Goal: Information Seeking & Learning: Learn about a topic

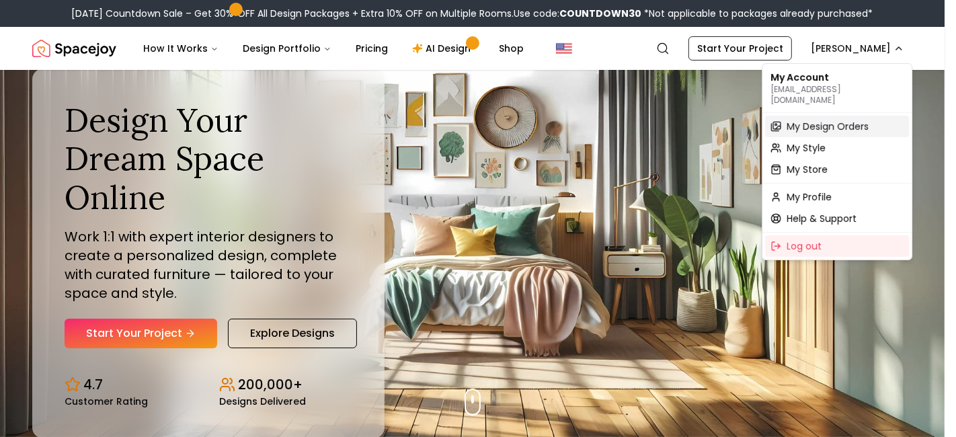
click at [815, 120] on span "My Design Orders" at bounding box center [828, 126] width 82 height 13
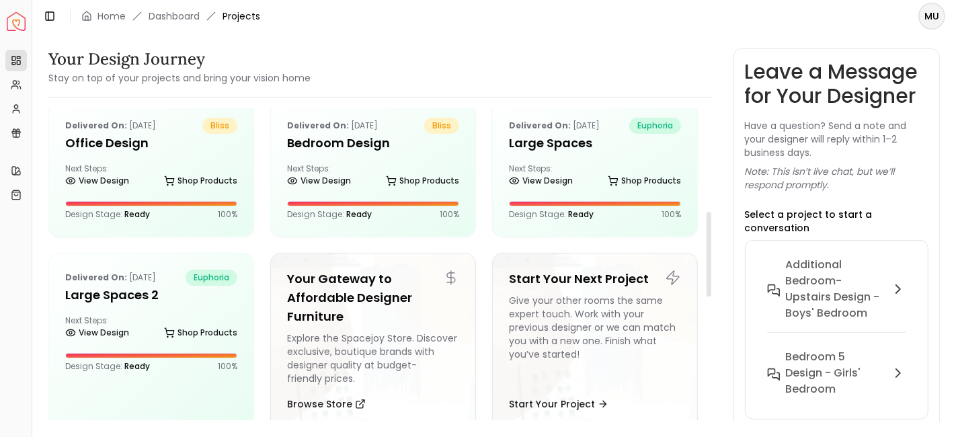
scroll to position [377, 0]
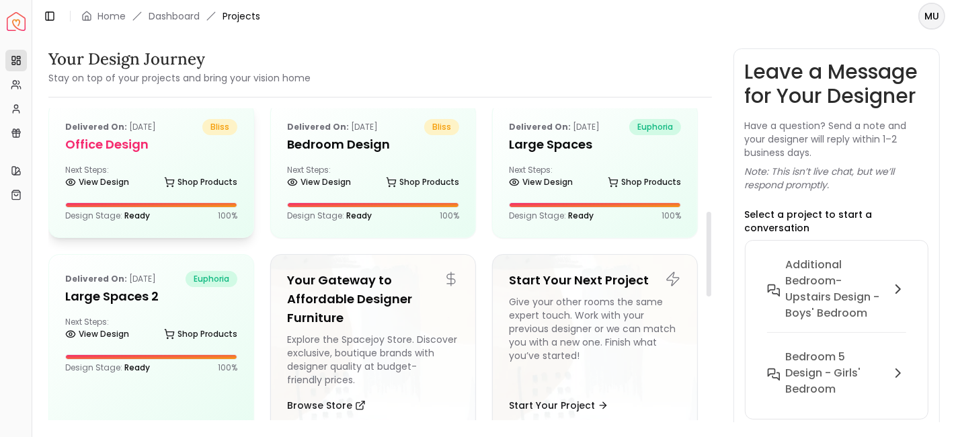
click at [149, 147] on h5 "Office Design" at bounding box center [151, 144] width 172 height 19
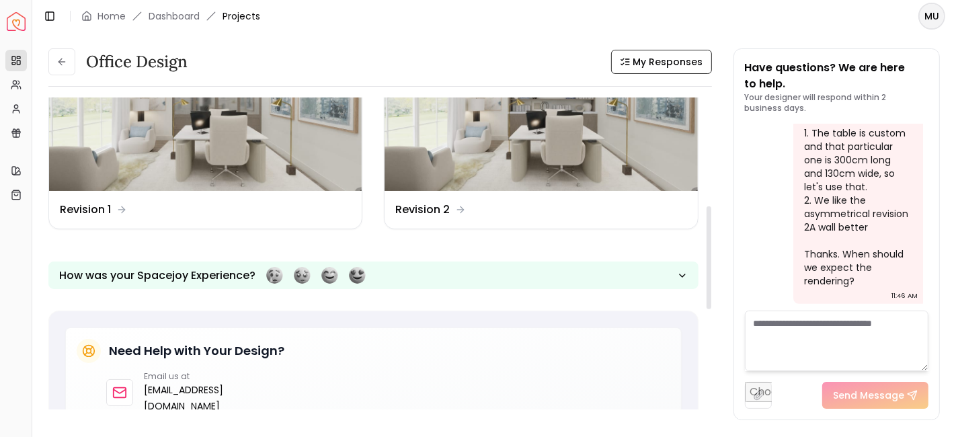
scroll to position [328, 0]
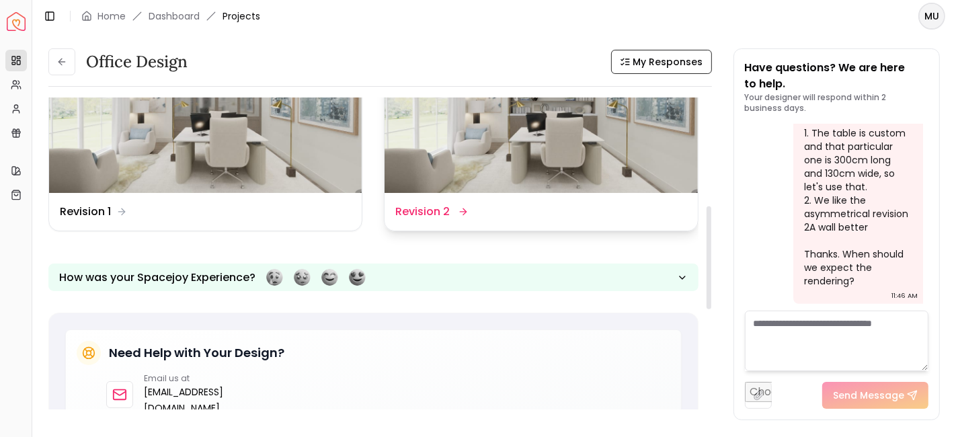
click at [439, 207] on dd "Revision 2" at bounding box center [422, 212] width 54 height 16
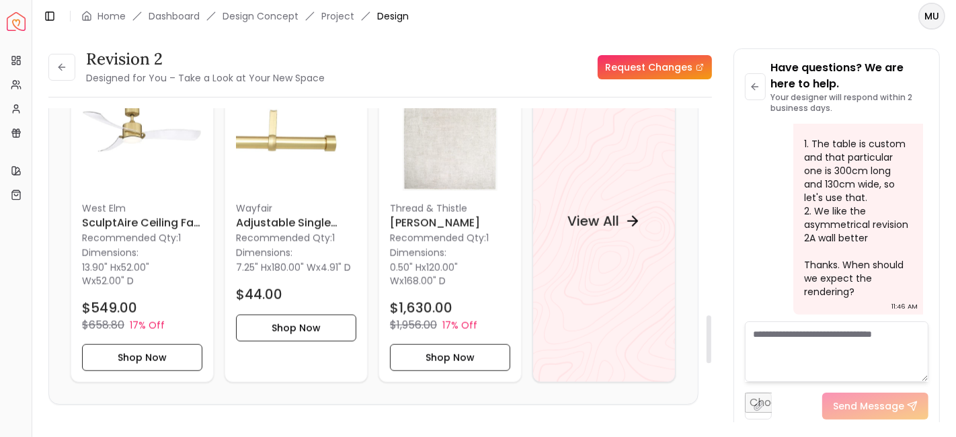
scroll to position [1351, 0]
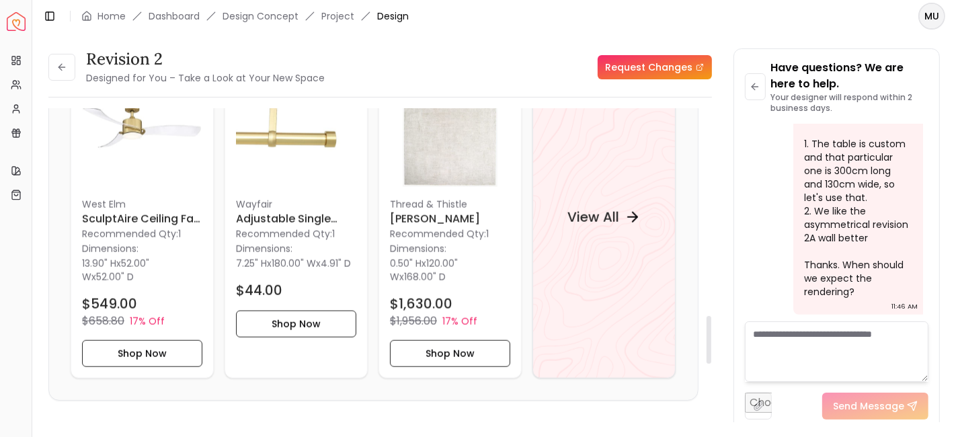
click at [439, 207] on p "Thread & Thistle" at bounding box center [450, 204] width 120 height 13
click at [430, 206] on p "Thread & Thistle" at bounding box center [450, 204] width 120 height 13
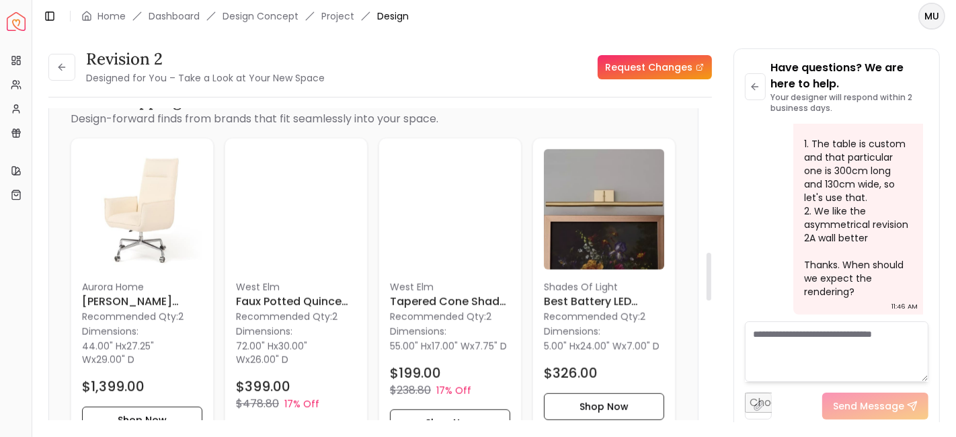
scroll to position [941, 0]
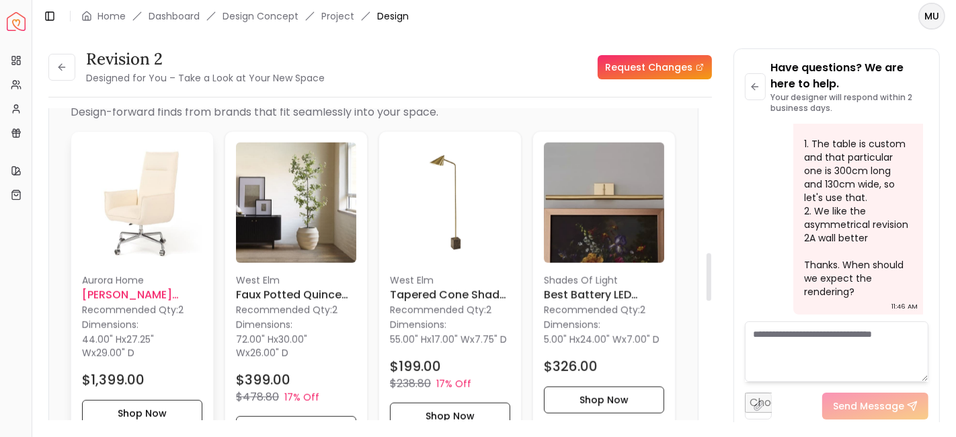
click at [128, 288] on h6 "Richie Desk Chair" at bounding box center [142, 295] width 120 height 16
click at [65, 63] on icon at bounding box center [61, 67] width 11 height 11
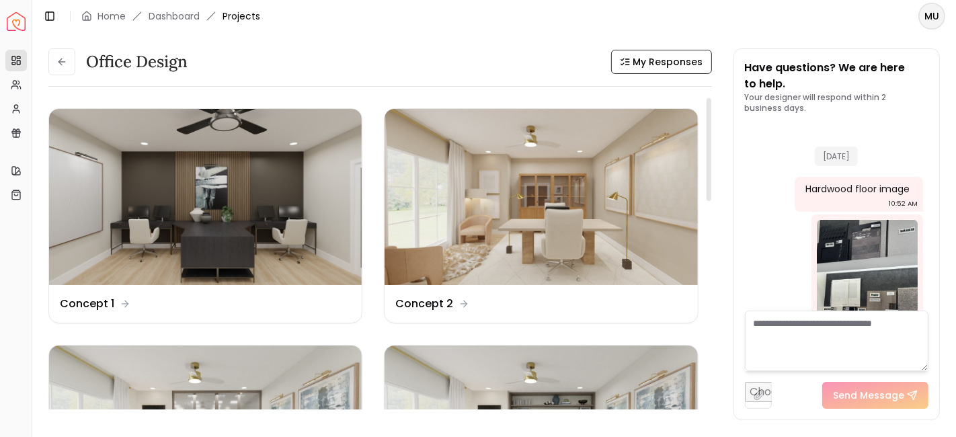
scroll to position [5689, 0]
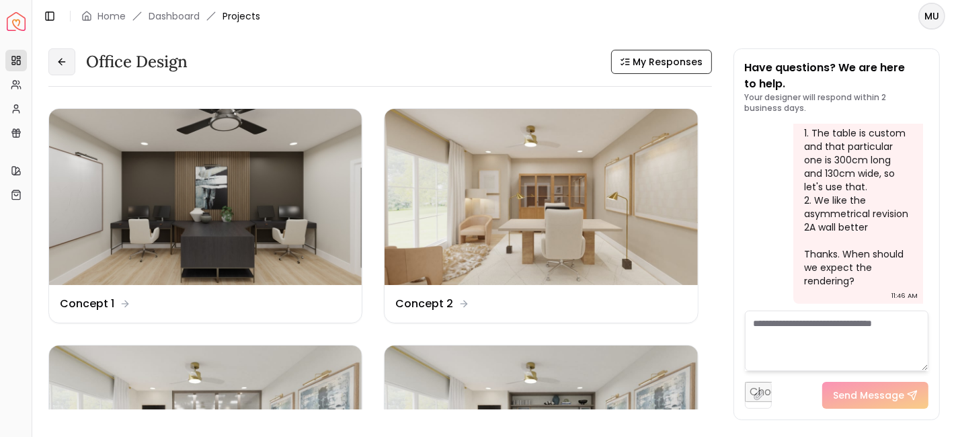
click at [58, 55] on button at bounding box center [61, 61] width 27 height 27
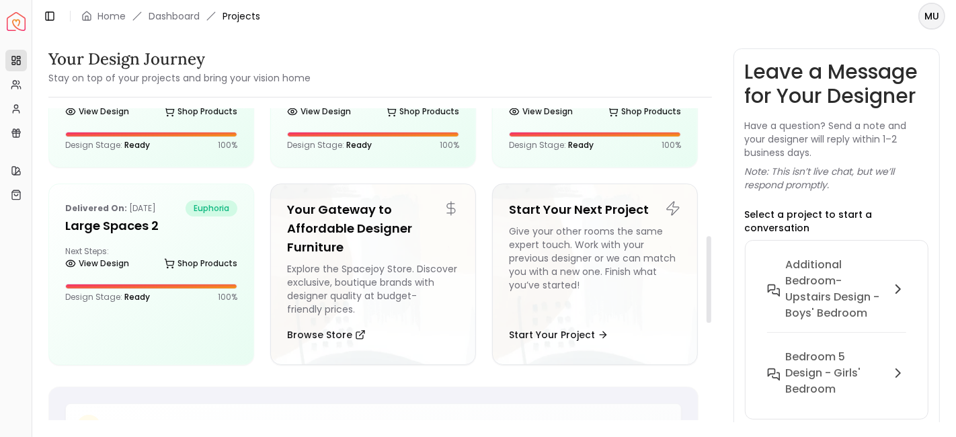
scroll to position [447, 0]
click at [126, 222] on h5 "Large Spaces 2" at bounding box center [151, 226] width 172 height 19
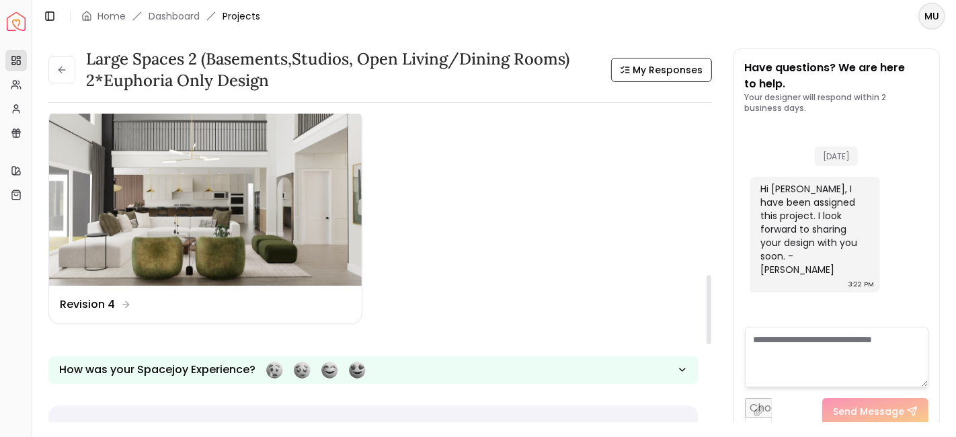
scroll to position [736, 0]
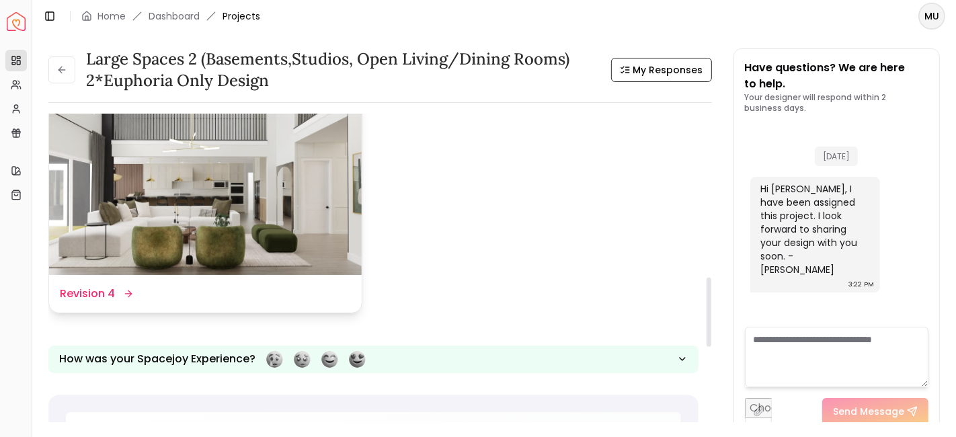
click at [85, 292] on dd "Revision 4" at bounding box center [87, 294] width 55 height 16
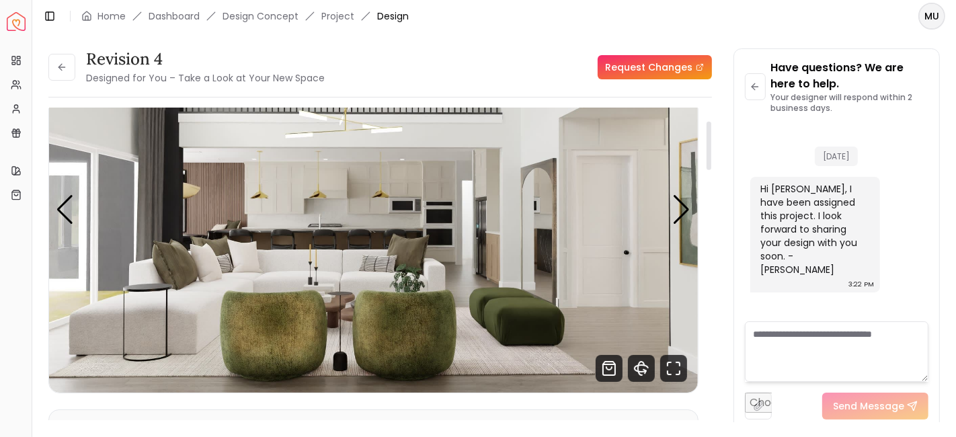
scroll to position [82, 0]
click at [685, 204] on div "Next slide" at bounding box center [682, 209] width 18 height 30
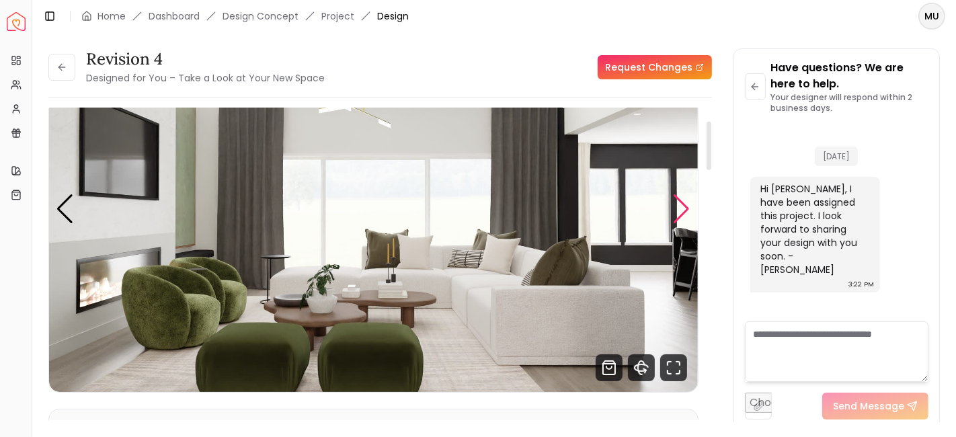
click at [685, 205] on div "Next slide" at bounding box center [682, 209] width 18 height 30
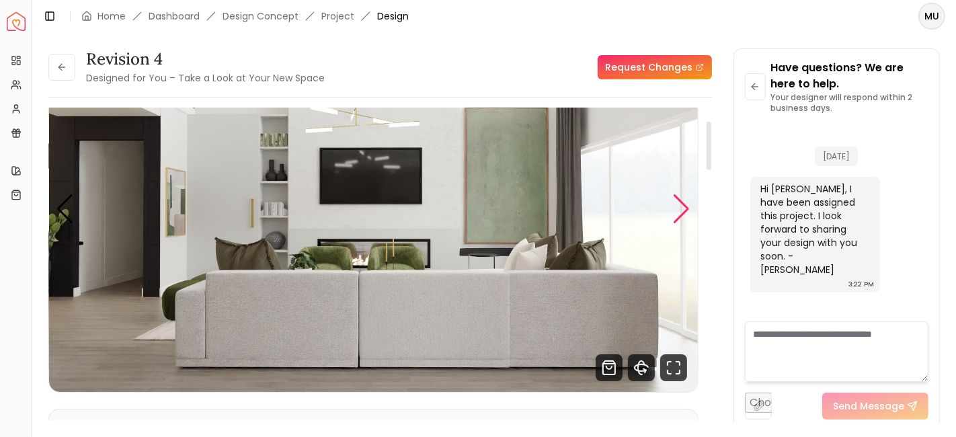
click at [688, 210] on div "Next slide" at bounding box center [682, 209] width 18 height 30
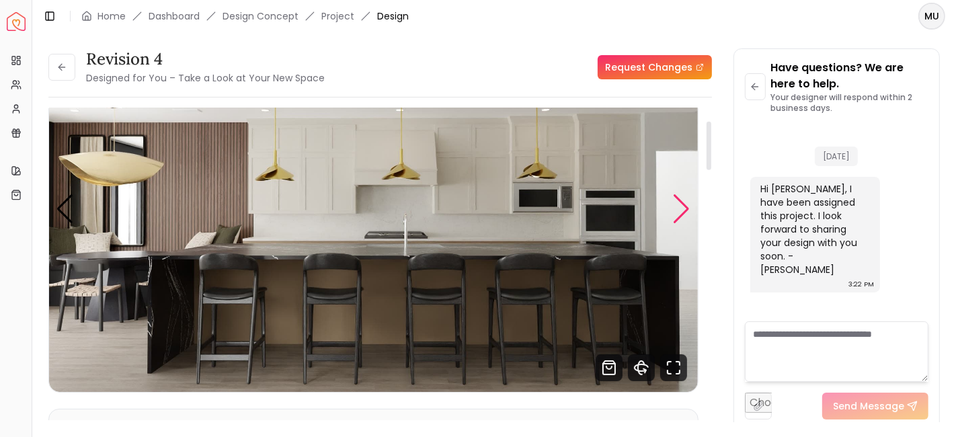
click at [688, 210] on div "Next slide" at bounding box center [682, 209] width 18 height 30
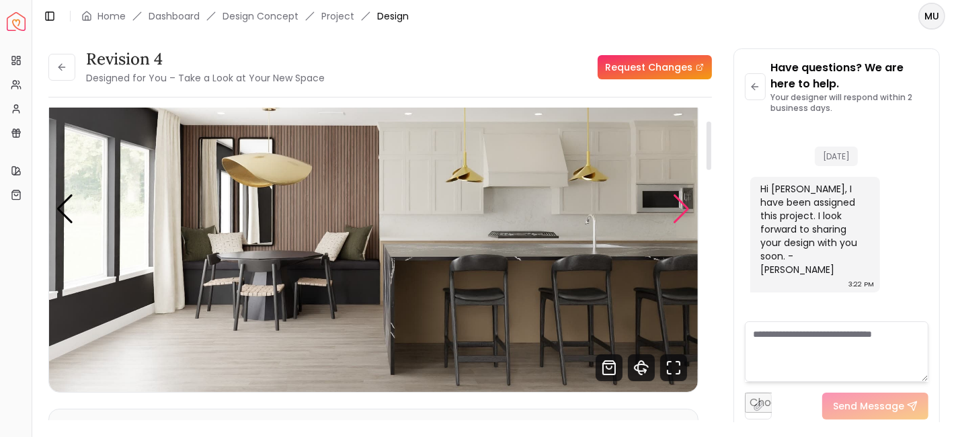
click at [688, 215] on div "Next slide" at bounding box center [682, 209] width 18 height 30
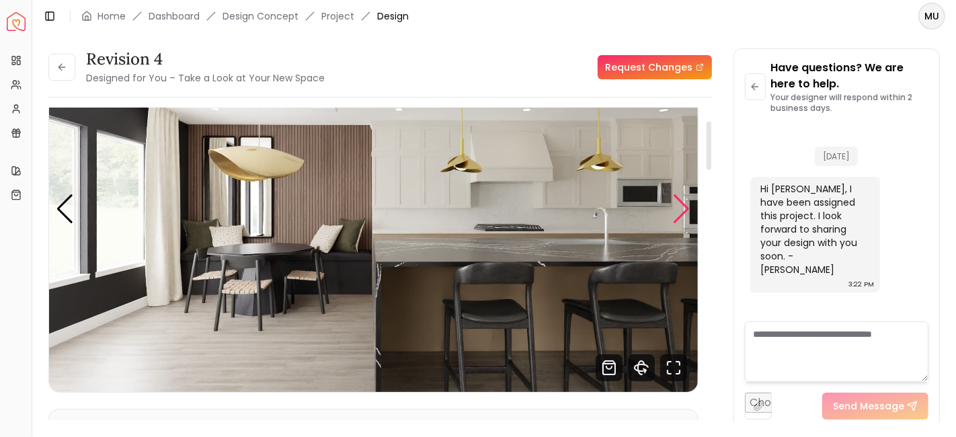
click at [689, 209] on div "Next slide" at bounding box center [682, 209] width 18 height 30
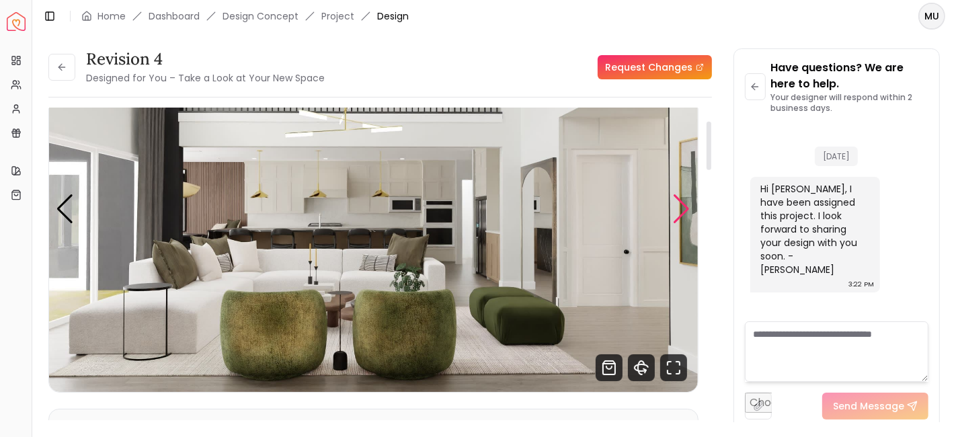
click at [686, 207] on div "Next slide" at bounding box center [682, 209] width 18 height 30
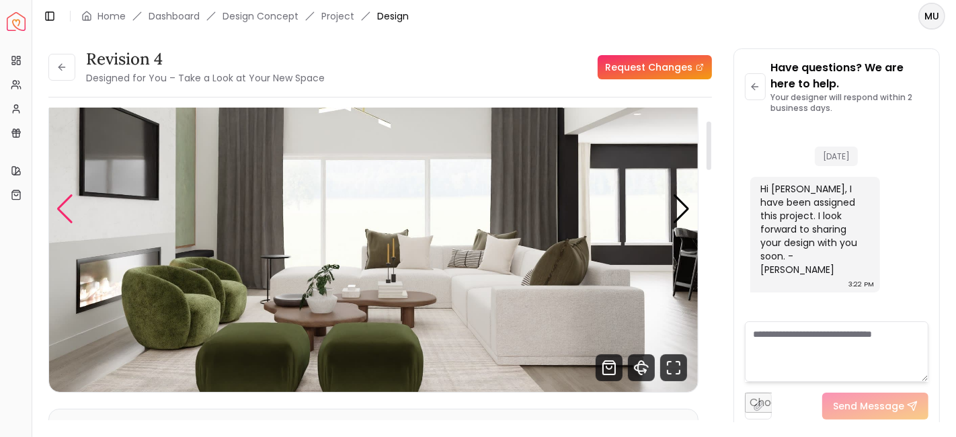
click at [64, 203] on div "Previous slide" at bounding box center [65, 209] width 18 height 30
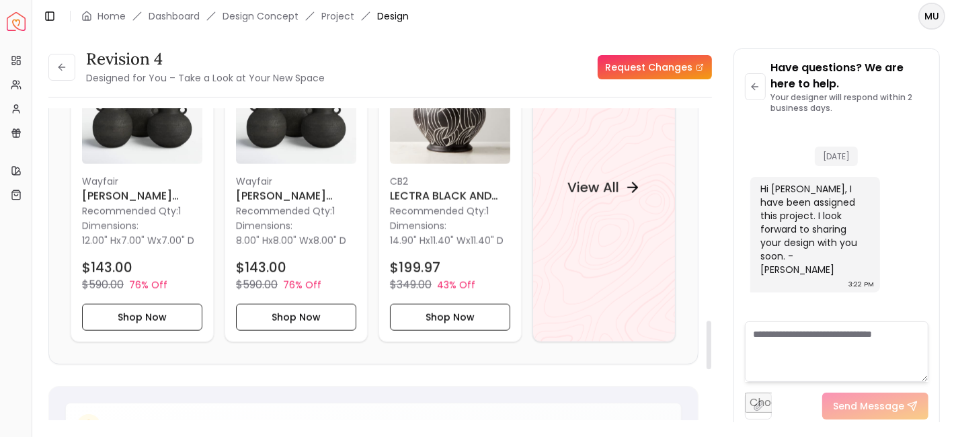
scroll to position [1372, 0]
click at [608, 183] on h4 "View All" at bounding box center [593, 188] width 52 height 19
click at [62, 63] on icon at bounding box center [61, 67] width 11 height 11
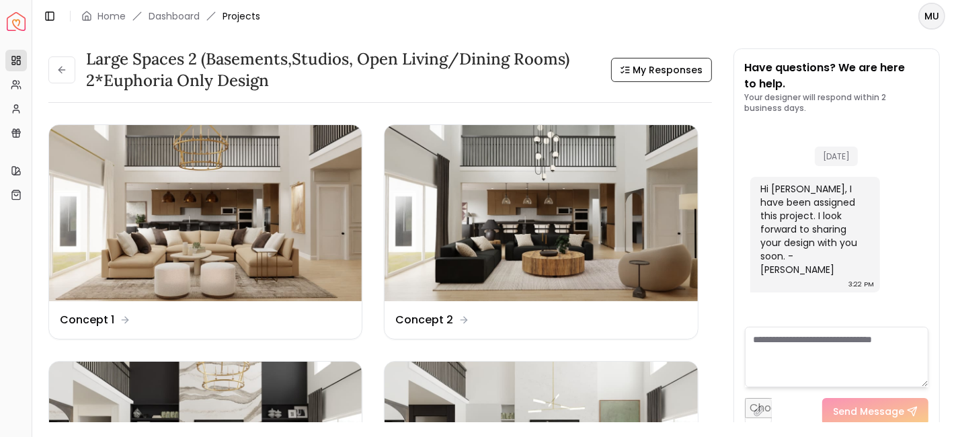
click at [62, 63] on button at bounding box center [61, 69] width 27 height 27
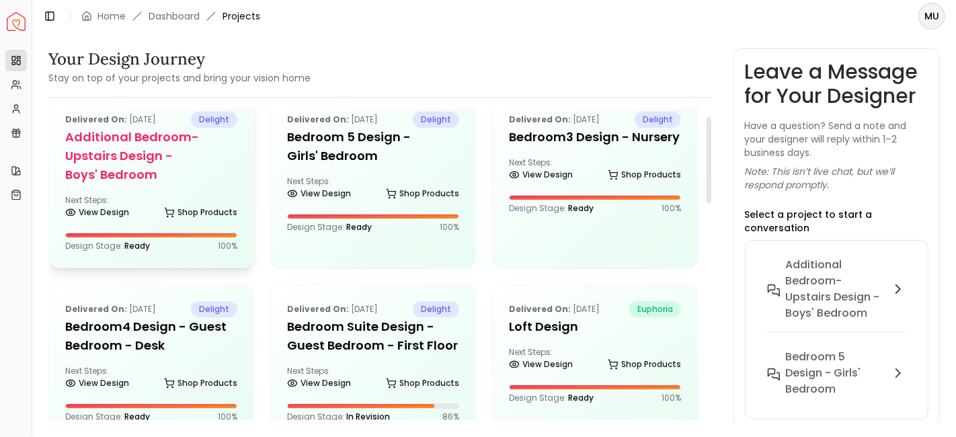
scroll to position [29, 0]
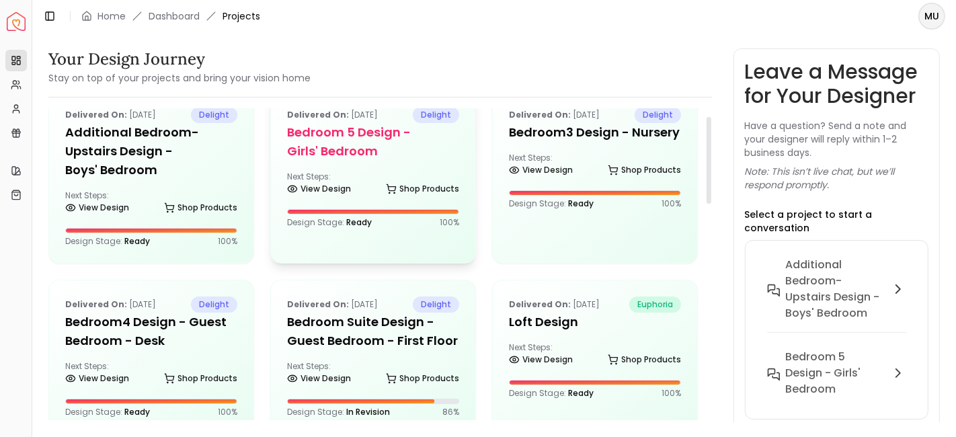
click at [327, 143] on h5 "Bedroom 5 design - Girls' Bedroom" at bounding box center [373, 142] width 172 height 38
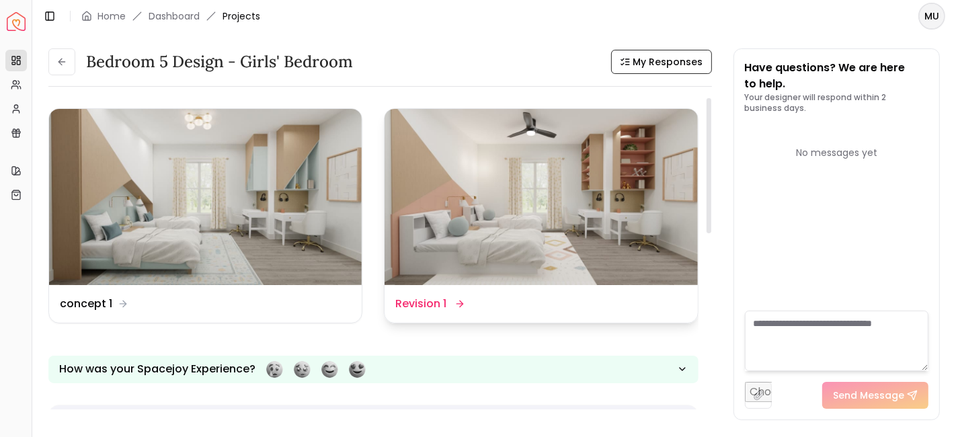
click at [434, 296] on dd "Revision 1" at bounding box center [420, 304] width 51 height 16
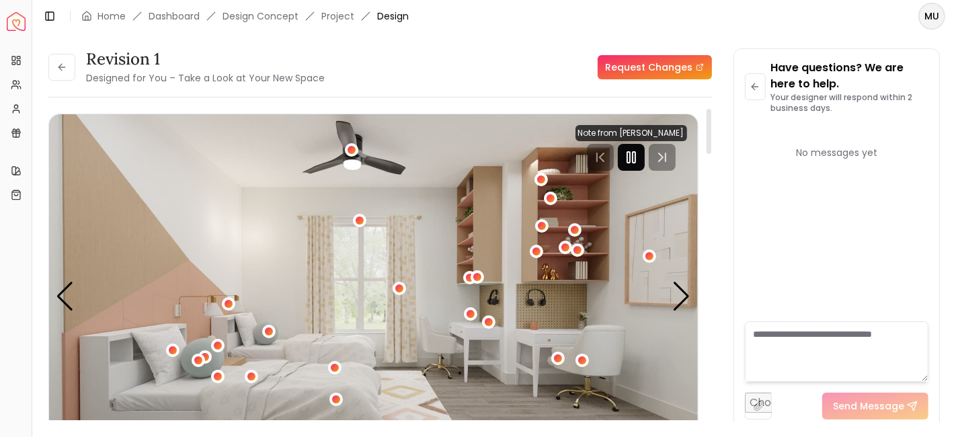
click at [634, 152] on rect "Pause" at bounding box center [634, 157] width 3 height 11
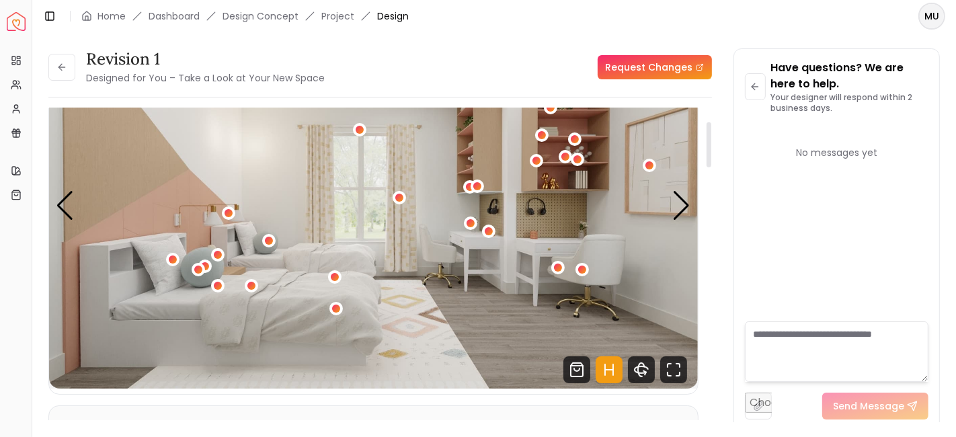
scroll to position [89, 0]
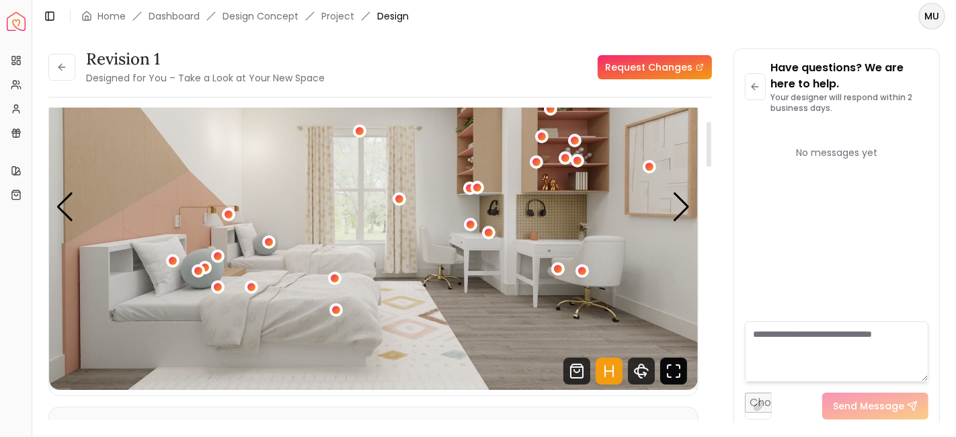
click at [680, 381] on icon "Fullscreen" at bounding box center [673, 371] width 27 height 27
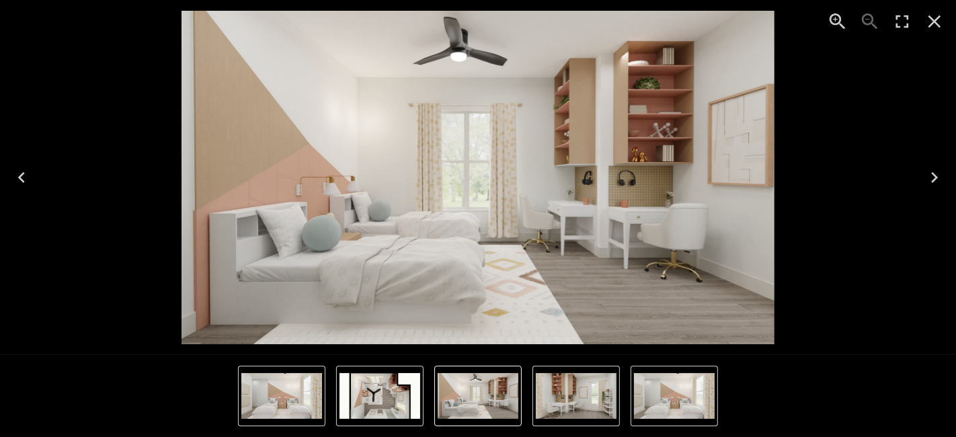
click at [939, 178] on icon "Next" at bounding box center [935, 178] width 22 height 22
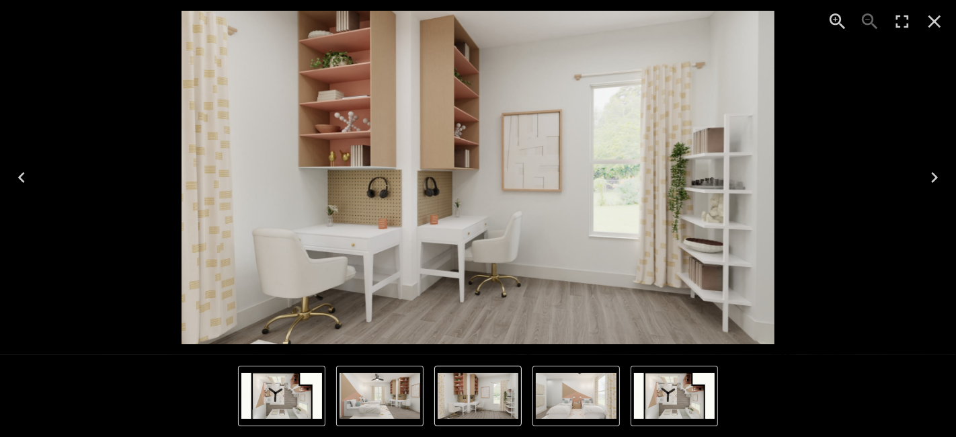
click at [939, 178] on icon "Next" at bounding box center [935, 178] width 22 height 22
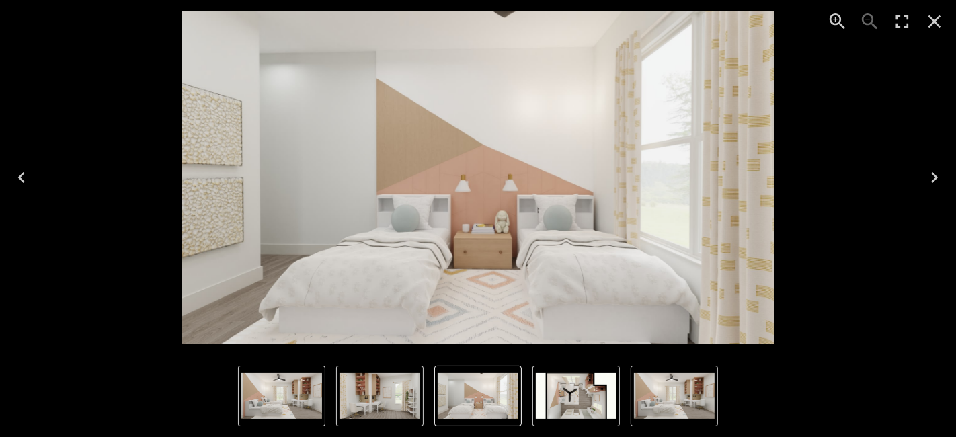
click at [933, 171] on icon "Next" at bounding box center [935, 178] width 22 height 22
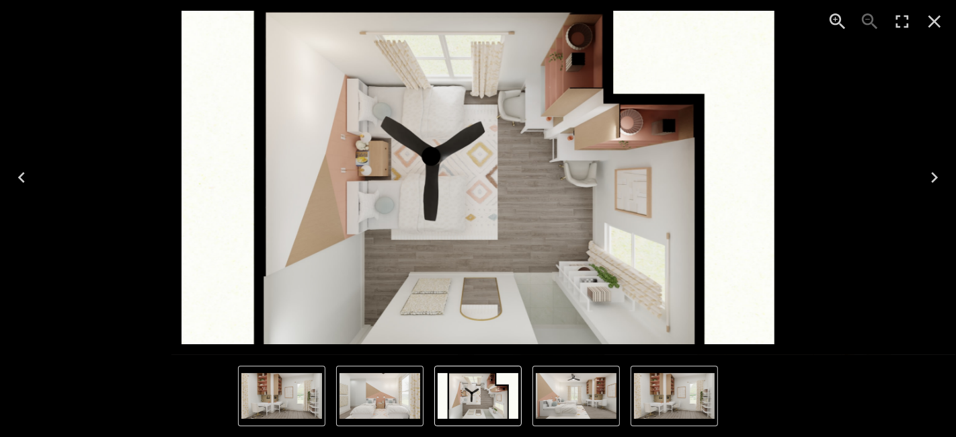
click at [931, 20] on icon "Close" at bounding box center [935, 22] width 22 height 22
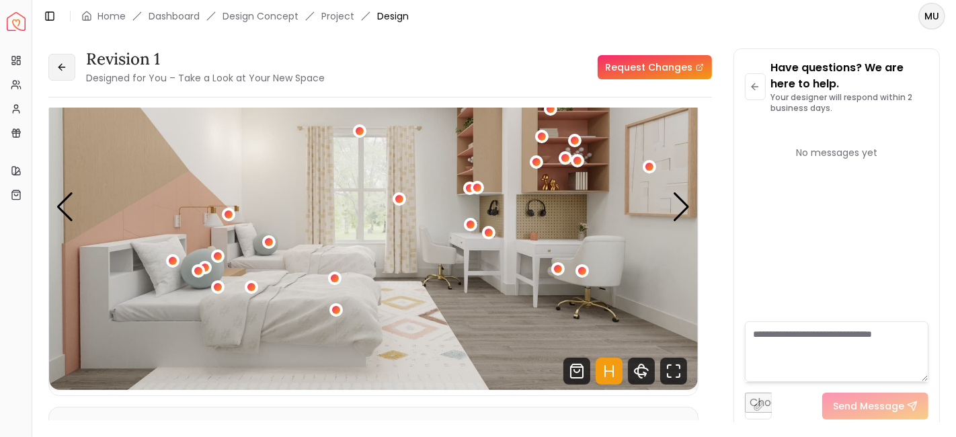
click at [65, 70] on icon at bounding box center [61, 67] width 11 height 11
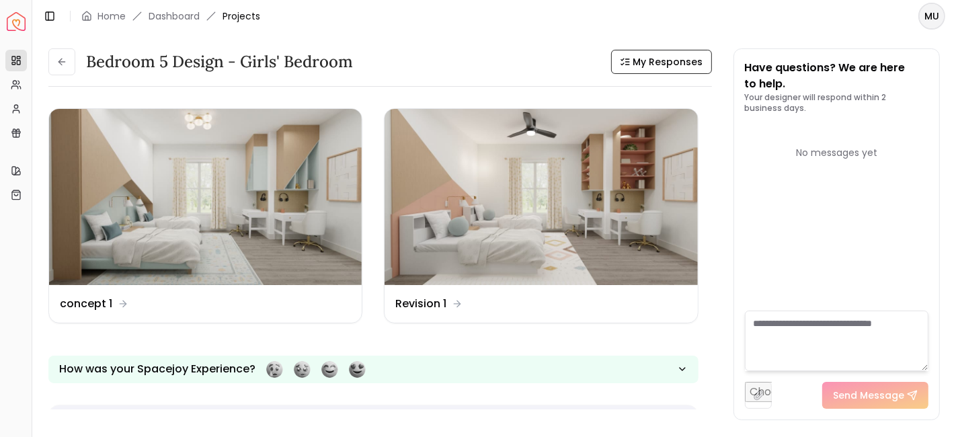
click at [65, 70] on button at bounding box center [61, 61] width 27 height 27
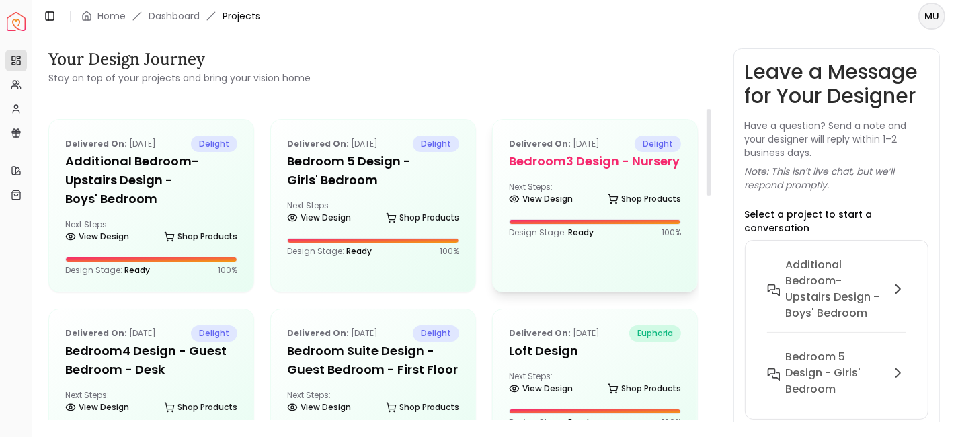
click at [588, 154] on h5 "Bedroom3 design - Nursery" at bounding box center [595, 161] width 172 height 19
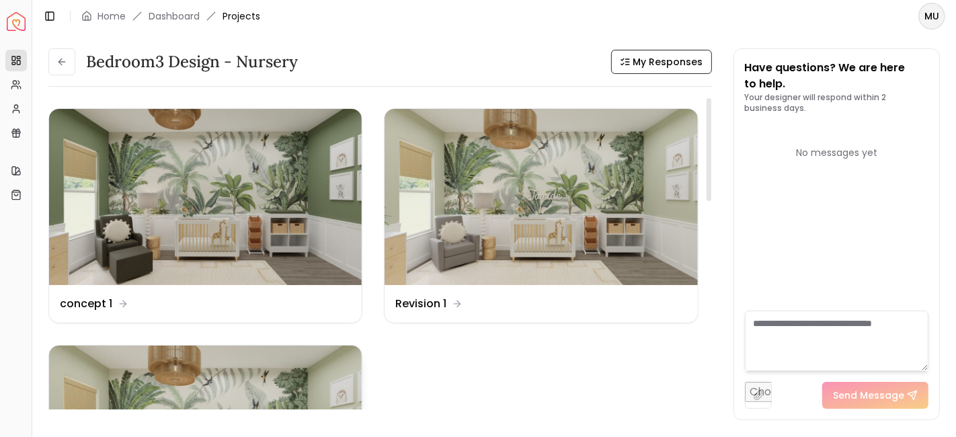
click at [226, 382] on img at bounding box center [205, 434] width 313 height 176
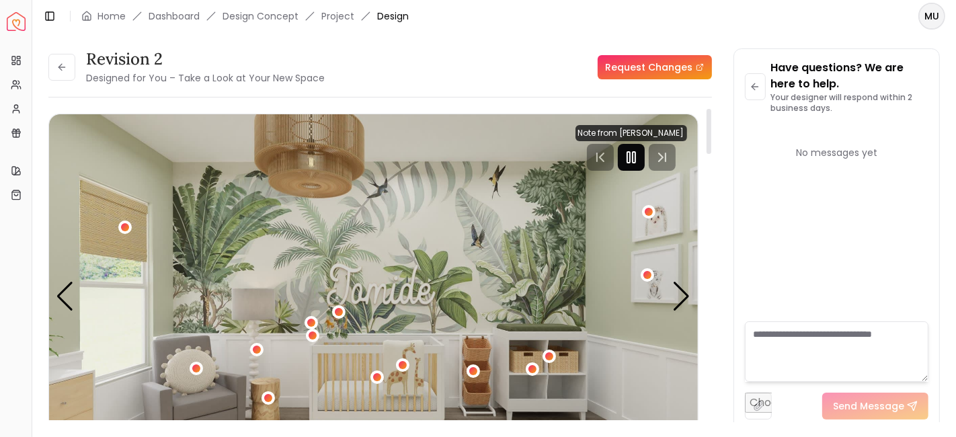
click at [634, 155] on icon "Pause" at bounding box center [631, 157] width 16 height 16
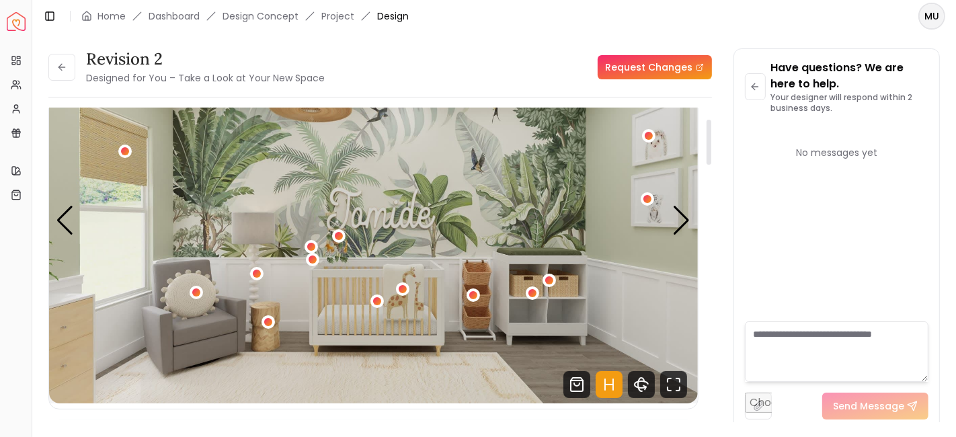
scroll to position [64, 0]
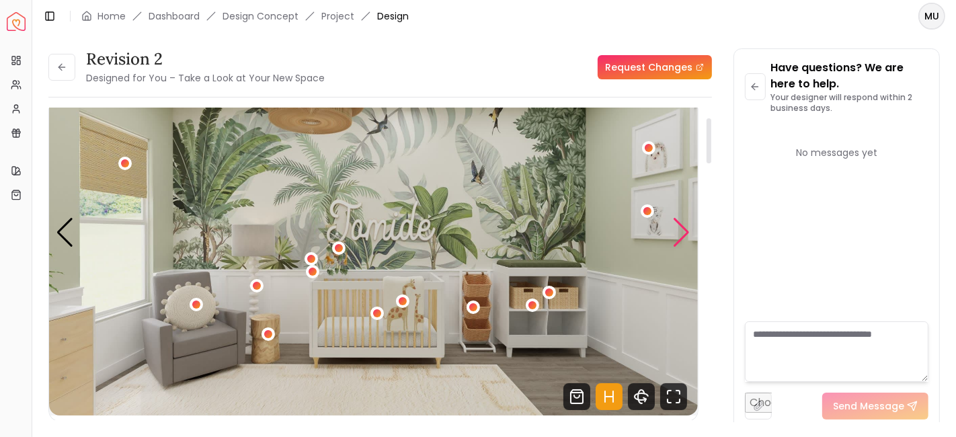
click at [686, 238] on div "Next slide" at bounding box center [682, 233] width 18 height 30
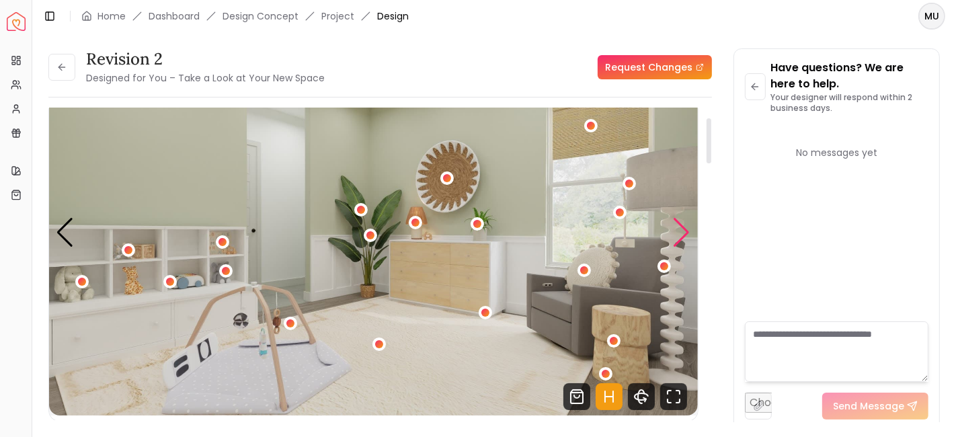
click at [686, 238] on div "Next slide" at bounding box center [682, 233] width 18 height 30
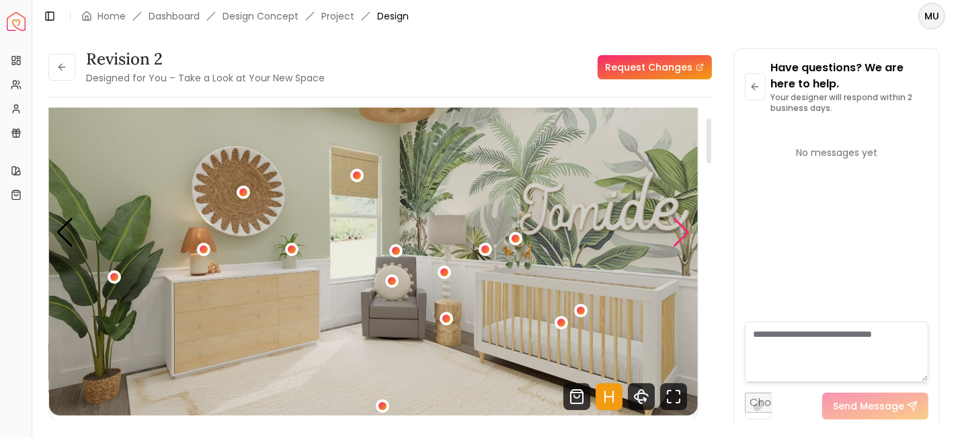
click at [686, 238] on div "Next slide" at bounding box center [682, 233] width 18 height 30
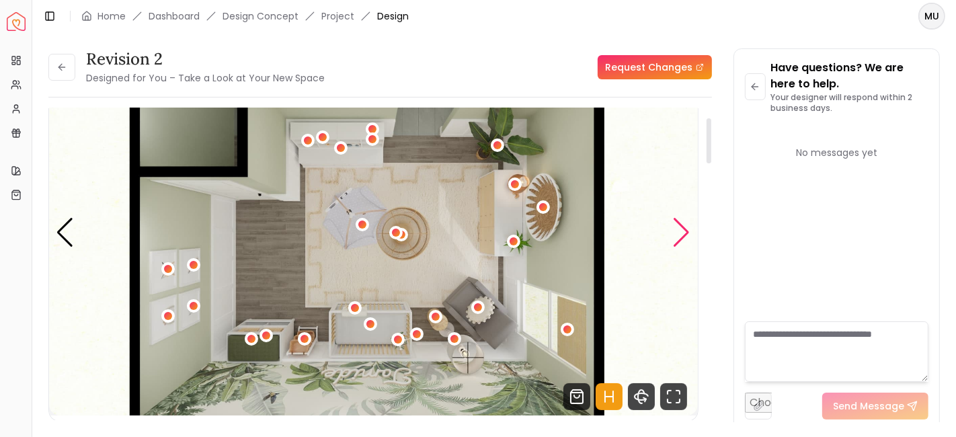
click at [682, 231] on div "Next slide" at bounding box center [682, 233] width 18 height 30
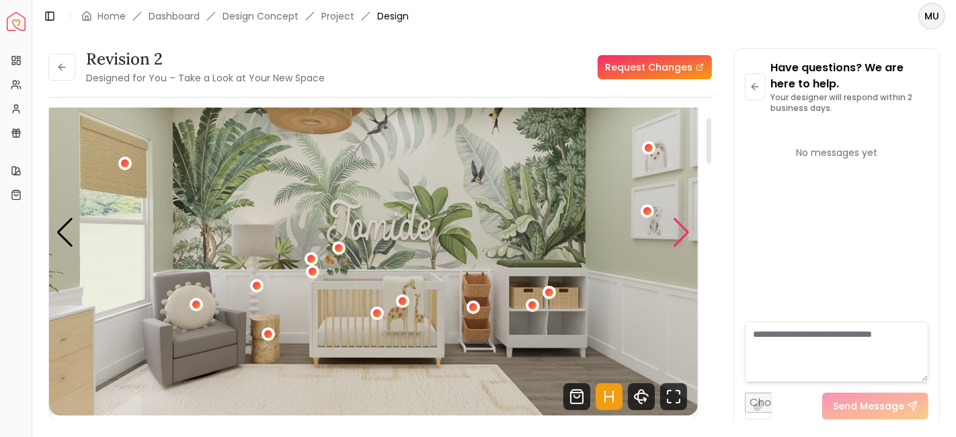
click at [682, 231] on div "Next slide" at bounding box center [682, 233] width 18 height 30
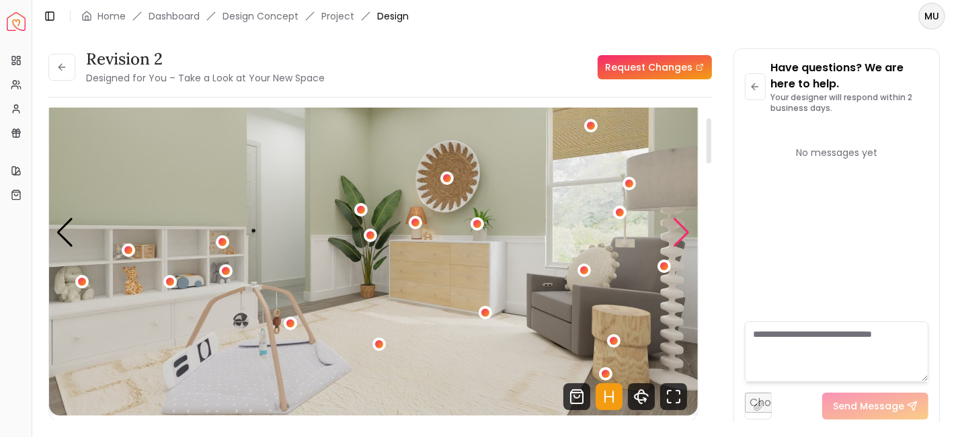
click at [686, 237] on div "Next slide" at bounding box center [682, 233] width 18 height 30
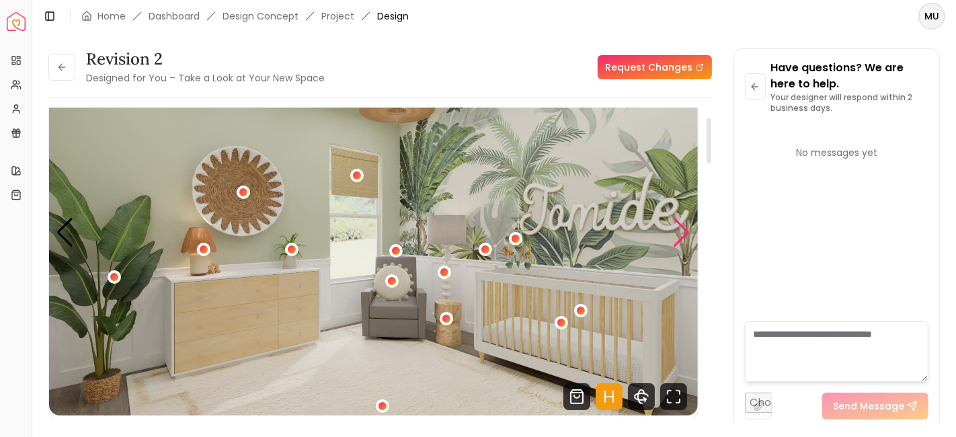
click at [686, 237] on div "Next slide" at bounding box center [682, 233] width 18 height 30
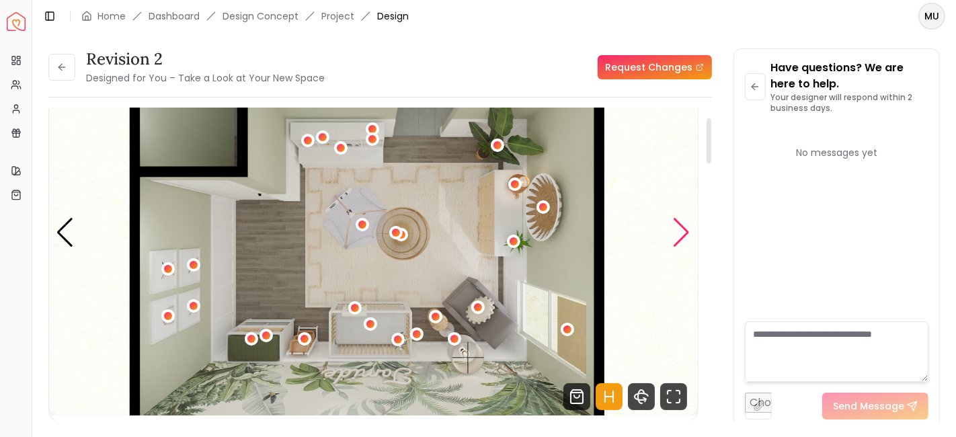
click at [686, 239] on div "Next slide" at bounding box center [682, 233] width 18 height 30
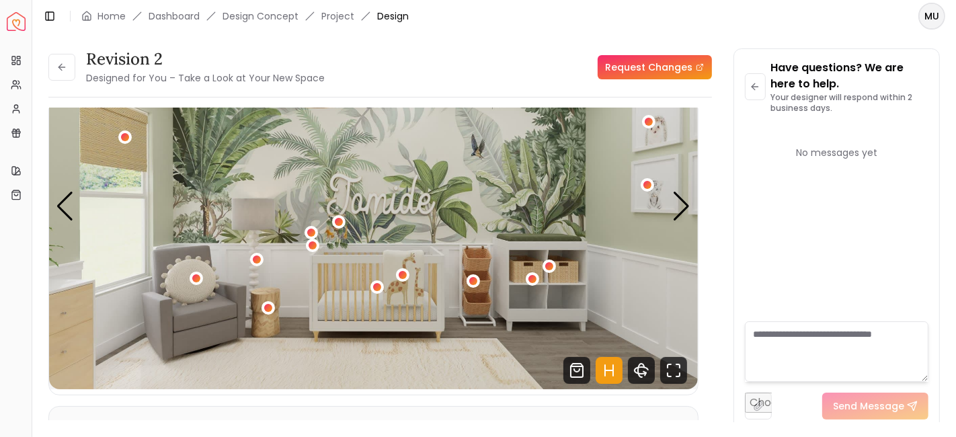
scroll to position [91, 0]
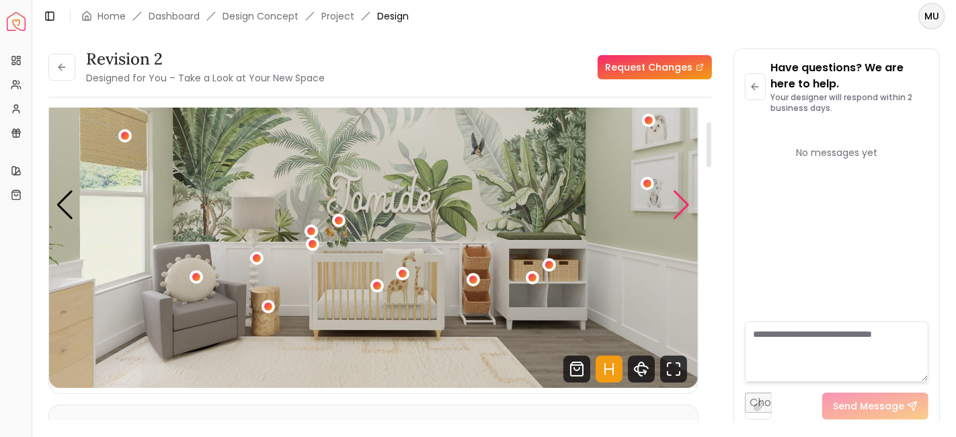
click at [681, 196] on div "Next slide" at bounding box center [682, 205] width 18 height 30
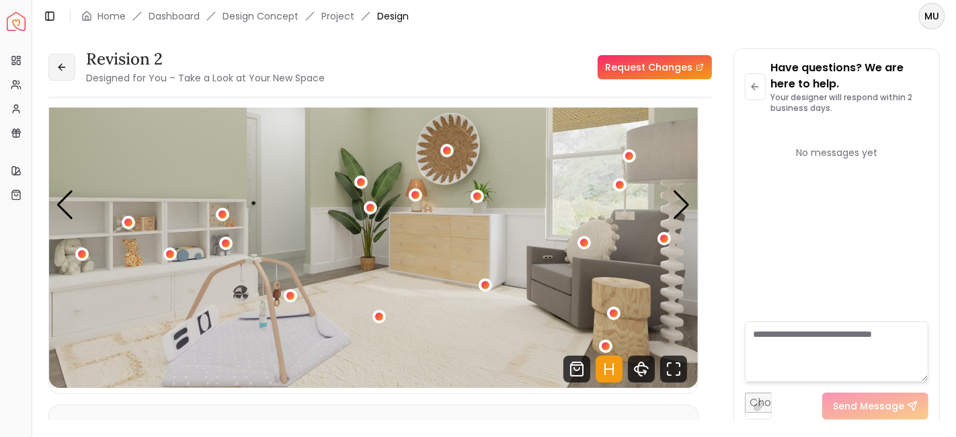
click at [65, 62] on icon at bounding box center [61, 67] width 11 height 11
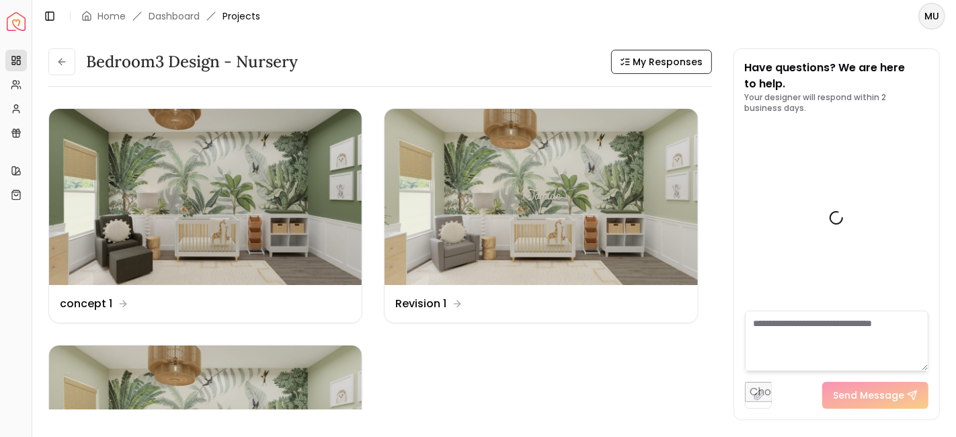
click at [65, 62] on icon at bounding box center [61, 61] width 11 height 11
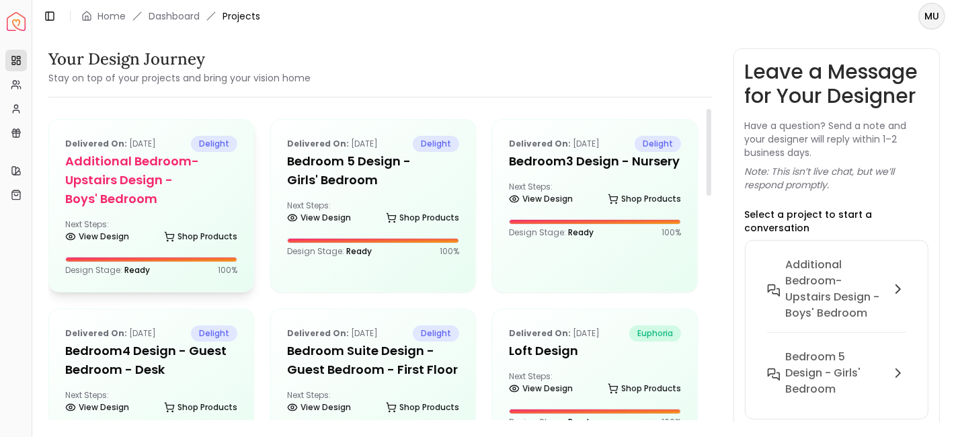
click at [146, 181] on h5 "Additional Bedroom-Upstairs design - Boys' Bedroom" at bounding box center [151, 180] width 172 height 56
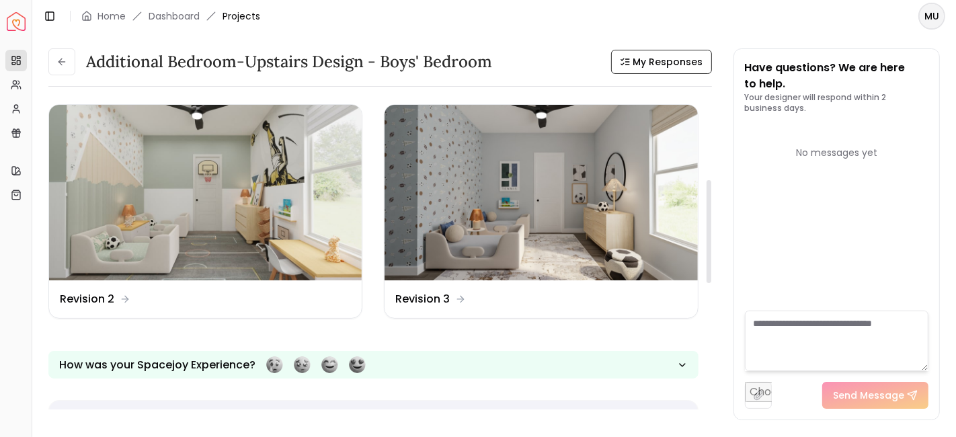
scroll to position [250, 0]
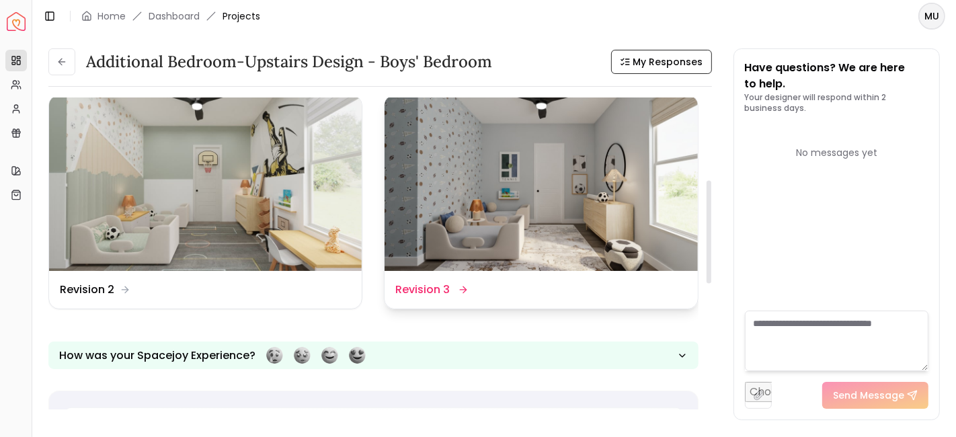
click at [446, 292] on dd "Revision 3" at bounding box center [422, 290] width 54 height 16
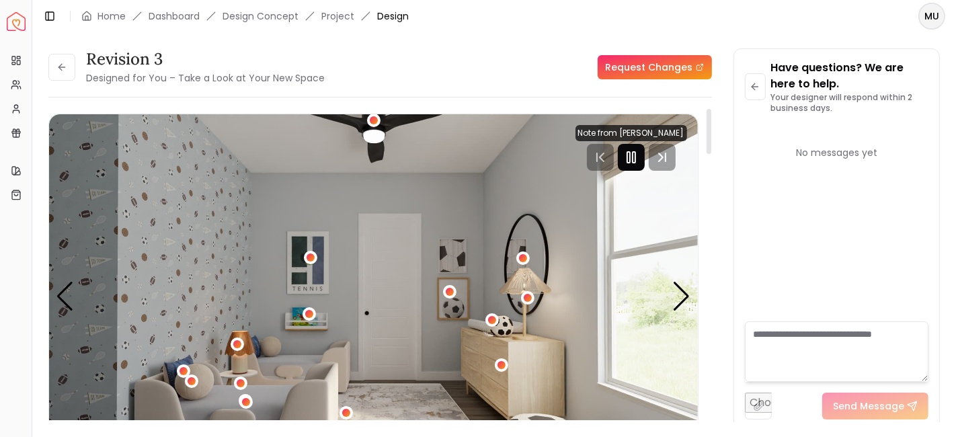
click at [629, 164] on icon "Pause" at bounding box center [631, 157] width 16 height 16
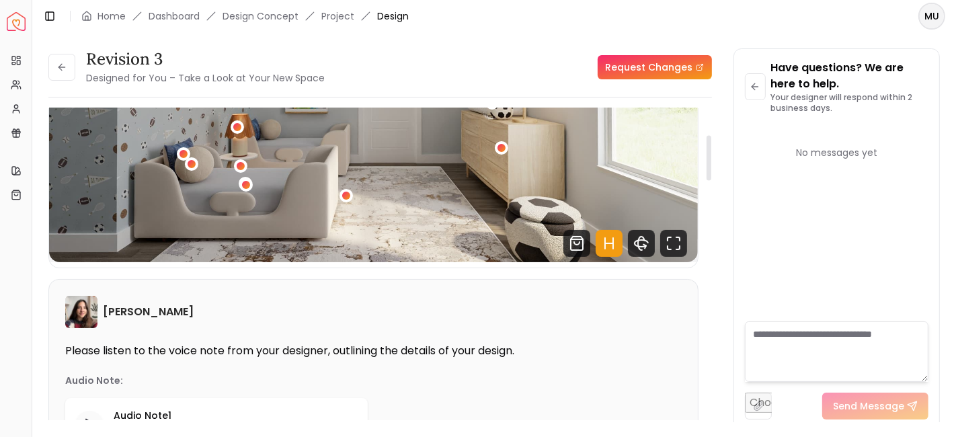
scroll to position [182, 0]
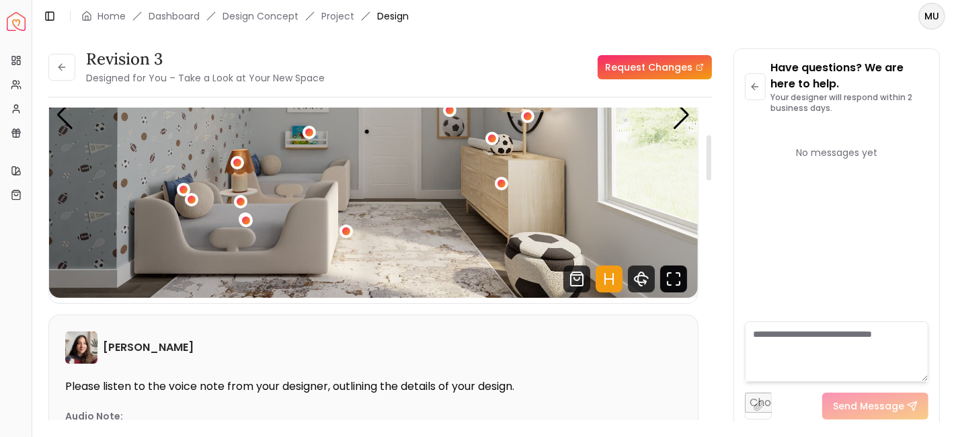
click at [675, 282] on icon "Fullscreen" at bounding box center [673, 279] width 27 height 27
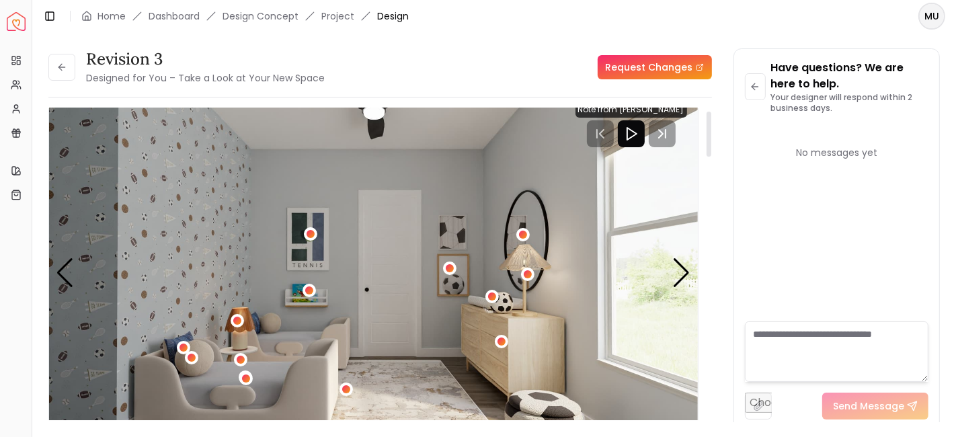
scroll to position [0, 0]
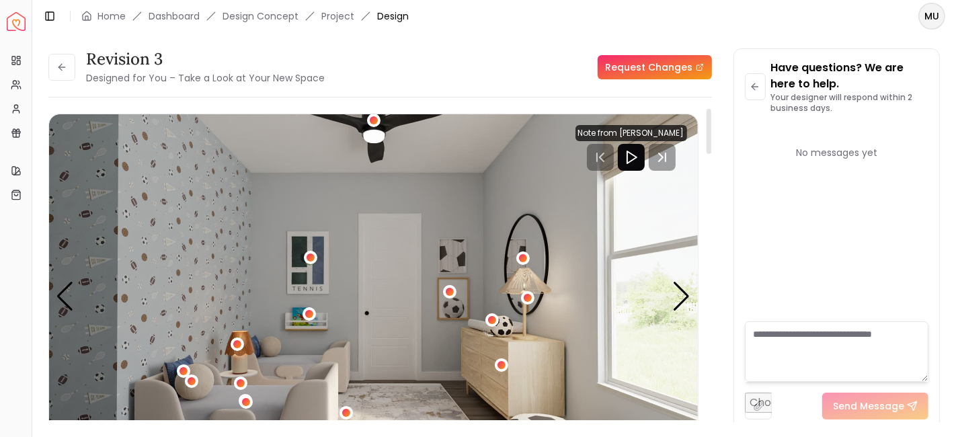
drag, startPoint x: 707, startPoint y: 164, endPoint x: 707, endPoint y: 132, distance: 31.6
click at [707, 132] on div at bounding box center [709, 131] width 5 height 45
click at [625, 158] on icon "Play" at bounding box center [631, 157] width 16 height 16
click at [613, 162] on div at bounding box center [642, 157] width 89 height 27
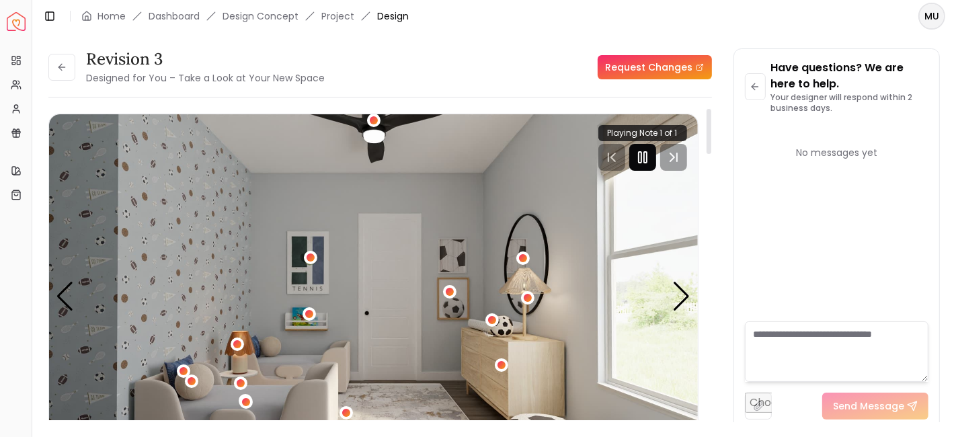
click at [641, 152] on rect "Pause" at bounding box center [640, 157] width 3 height 11
click at [611, 157] on div at bounding box center [642, 157] width 89 height 27
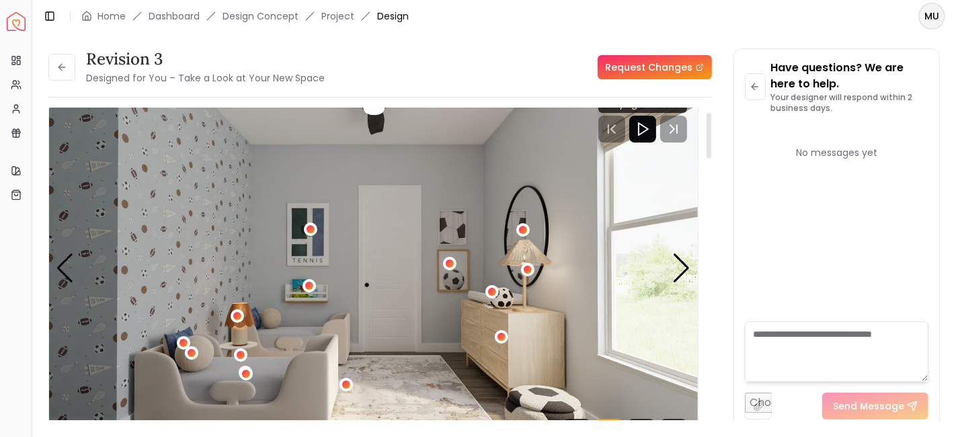
scroll to position [28, 0]
click at [646, 131] on icon "Play" at bounding box center [643, 130] width 16 height 16
click at [644, 134] on rect "Pause" at bounding box center [645, 129] width 3 height 11
click at [728, 120] on div "Revision 3 Designed for You – Take a Look at Your New Space Request Changes Rev…" at bounding box center [494, 227] width 892 height 358
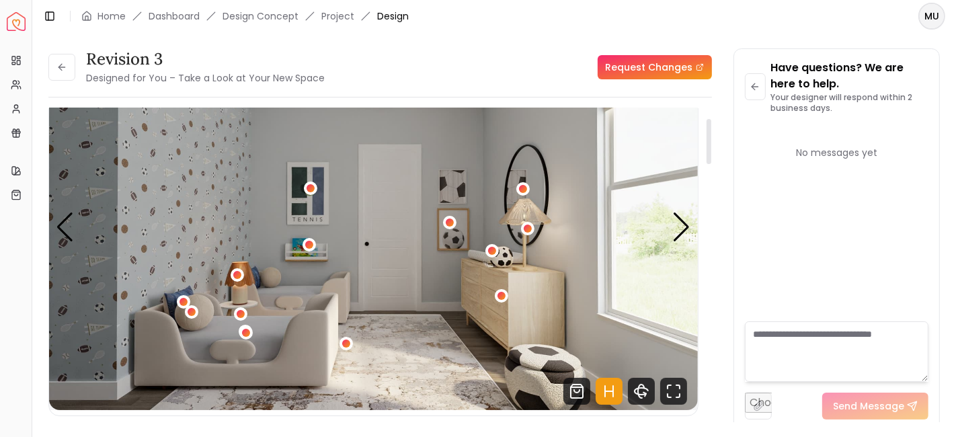
scroll to position [70, 0]
click at [684, 232] on div "Next slide" at bounding box center [682, 227] width 18 height 30
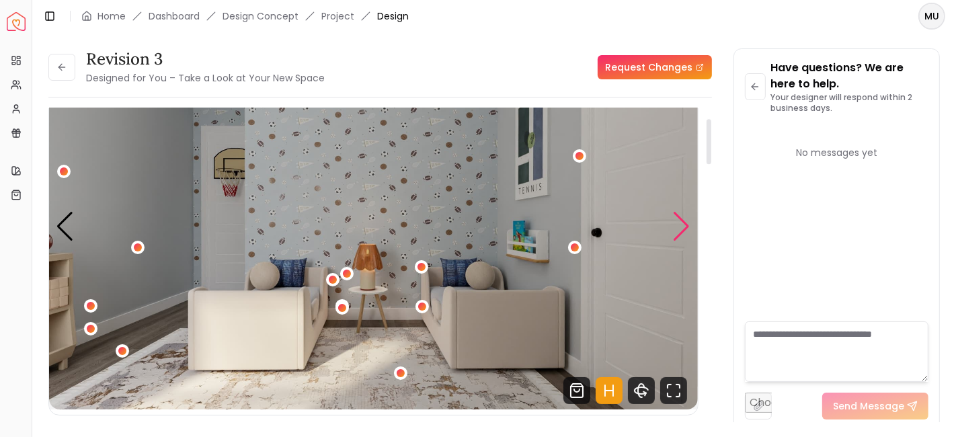
click at [684, 232] on div "Next slide" at bounding box center [682, 227] width 18 height 30
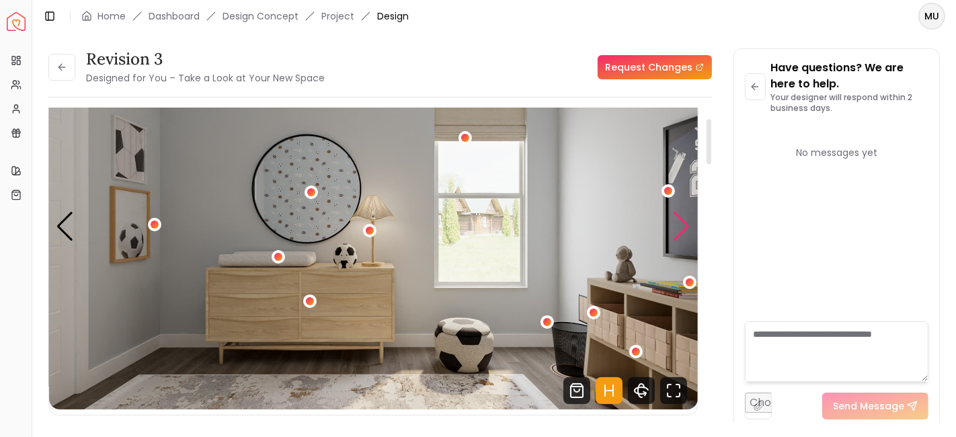
click at [672, 232] on img "3 / 4" at bounding box center [373, 226] width 649 height 365
click at [680, 232] on div "Next slide" at bounding box center [682, 227] width 18 height 30
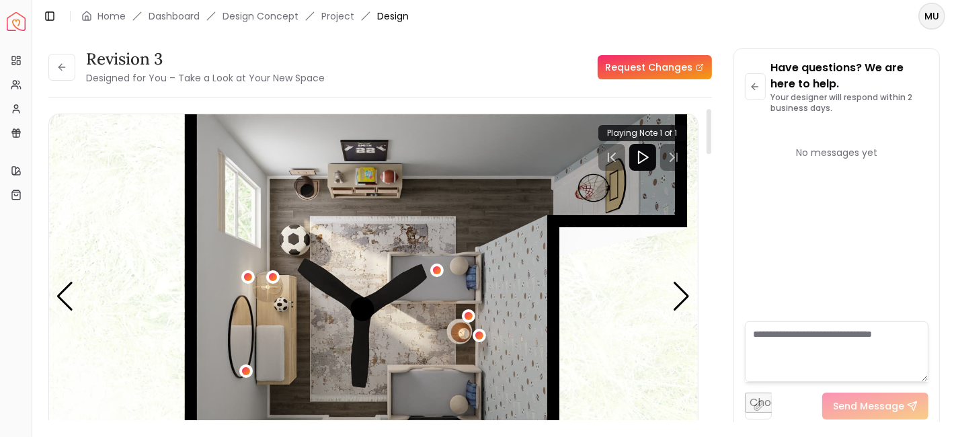
scroll to position [1, 0]
click at [686, 297] on div "Next slide" at bounding box center [682, 296] width 18 height 30
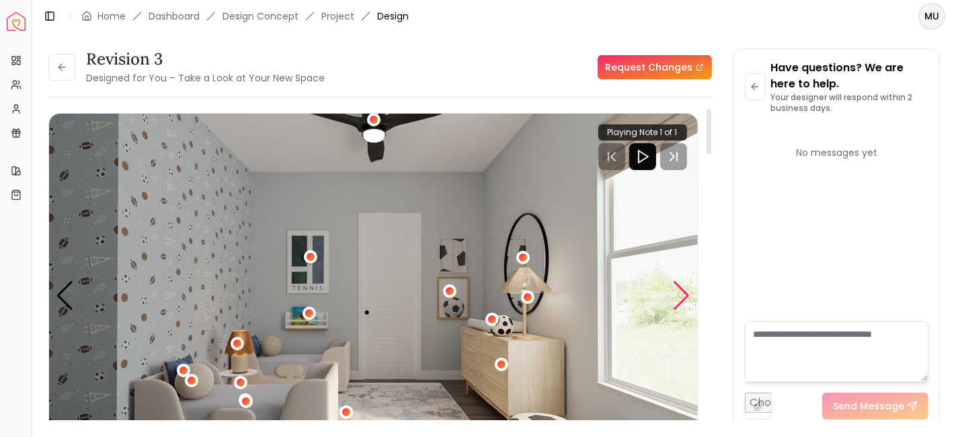
click at [686, 297] on div "Next slide" at bounding box center [682, 296] width 18 height 30
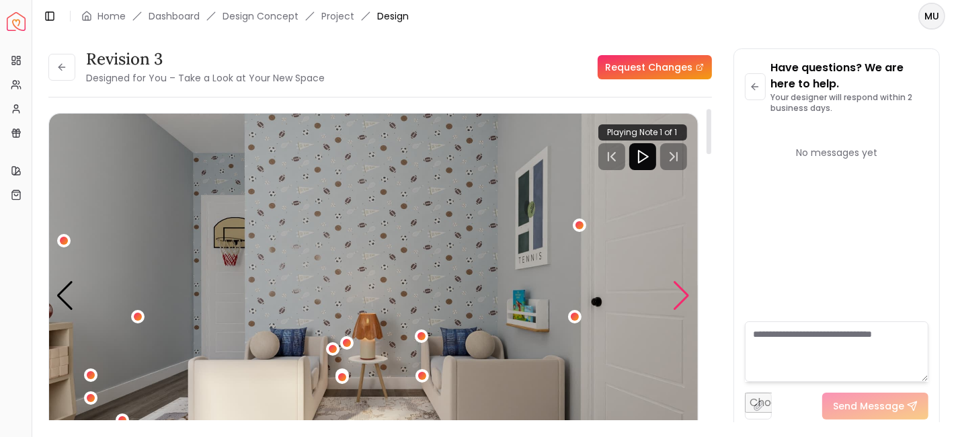
click at [686, 297] on div "Next slide" at bounding box center [682, 296] width 18 height 30
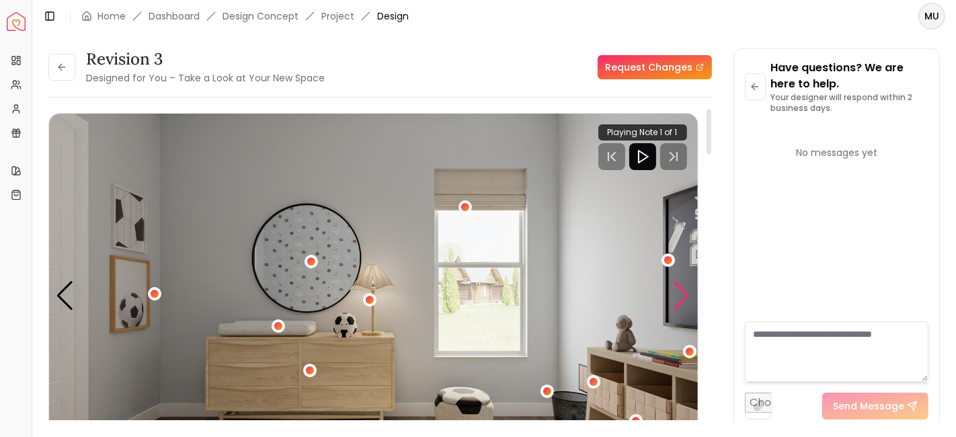
click at [686, 297] on div "Next slide" at bounding box center [682, 296] width 18 height 30
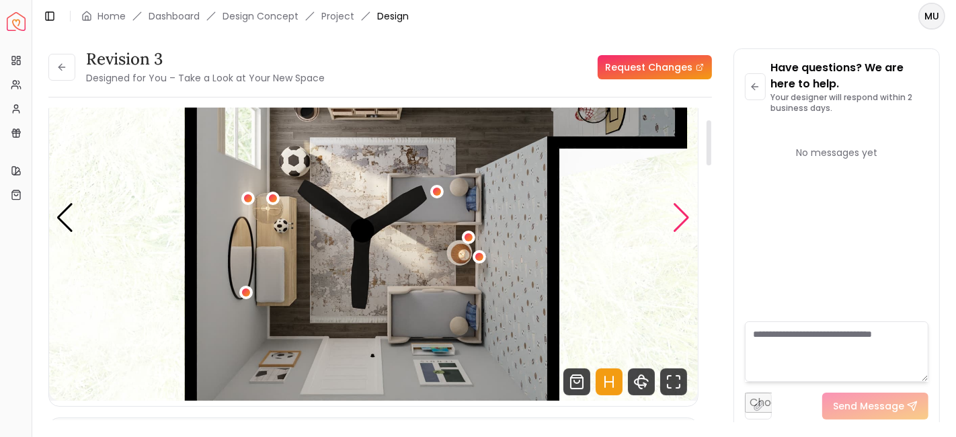
scroll to position [81, 0]
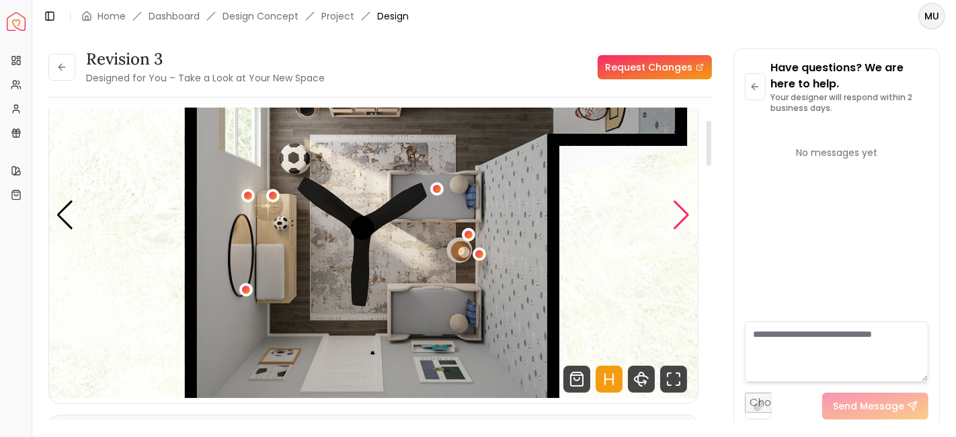
click at [685, 211] on div "Next slide" at bounding box center [682, 215] width 18 height 30
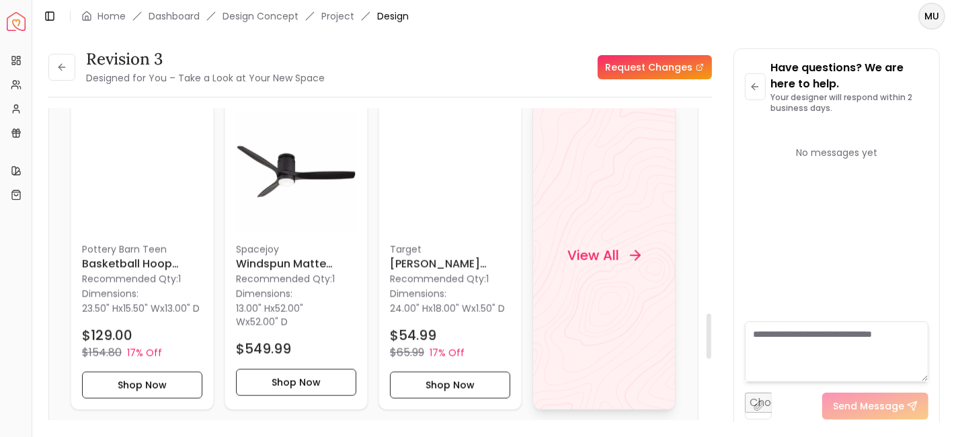
scroll to position [1406, 0]
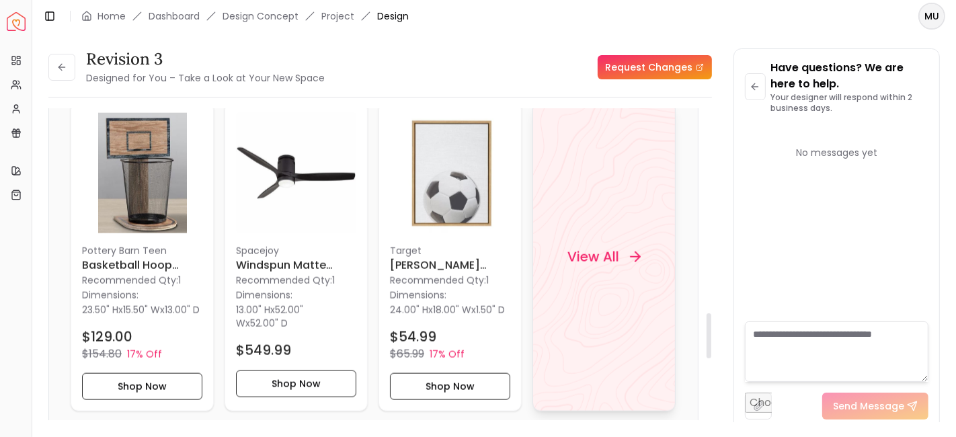
click at [638, 265] on icon at bounding box center [635, 257] width 16 height 16
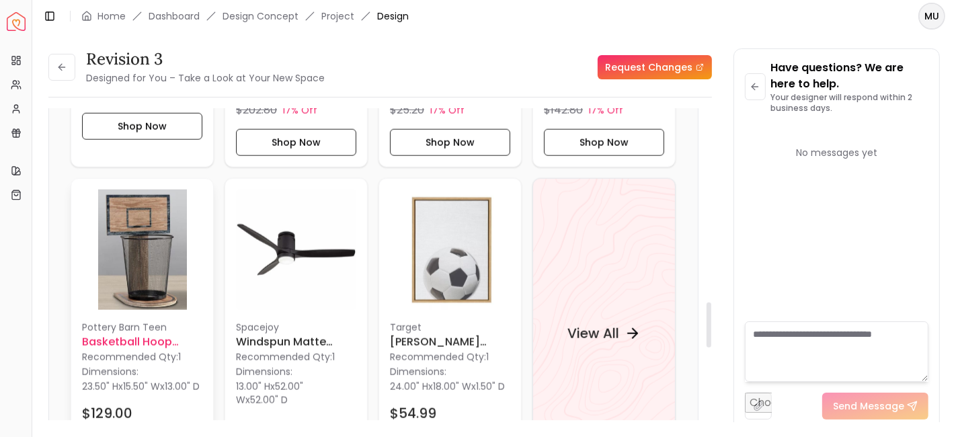
scroll to position [1327, 0]
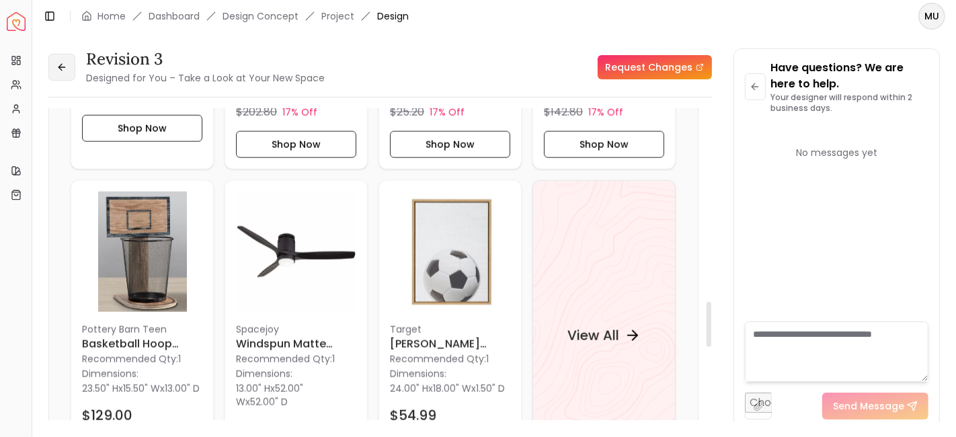
click at [66, 63] on icon at bounding box center [61, 67] width 11 height 11
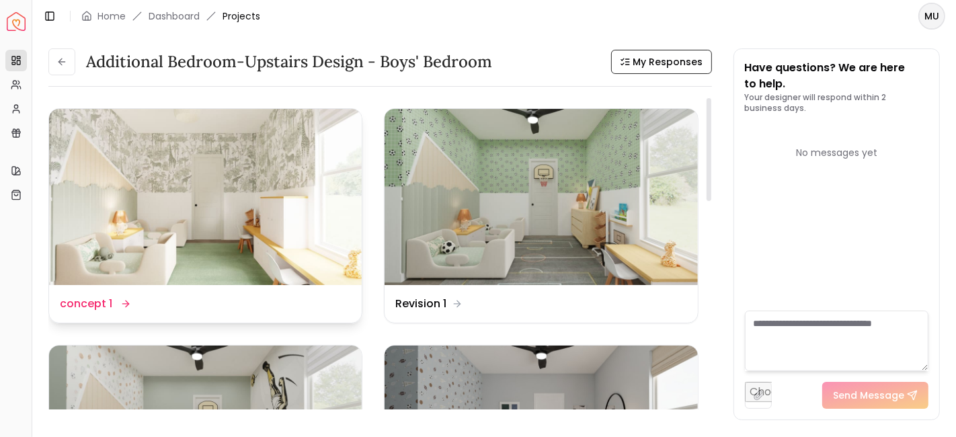
click at [239, 299] on div "Design Name concept 1" at bounding box center [205, 304] width 291 height 16
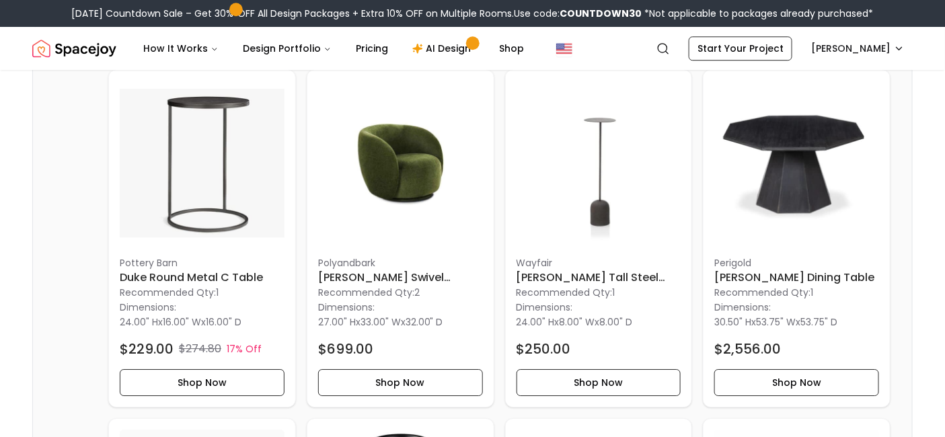
scroll to position [2933, 0]
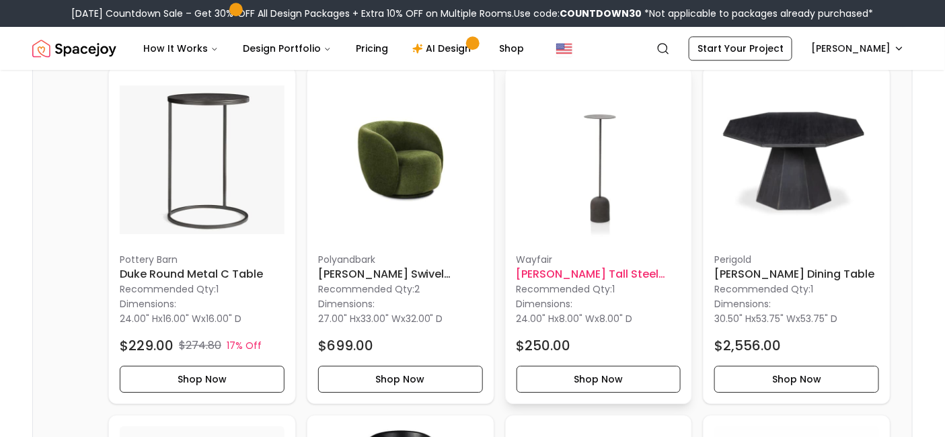
click at [621, 278] on h6 "Cherri Tall Steel Pedestal End Table" at bounding box center [598, 274] width 165 height 16
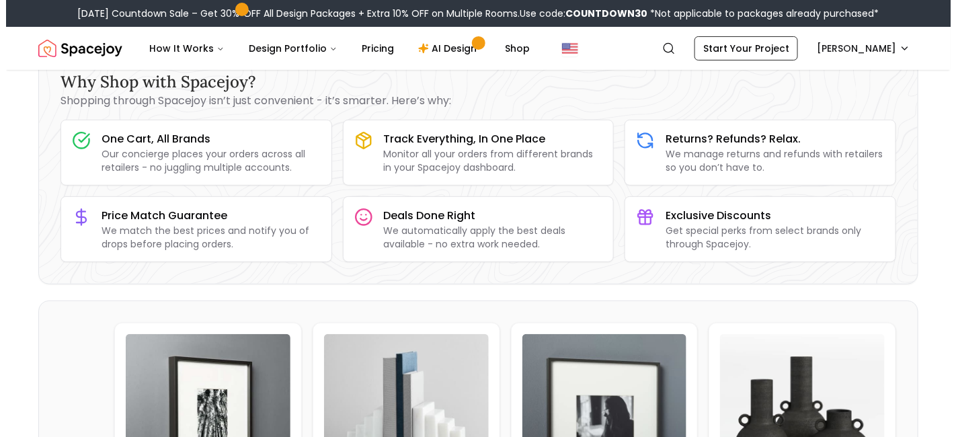
scroll to position [0, 0]
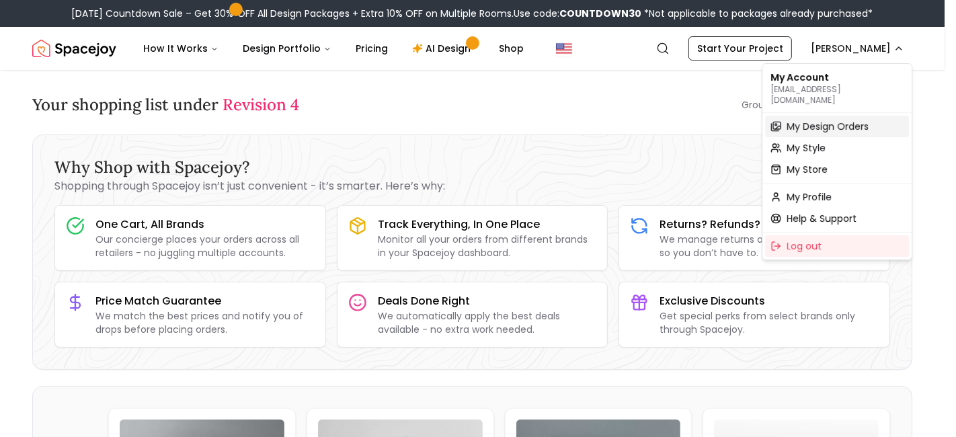
click at [815, 120] on span "My Design Orders" at bounding box center [828, 126] width 82 height 13
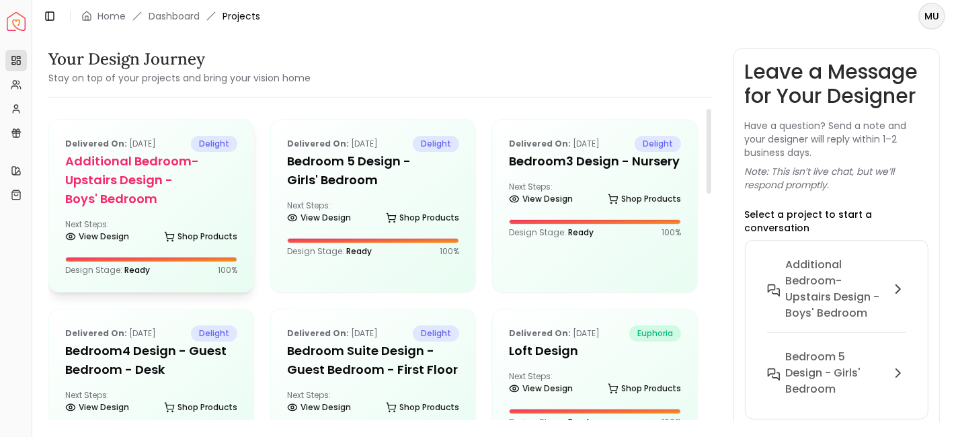
click at [130, 189] on h5 "Additional Bedroom-Upstairs design - Boys' Bedroom" at bounding box center [151, 180] width 172 height 56
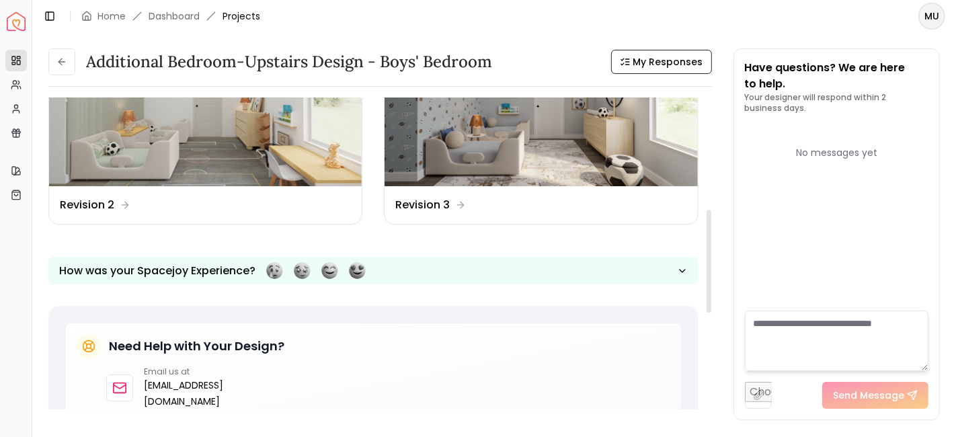
scroll to position [340, 0]
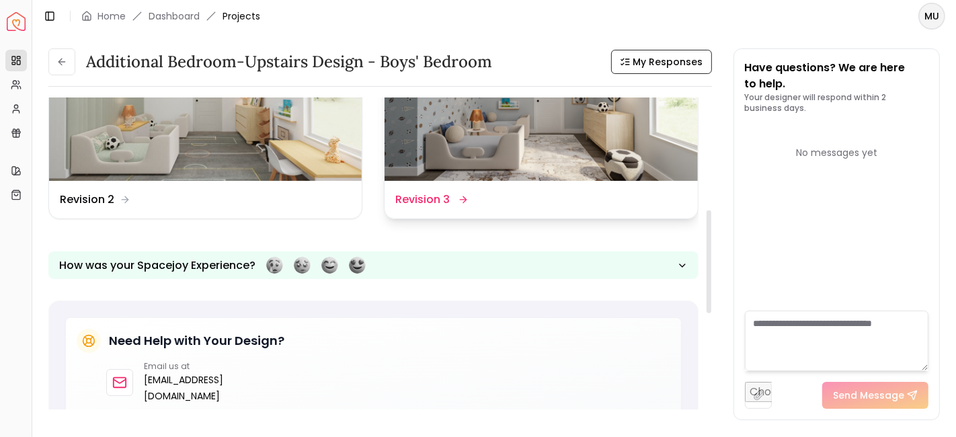
click at [484, 167] on img at bounding box center [541, 93] width 313 height 176
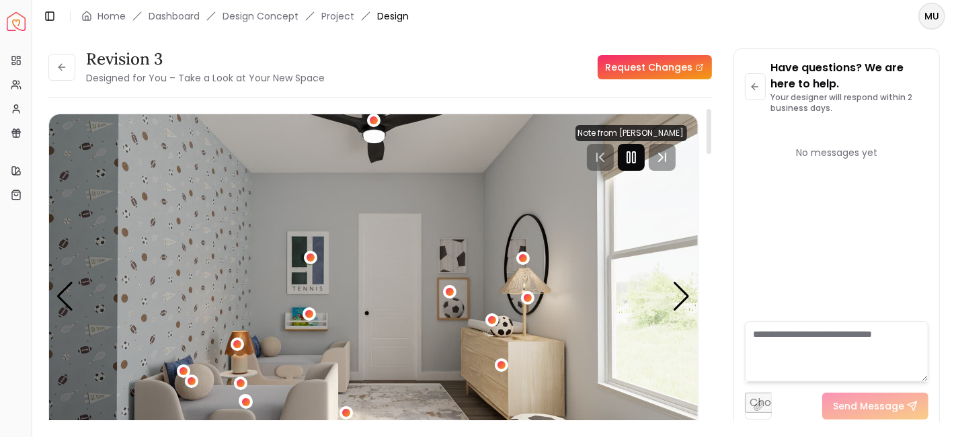
click at [629, 158] on icon "Pause" at bounding box center [631, 157] width 16 height 16
click at [740, 157] on div "Have questions? We are here to help. Your designer will respond within 2 busine…" at bounding box center [837, 239] width 206 height 381
click at [727, 165] on div "Revision 3 Designed for You – Take a Look at Your New Space Request Changes Rev…" at bounding box center [494, 227] width 892 height 358
click at [385, 61] on div "Revision 3 Designed for You – Take a Look at Your New Space Request Changes" at bounding box center [380, 67] width 664 height 38
click at [684, 299] on div "Next slide" at bounding box center [682, 297] width 18 height 30
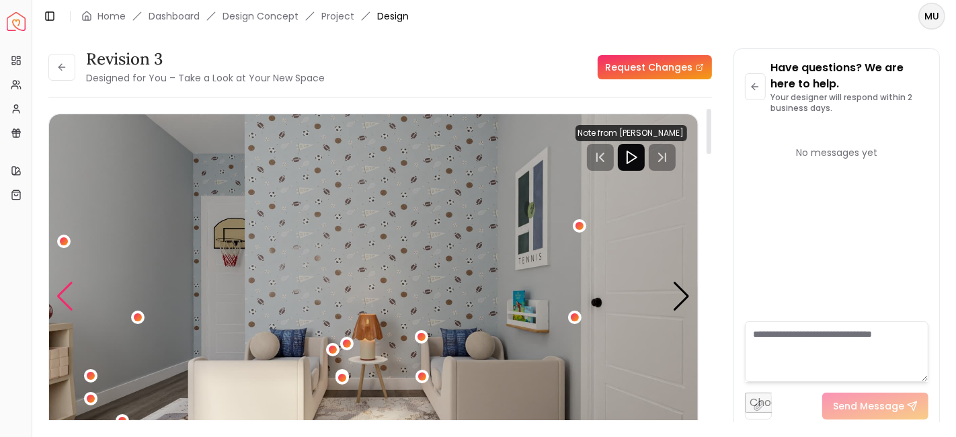
click at [66, 300] on div "Previous slide" at bounding box center [65, 297] width 18 height 30
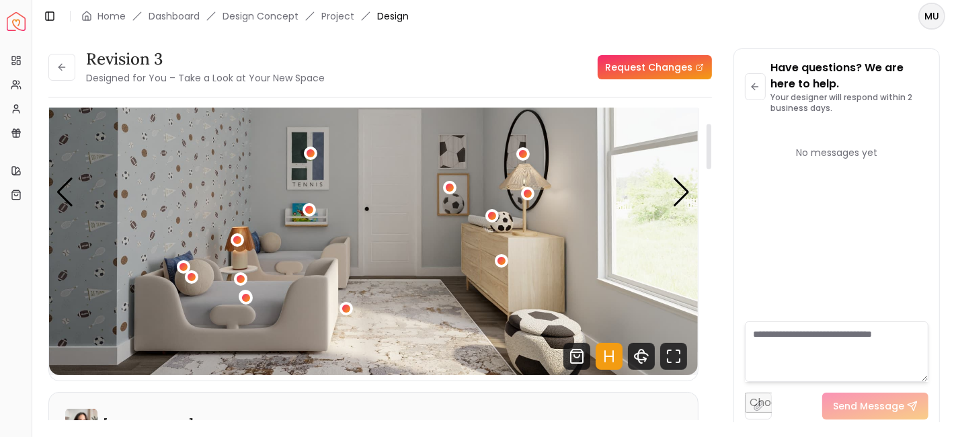
scroll to position [102, 0]
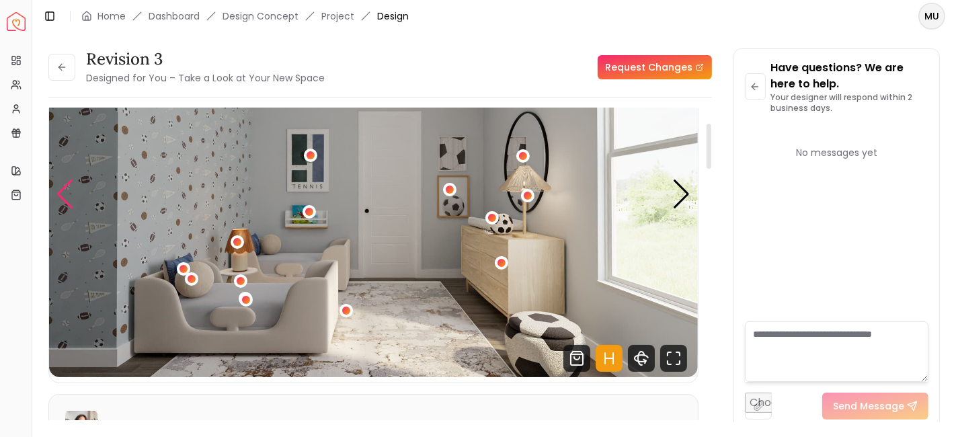
click at [62, 188] on div "Previous slide" at bounding box center [65, 195] width 18 height 30
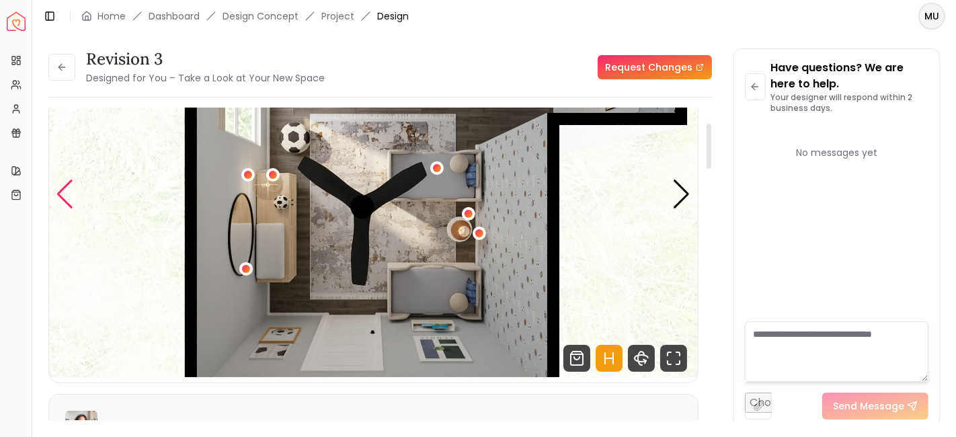
click at [62, 188] on div "Previous slide" at bounding box center [65, 195] width 18 height 30
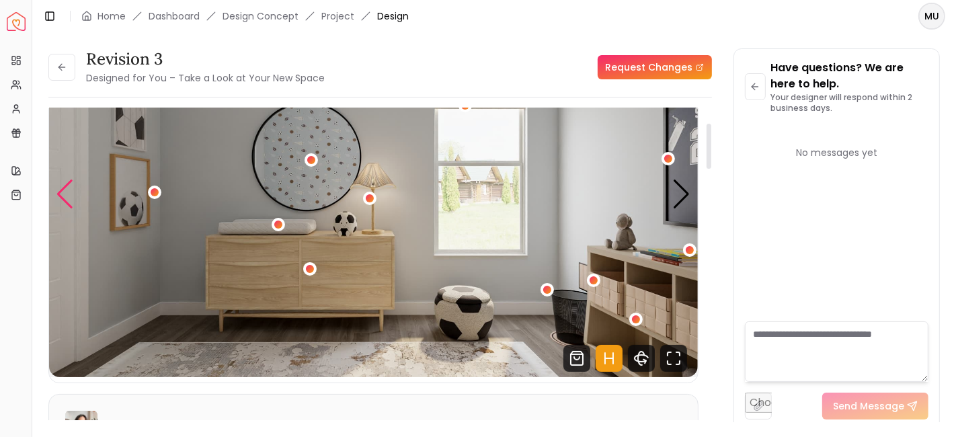
click at [62, 188] on div "Previous slide" at bounding box center [65, 195] width 18 height 30
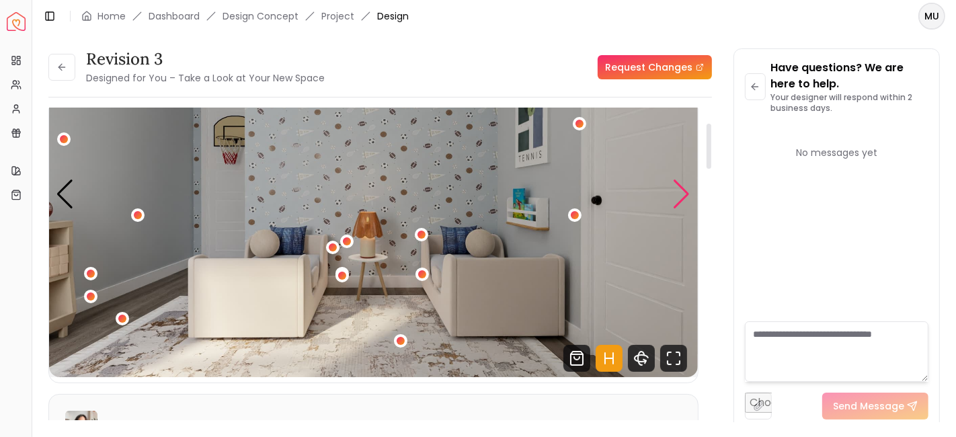
click at [687, 194] on div "Next slide" at bounding box center [682, 195] width 18 height 30
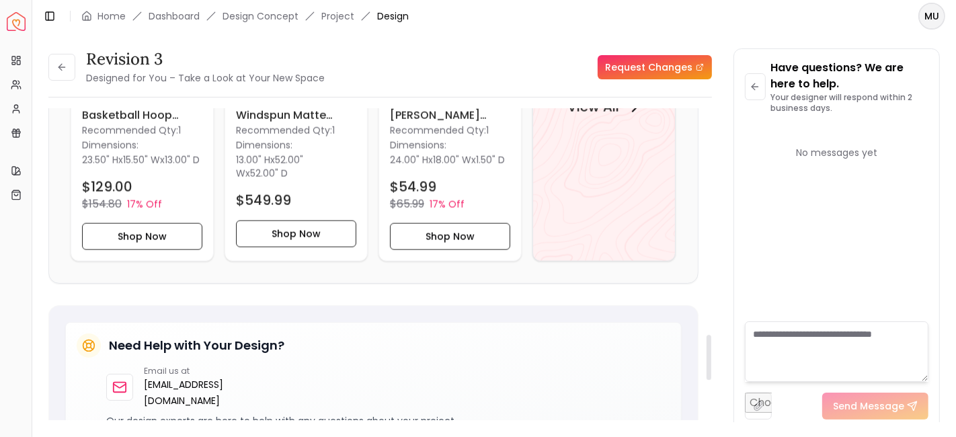
scroll to position [1560, 0]
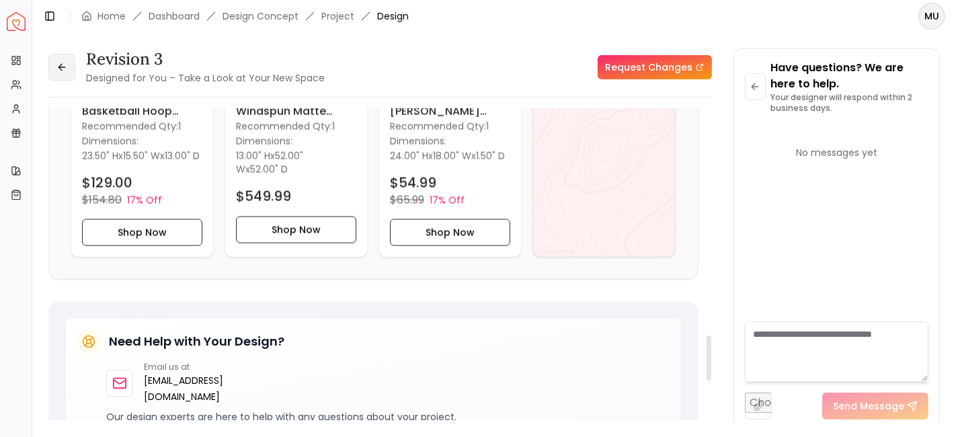
click at [75, 65] on button at bounding box center [61, 67] width 27 height 27
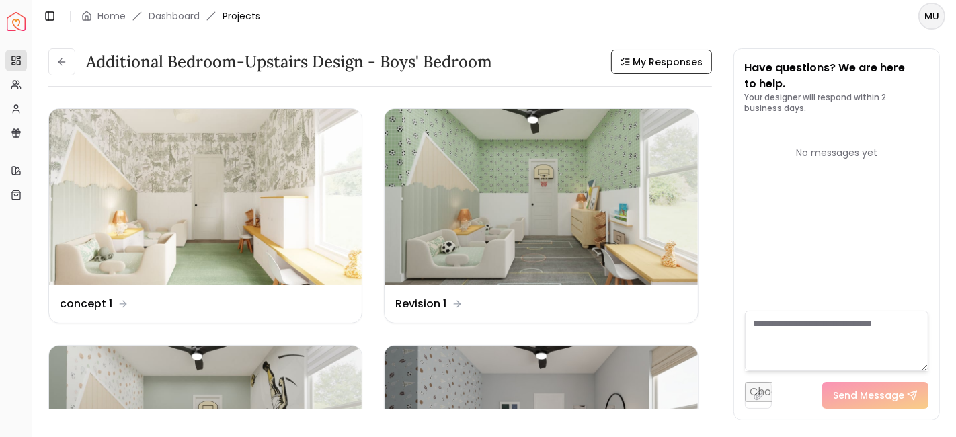
click at [75, 65] on button at bounding box center [61, 61] width 27 height 27
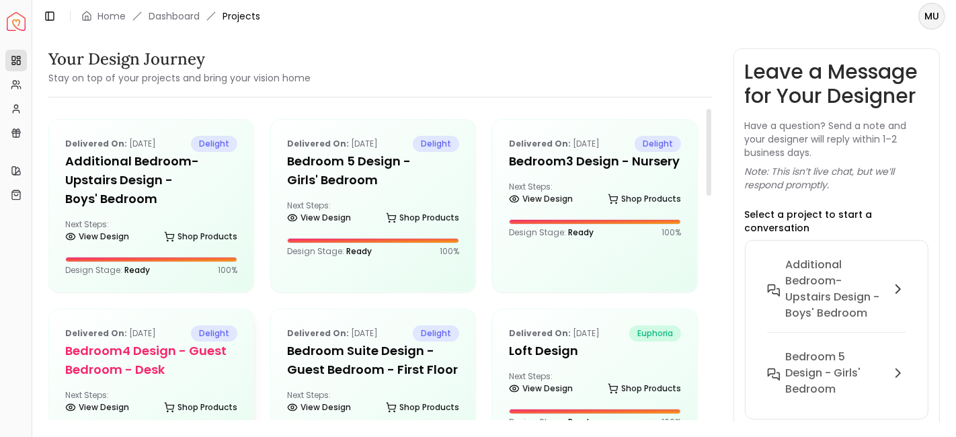
click at [148, 358] on h5 "Bedroom4 design - Guest Bedroom - Desk" at bounding box center [151, 361] width 172 height 38
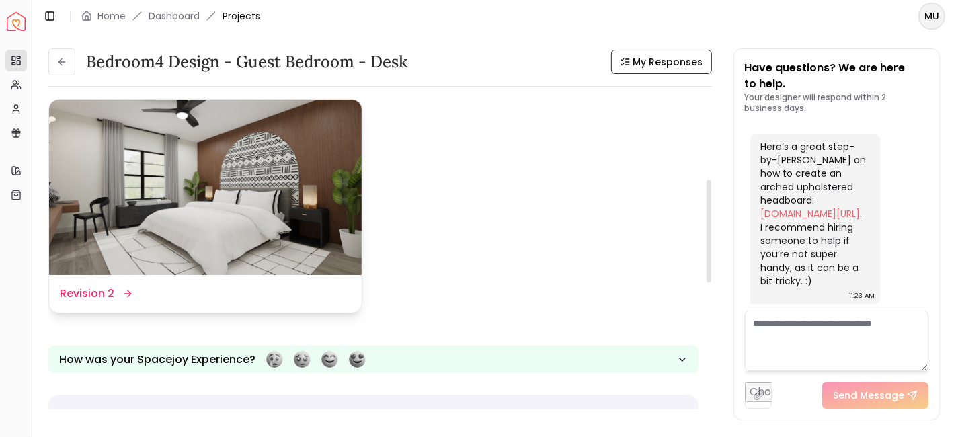
scroll to position [247, 0]
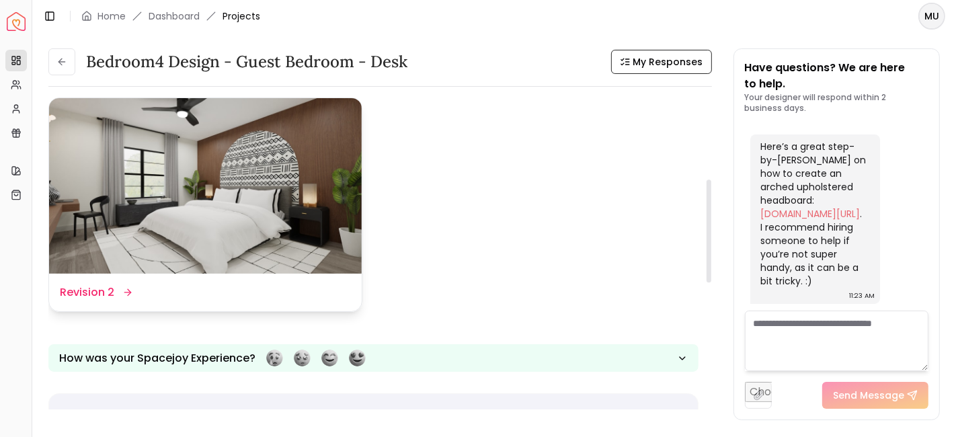
click at [249, 258] on img at bounding box center [205, 186] width 313 height 176
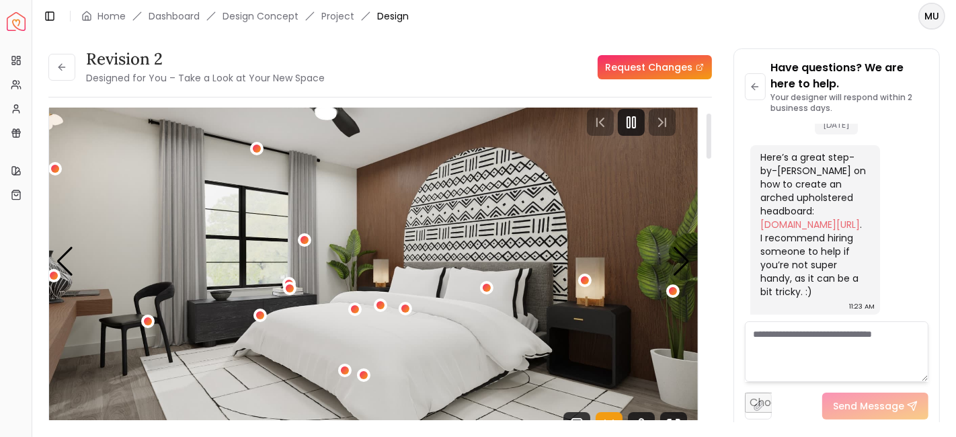
scroll to position [28, 0]
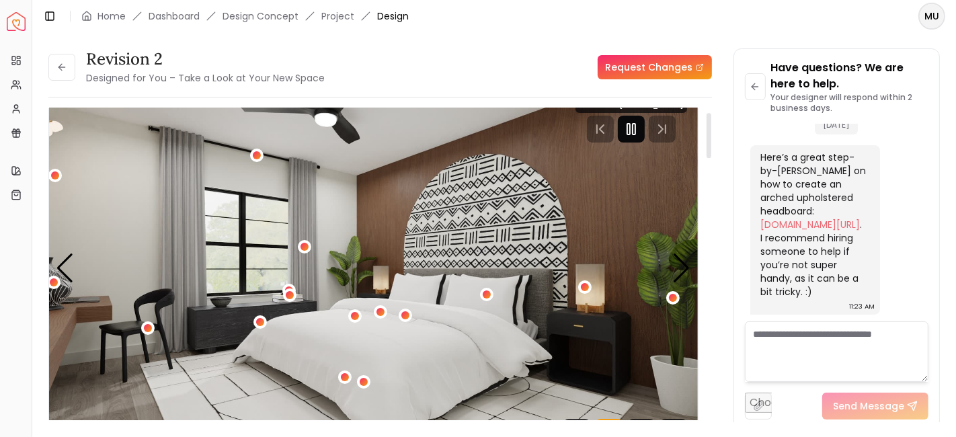
click at [630, 135] on icon "Pause" at bounding box center [631, 129] width 16 height 16
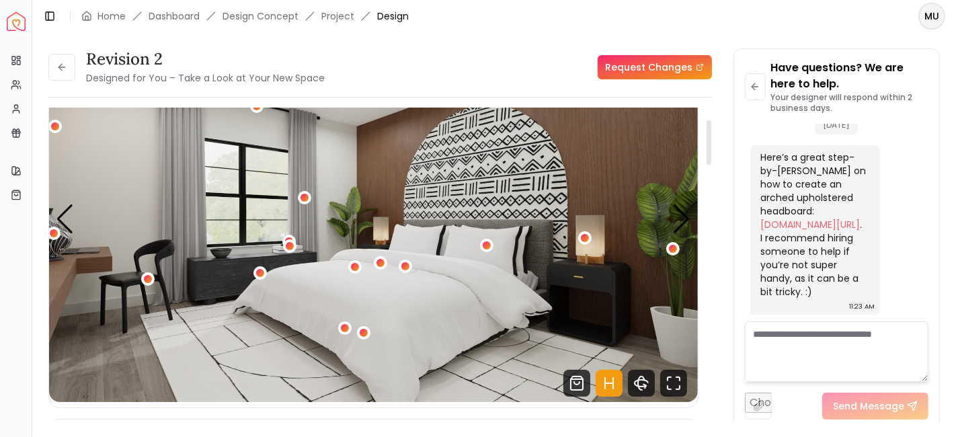
scroll to position [77, 0]
click at [684, 386] on icon "Fullscreen" at bounding box center [673, 383] width 27 height 27
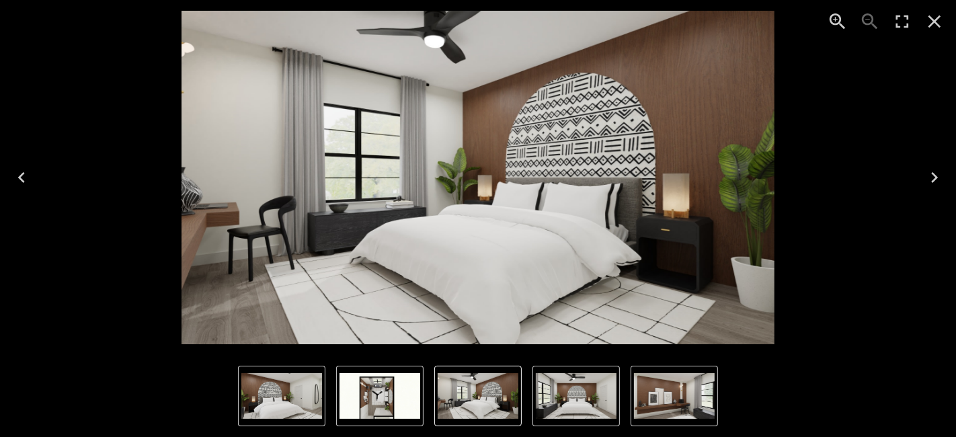
click at [924, 183] on icon "Next" at bounding box center [935, 178] width 22 height 22
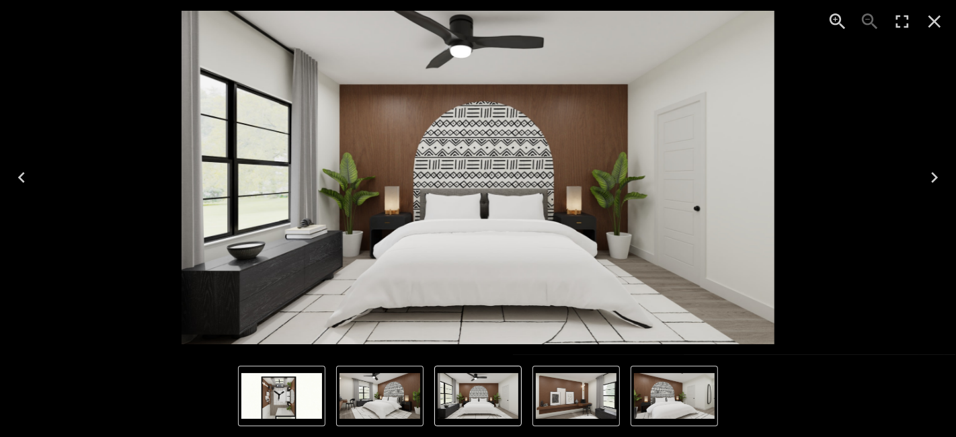
click at [926, 180] on icon "Next" at bounding box center [935, 178] width 22 height 22
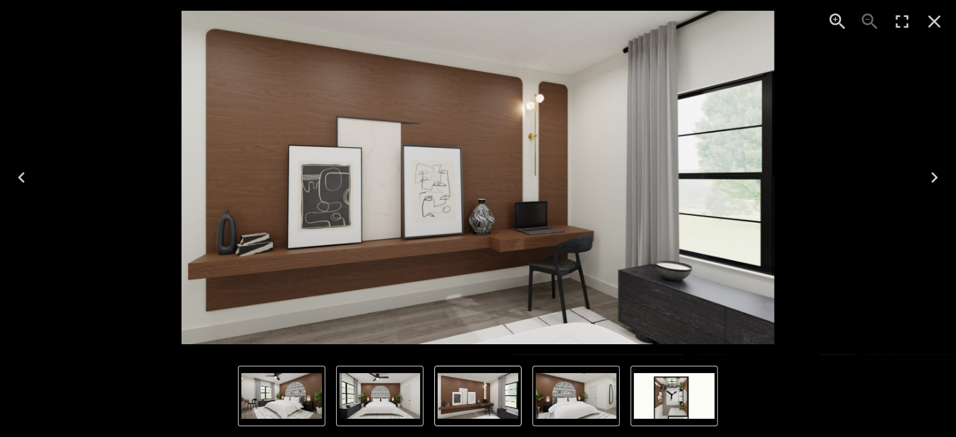
click at [940, 175] on icon "Next" at bounding box center [935, 178] width 22 height 22
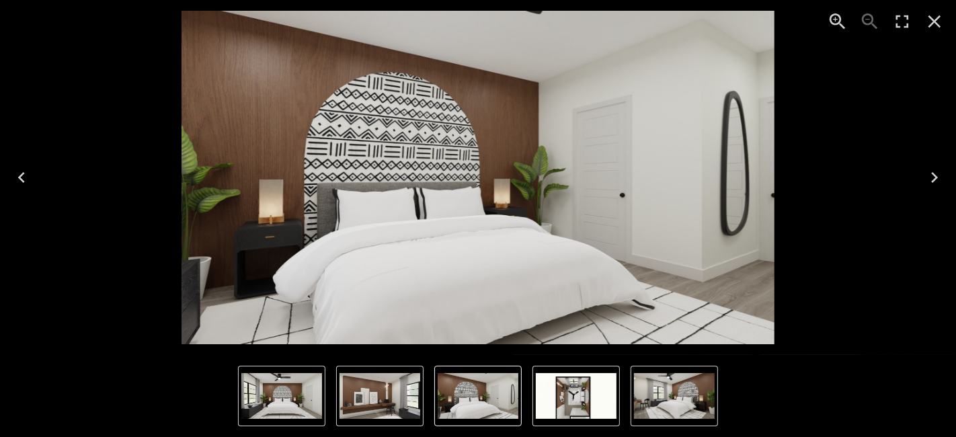
click at [940, 175] on icon "Next" at bounding box center [935, 178] width 22 height 22
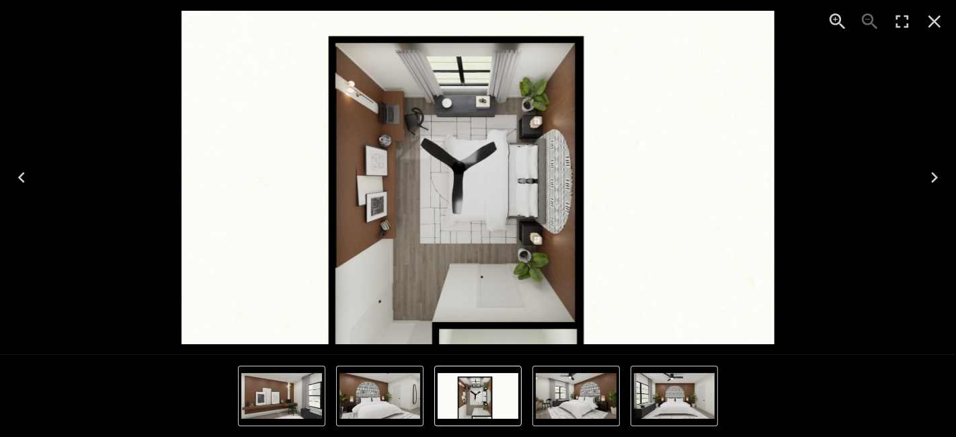
click at [933, 173] on icon "Next" at bounding box center [935, 178] width 22 height 22
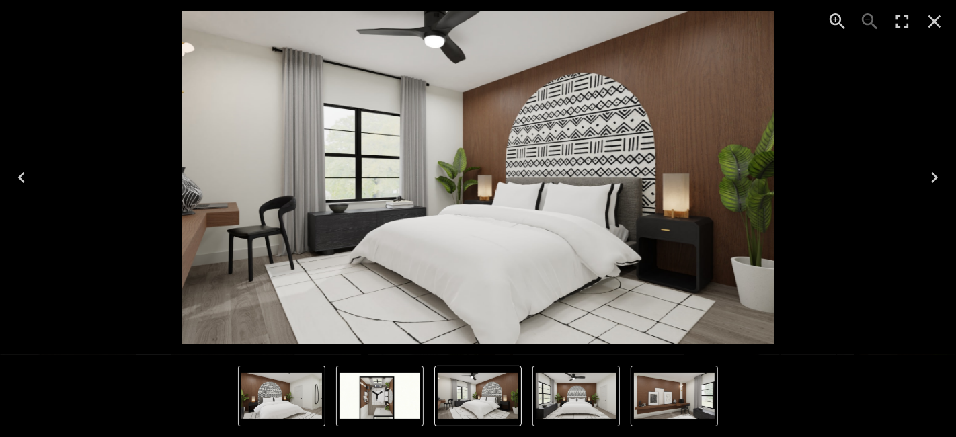
click at [935, 24] on icon "Close" at bounding box center [934, 21] width 13 height 13
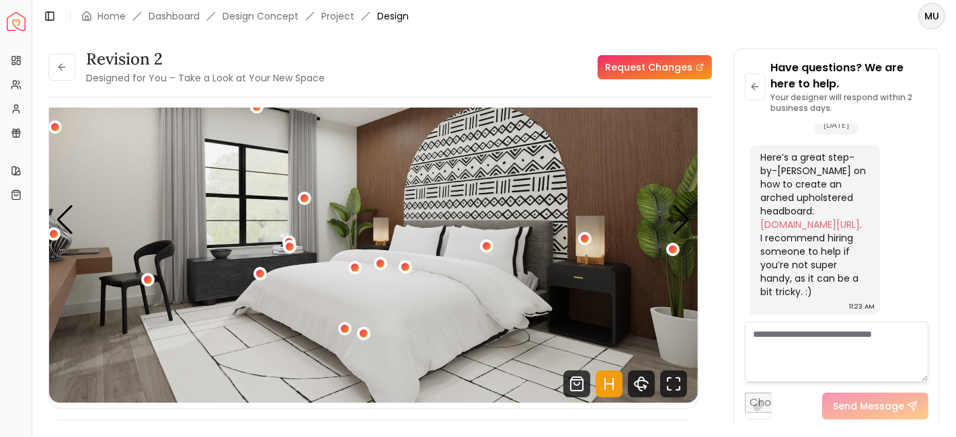
click at [75, 66] on div "Revision 2 Designed for You – Take a Look at Your New Space" at bounding box center [186, 67] width 276 height 38
click at [70, 66] on button at bounding box center [61, 67] width 27 height 27
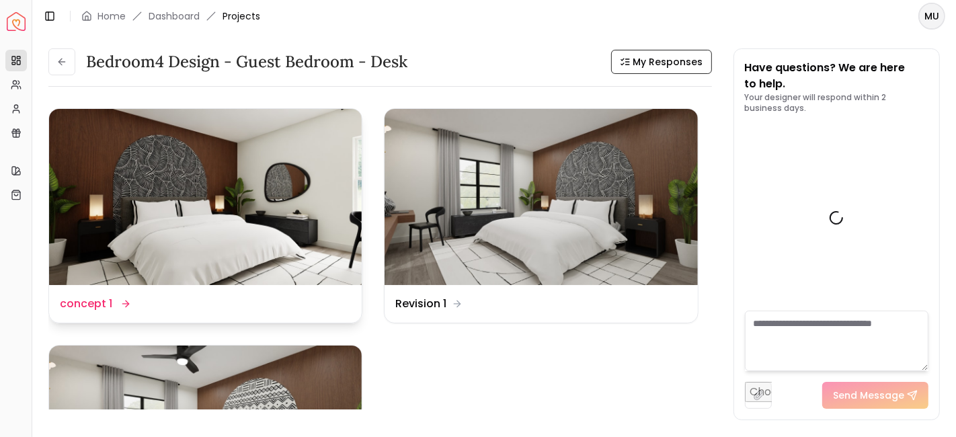
scroll to position [82, 0]
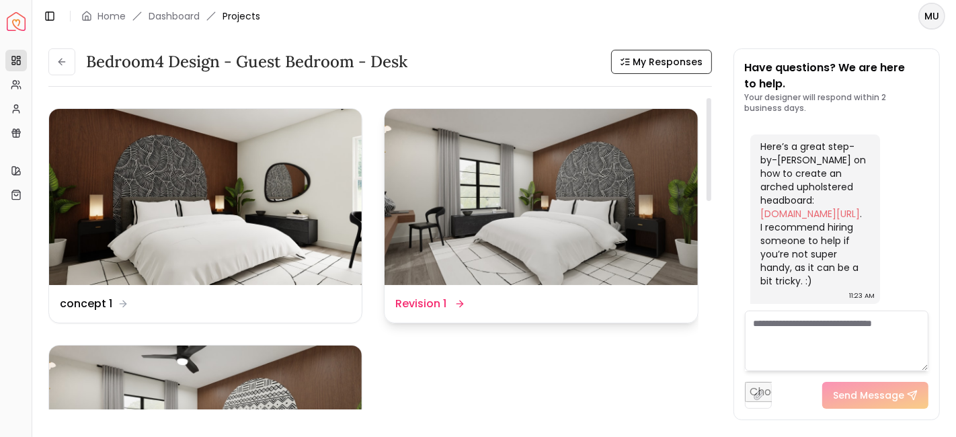
click at [602, 182] on img at bounding box center [541, 197] width 313 height 176
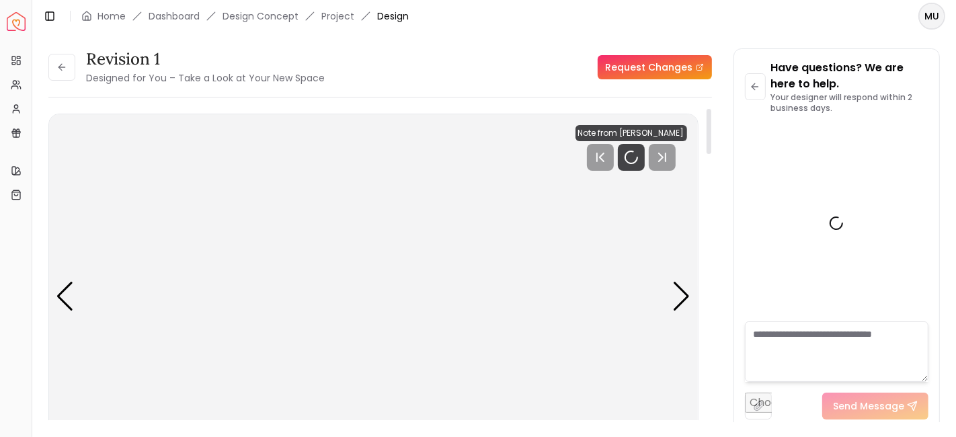
scroll to position [71, 0]
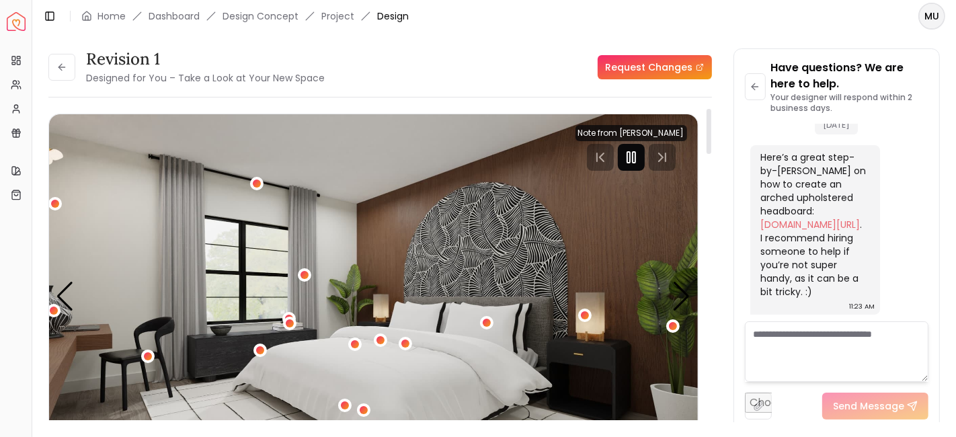
click at [633, 162] on rect "Pause" at bounding box center [634, 157] width 3 height 11
click at [64, 62] on icon at bounding box center [61, 67] width 11 height 11
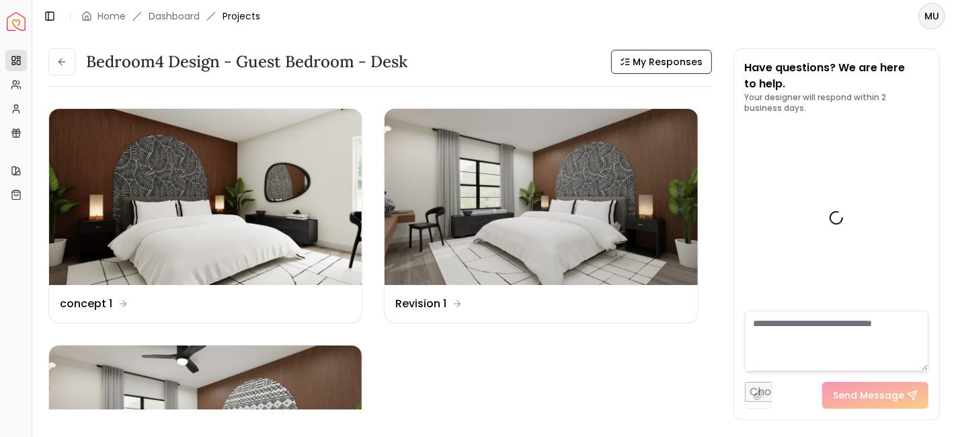
scroll to position [82, 0]
click at [64, 62] on icon at bounding box center [61, 62] width 6 height 0
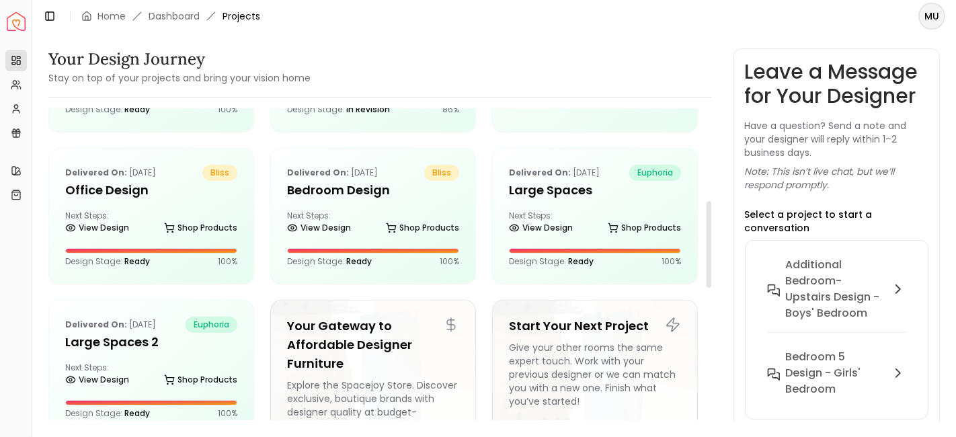
scroll to position [333, 0]
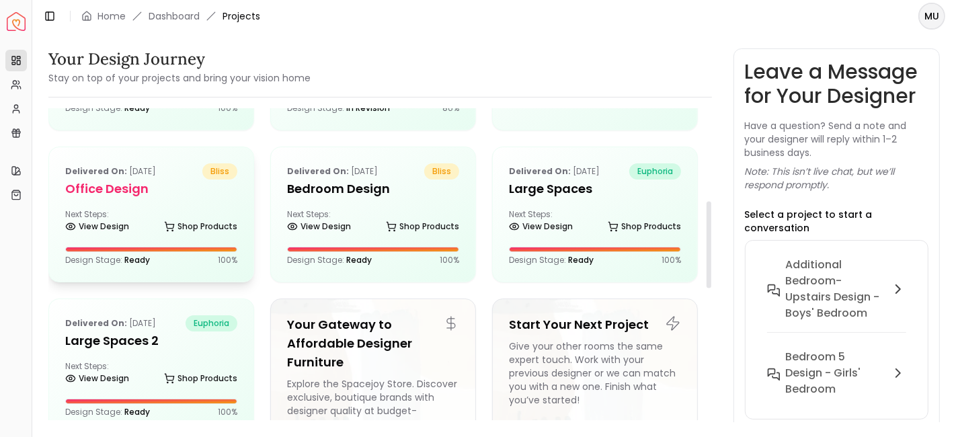
click at [131, 187] on h5 "Office Design" at bounding box center [151, 189] width 172 height 19
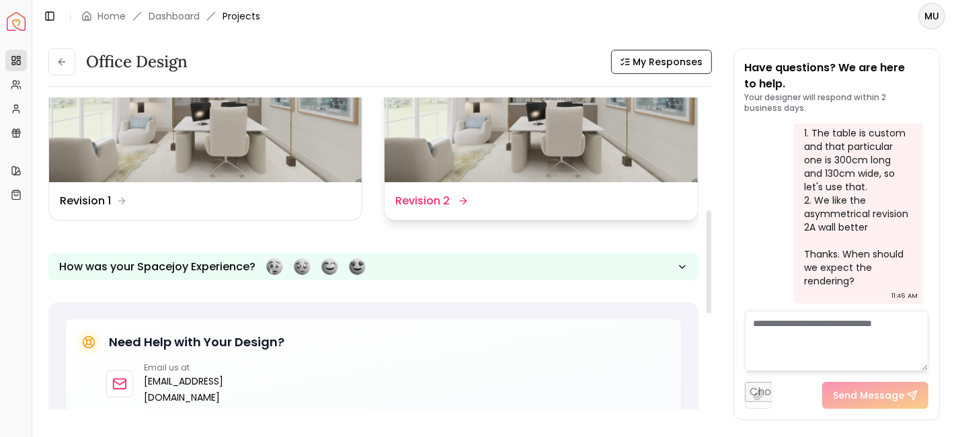
scroll to position [338, 0]
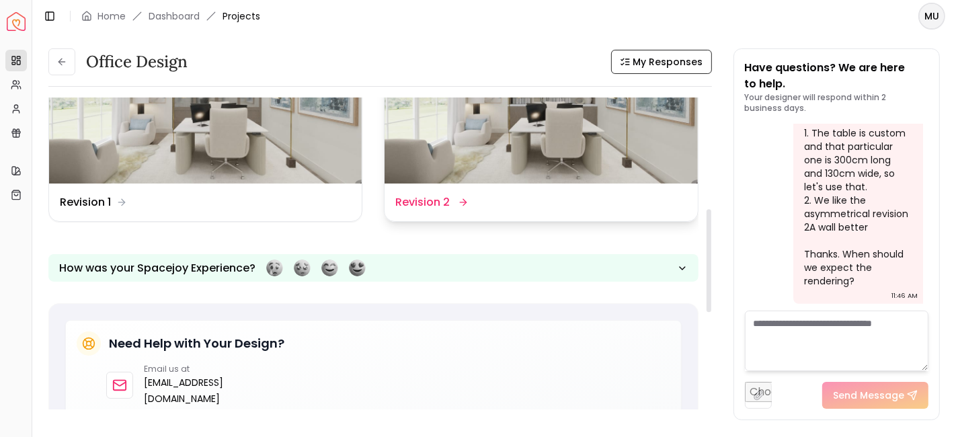
click at [447, 190] on div "Design Name Revision 2" at bounding box center [541, 203] width 313 height 38
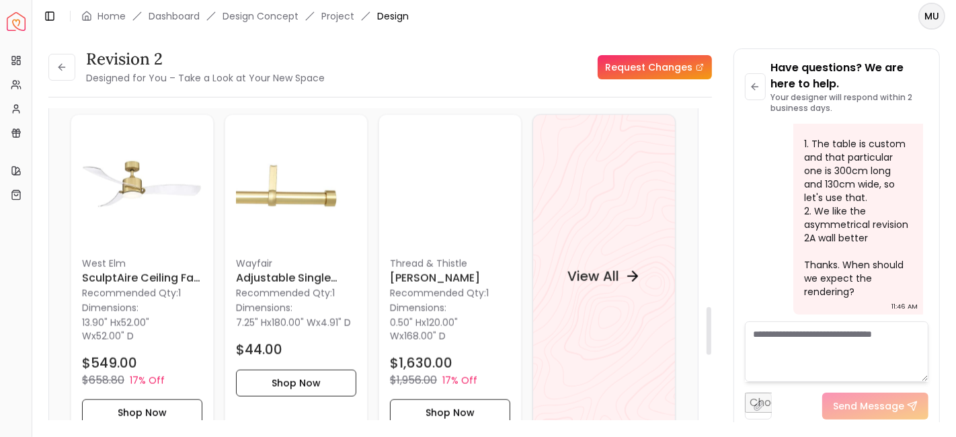
scroll to position [1294, 0]
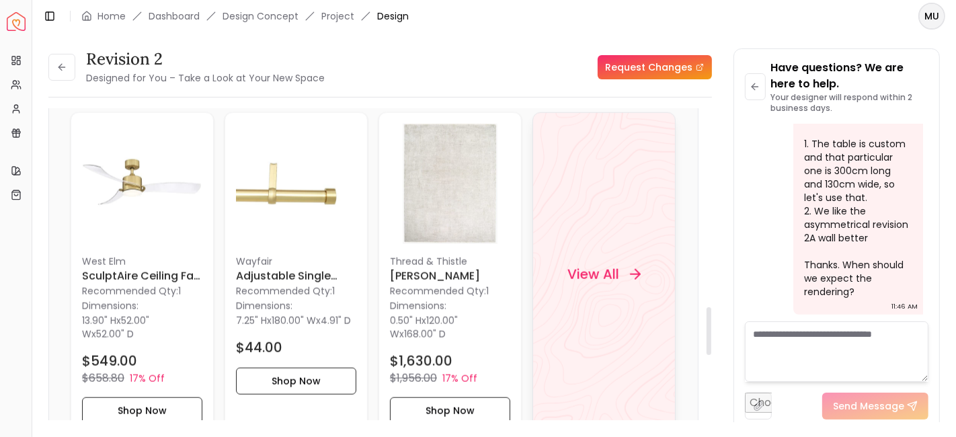
click at [605, 280] on h4 "View All" at bounding box center [593, 274] width 52 height 19
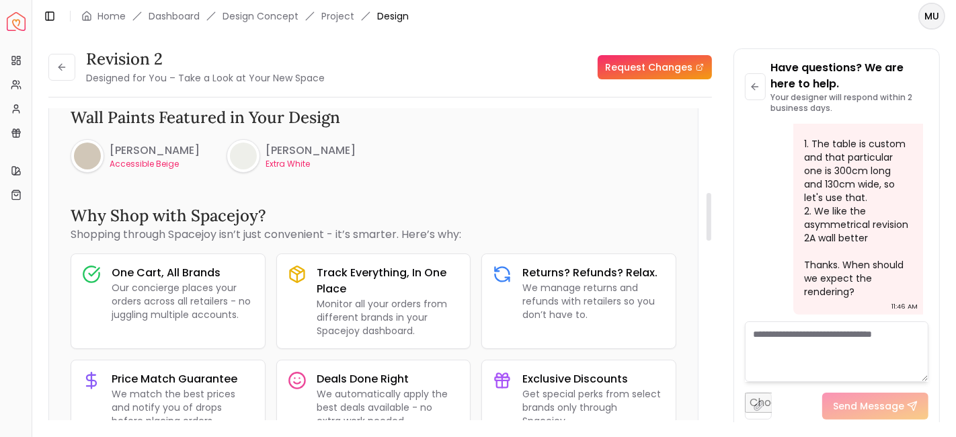
scroll to position [557, 0]
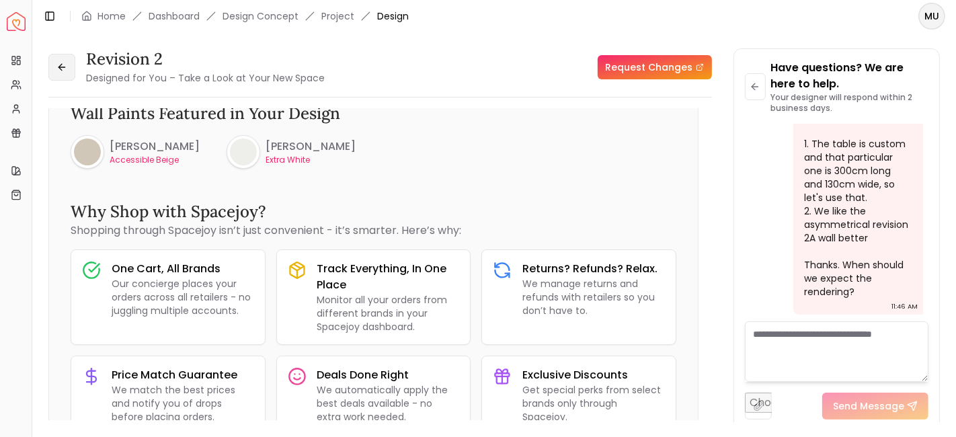
click at [58, 61] on button at bounding box center [61, 67] width 27 height 27
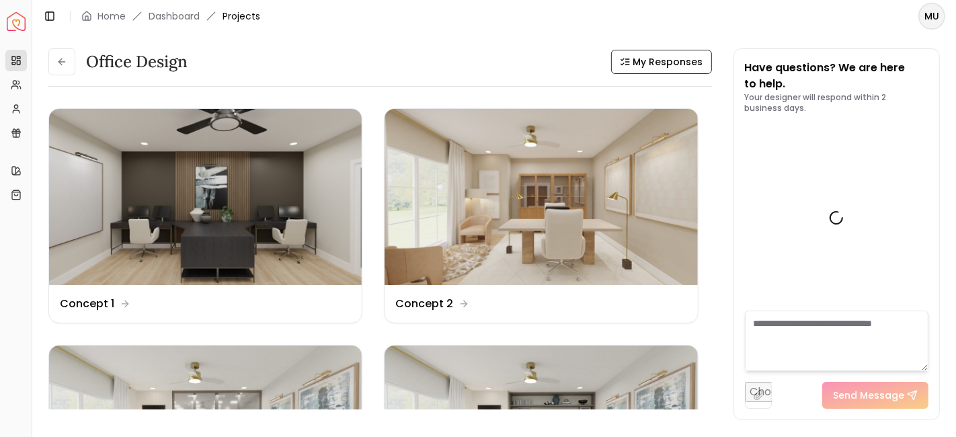
scroll to position [5689, 0]
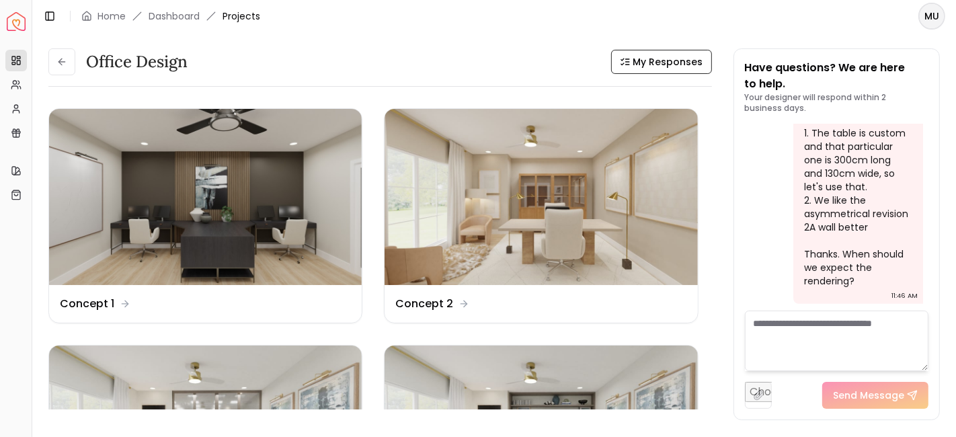
click at [58, 61] on icon at bounding box center [61, 61] width 11 height 11
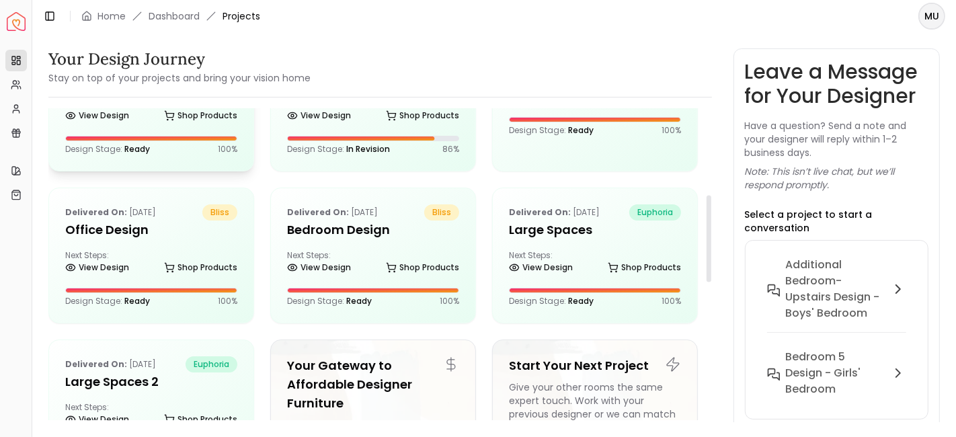
scroll to position [291, 0]
click at [568, 227] on h5 "Large Spaces" at bounding box center [595, 230] width 172 height 19
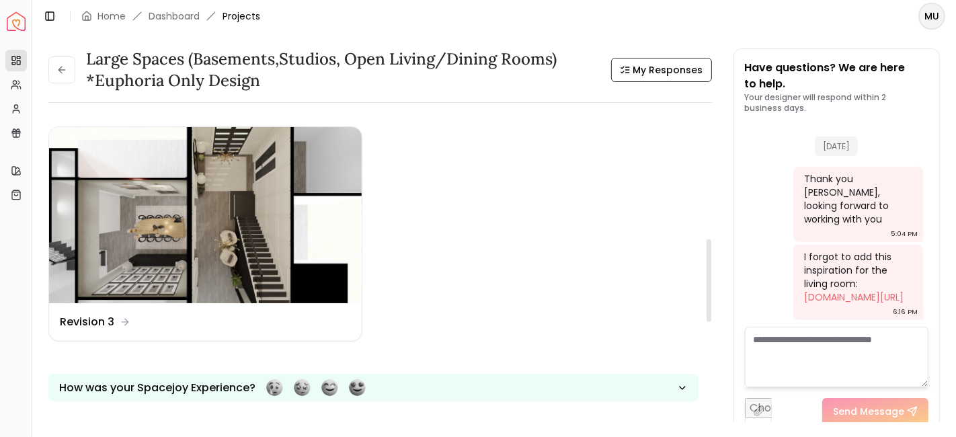
scroll to position [471, 0]
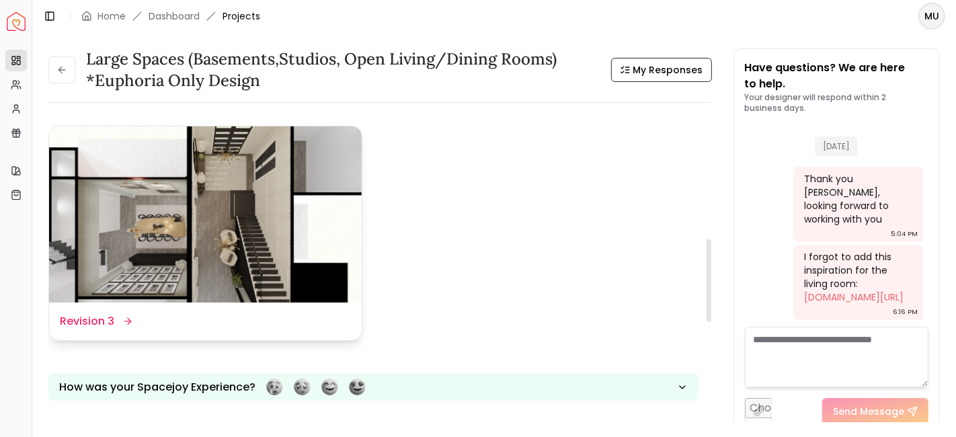
click at [221, 234] on img at bounding box center [205, 214] width 313 height 176
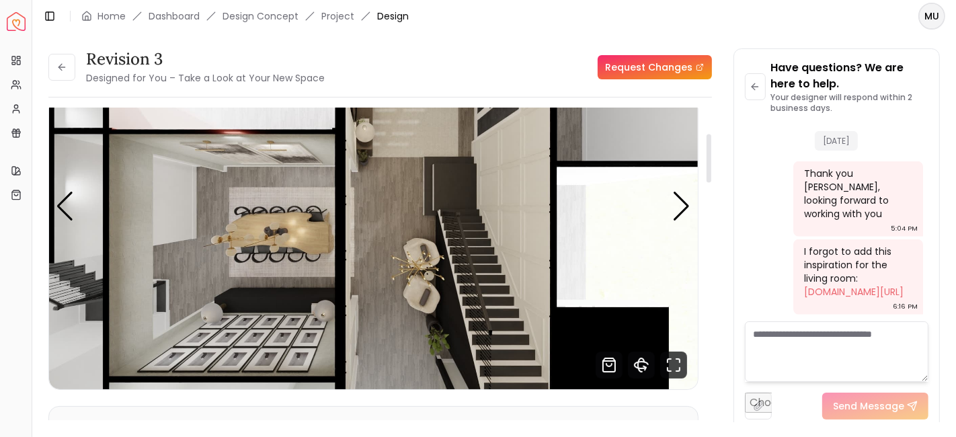
scroll to position [71, 0]
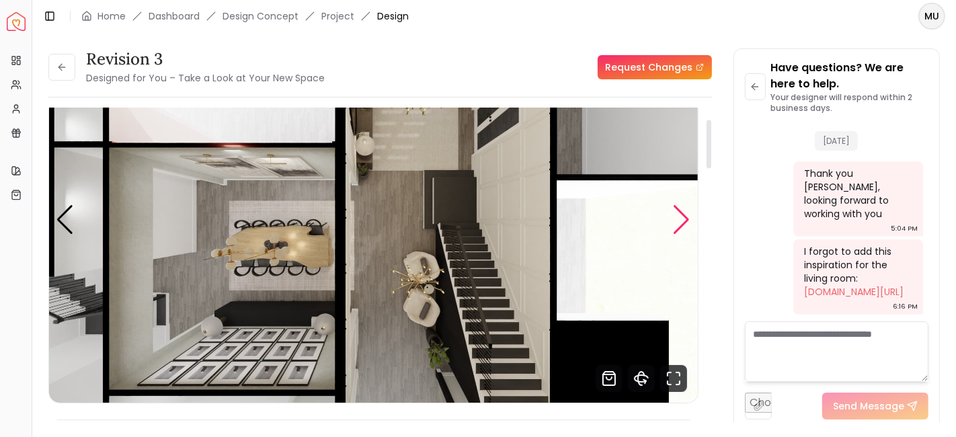
click at [686, 216] on div "Next slide" at bounding box center [682, 220] width 18 height 30
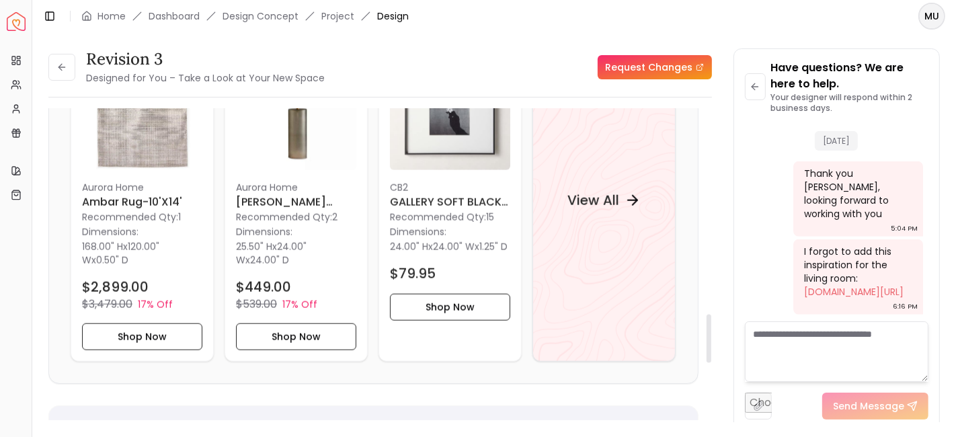
scroll to position [1296, 0]
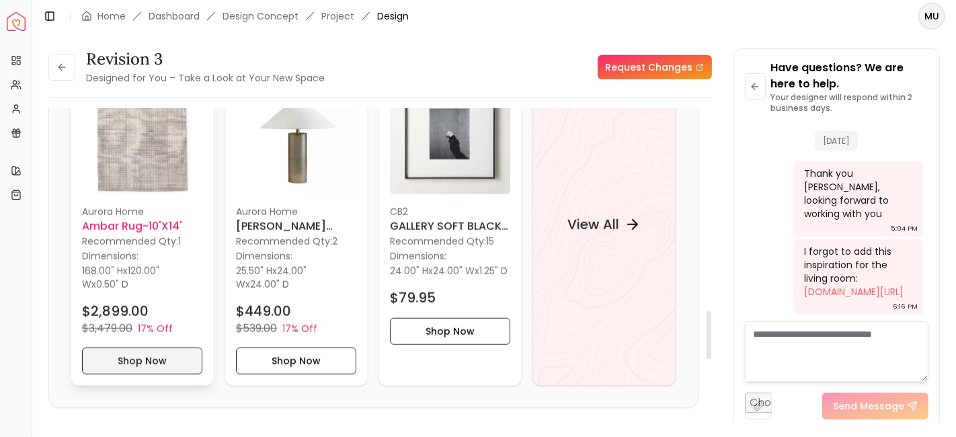
click at [134, 366] on button "Shop Now" at bounding box center [142, 361] width 120 height 27
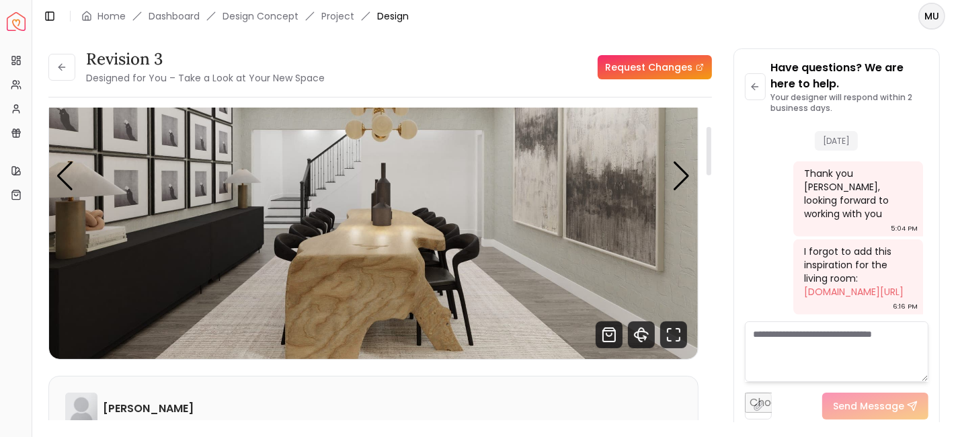
scroll to position [116, 0]
click at [70, 71] on button at bounding box center [61, 67] width 27 height 27
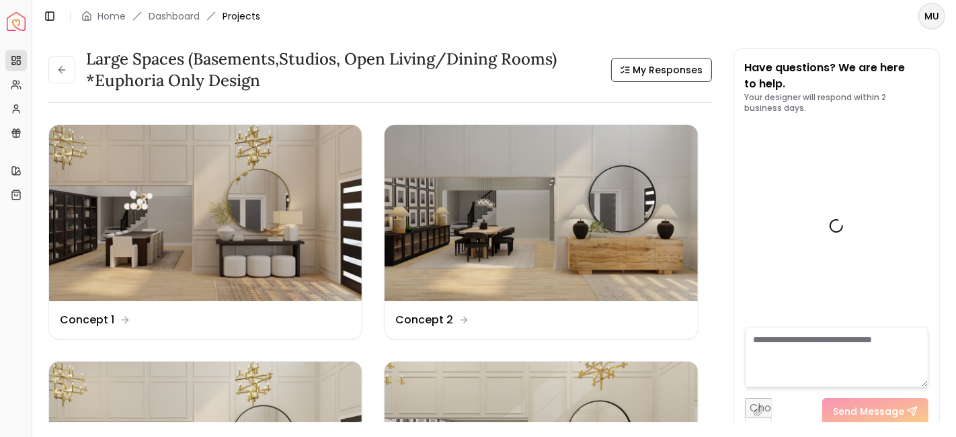
scroll to position [819, 0]
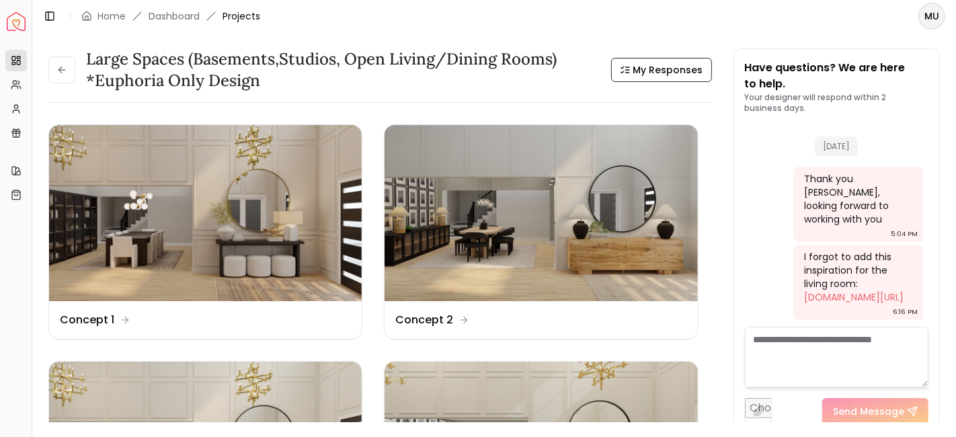
click at [70, 71] on button at bounding box center [61, 69] width 27 height 27
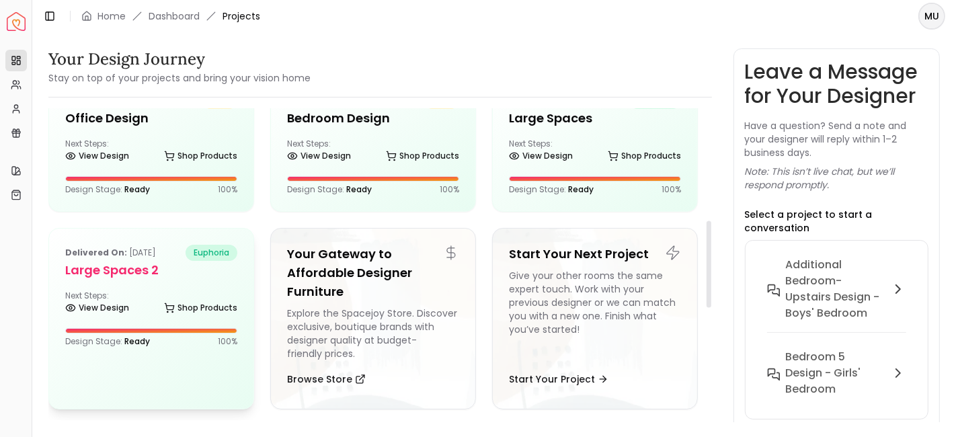
scroll to position [404, 0]
click at [154, 270] on h5 "Large Spaces 2" at bounding box center [151, 269] width 172 height 19
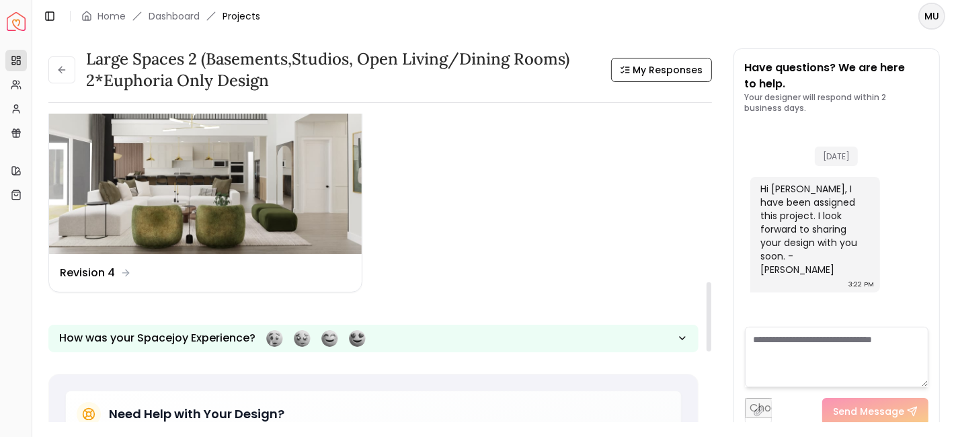
scroll to position [757, 0]
click at [104, 264] on dd "Revision 4" at bounding box center [87, 272] width 55 height 16
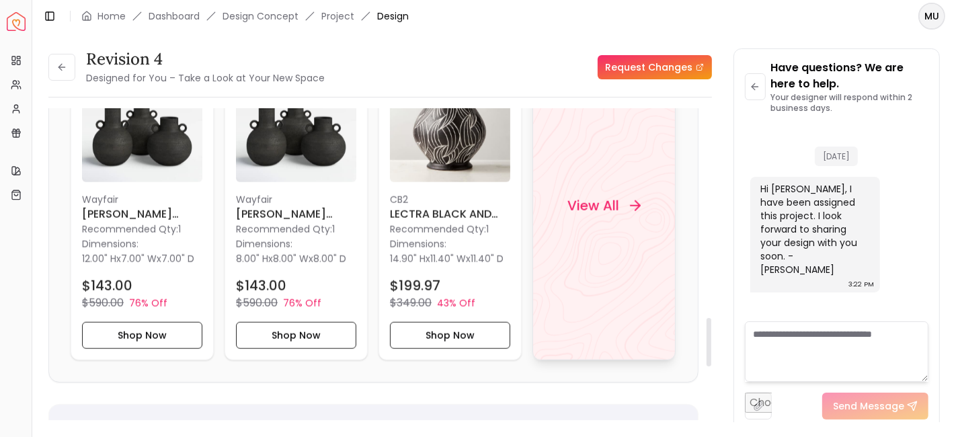
scroll to position [1354, 0]
click at [602, 197] on h4 "View All" at bounding box center [593, 206] width 52 height 19
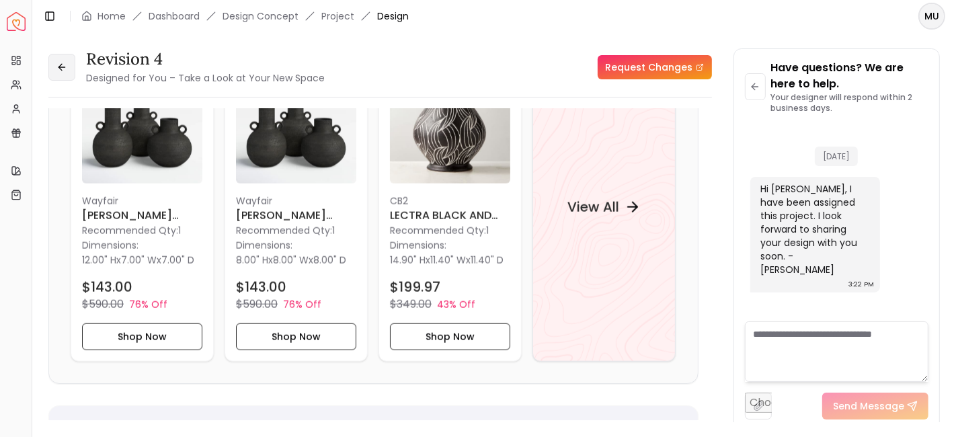
click at [65, 63] on icon at bounding box center [61, 67] width 11 height 11
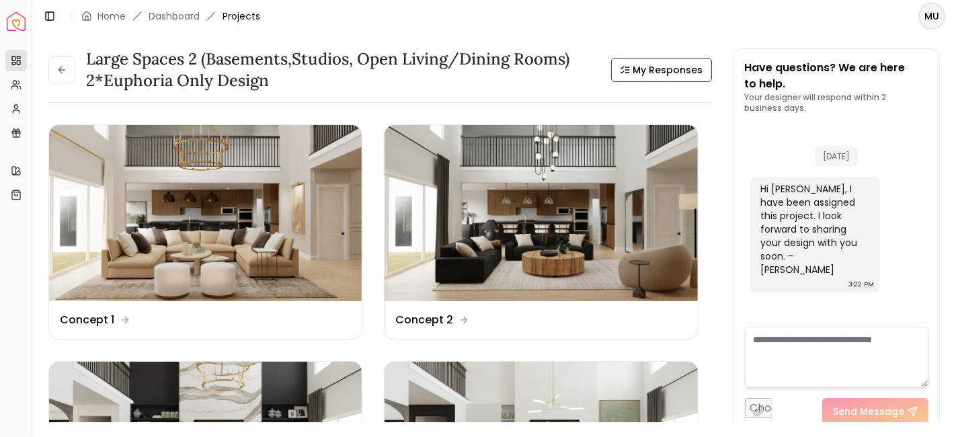
click at [65, 63] on button at bounding box center [61, 69] width 27 height 27
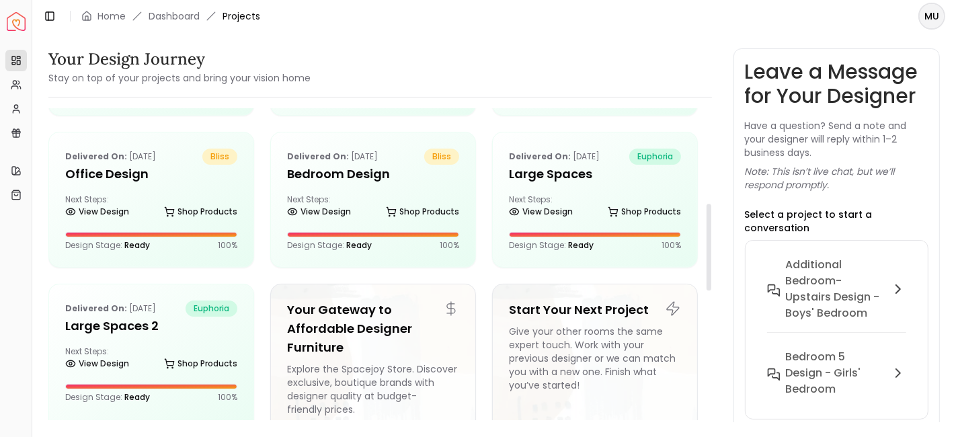
scroll to position [332, 0]
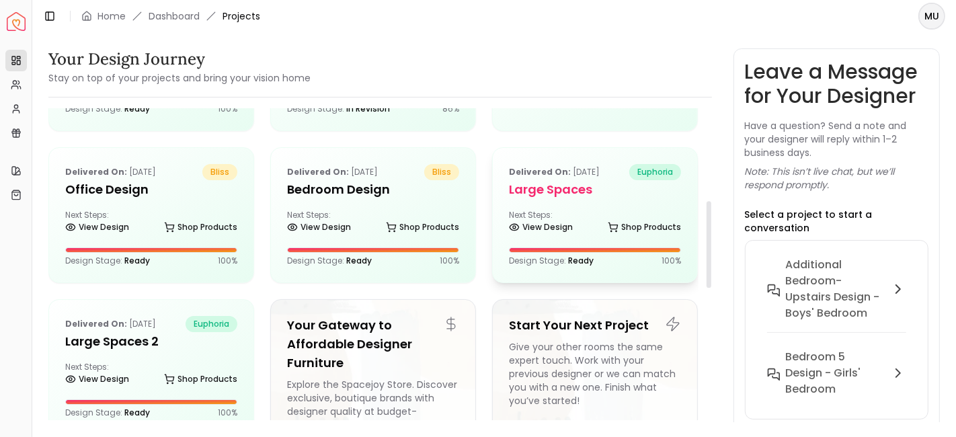
click at [571, 200] on div "Delivered on: Nov 25, 2024 euphoria Large Spaces Next Steps: View Design Shop P…" at bounding box center [595, 215] width 204 height 134
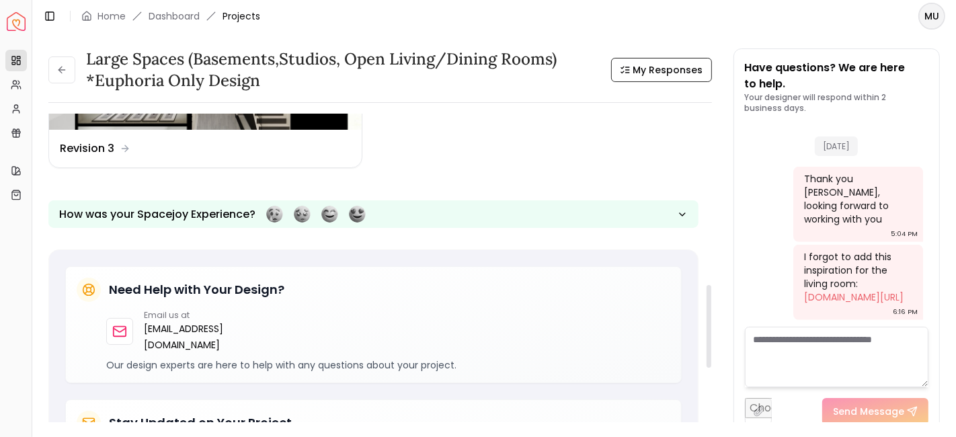
scroll to position [609, 0]
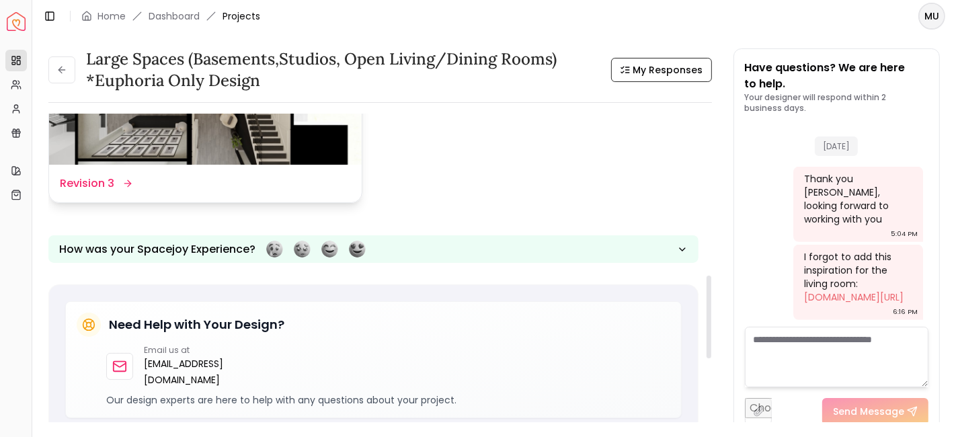
click at [280, 141] on img at bounding box center [205, 77] width 313 height 176
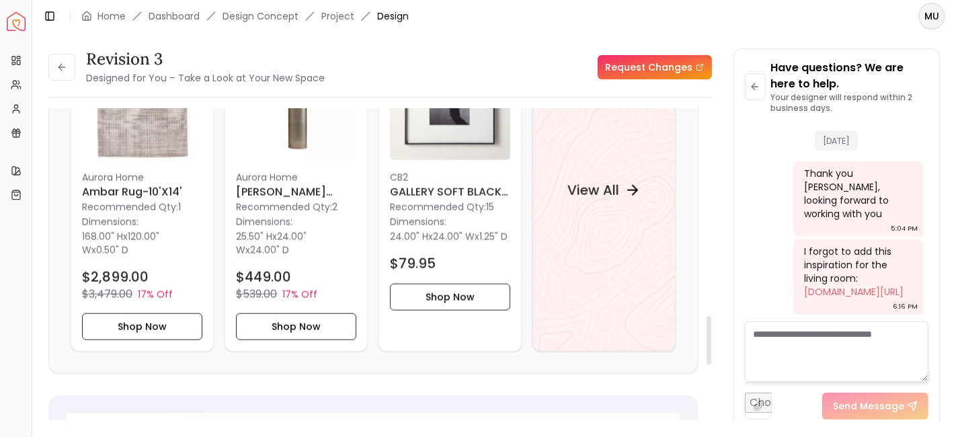
scroll to position [1331, 0]
click at [139, 199] on h6 "Ambar Rug-10'x14'" at bounding box center [142, 191] width 120 height 16
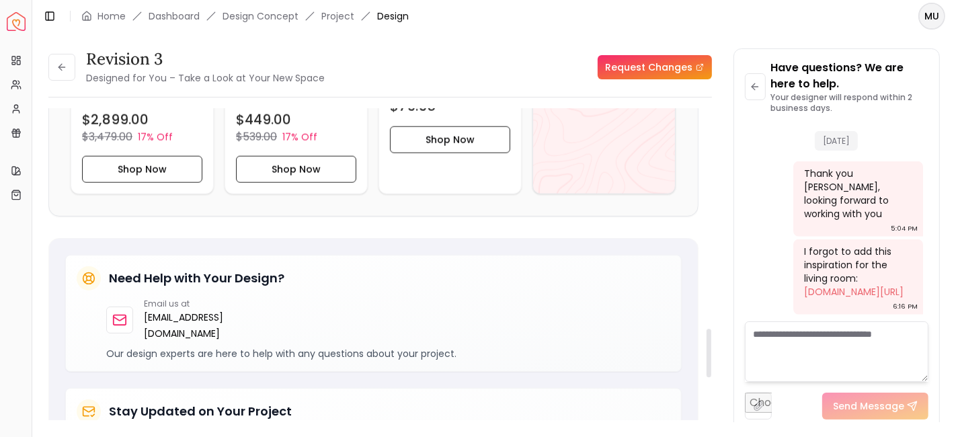
scroll to position [1405, 0]
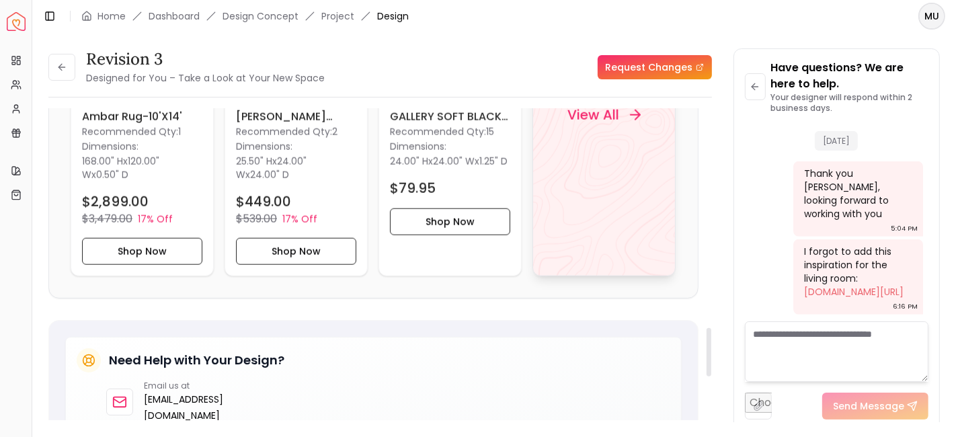
click at [622, 135] on div "View All" at bounding box center [604, 115] width 106 height 40
click at [71, 69] on button at bounding box center [61, 67] width 27 height 27
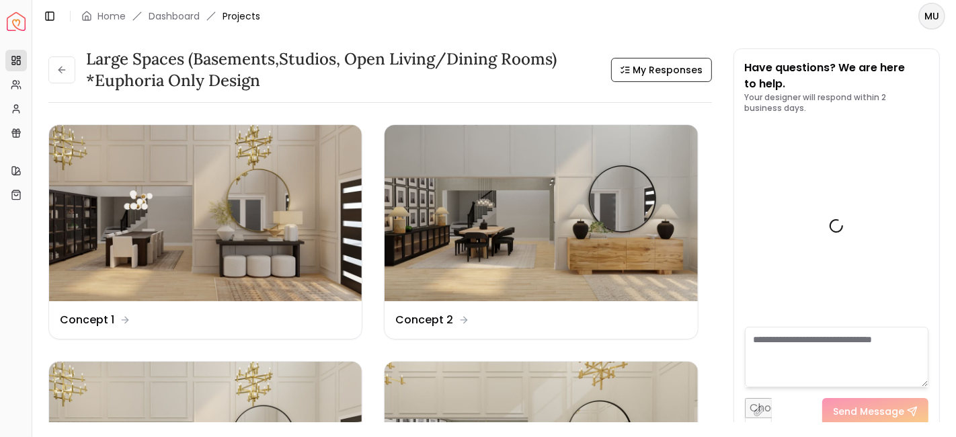
scroll to position [819, 0]
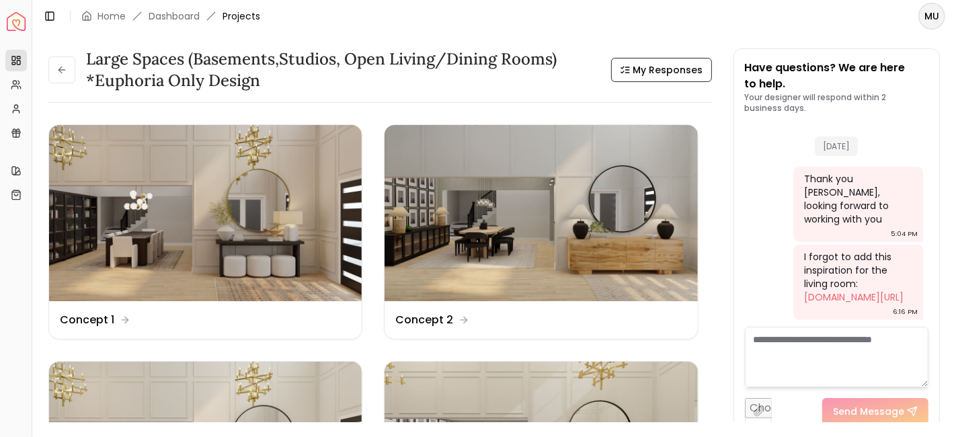
click at [71, 69] on button at bounding box center [61, 69] width 27 height 27
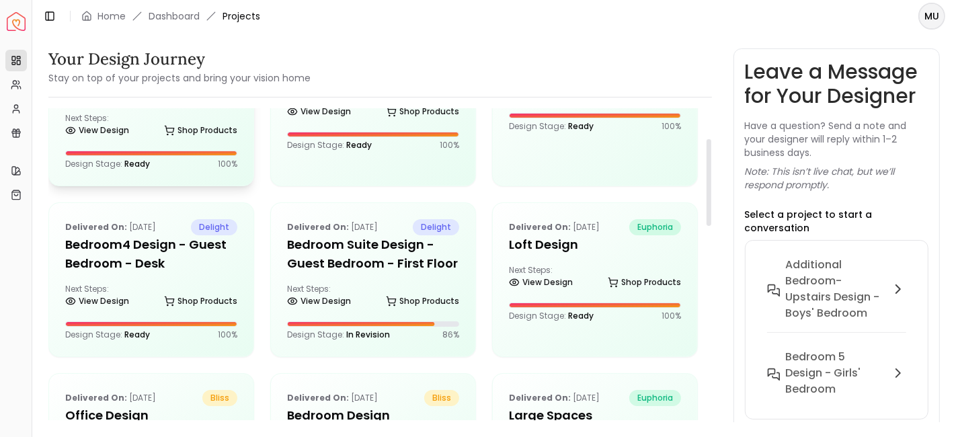
scroll to position [110, 0]
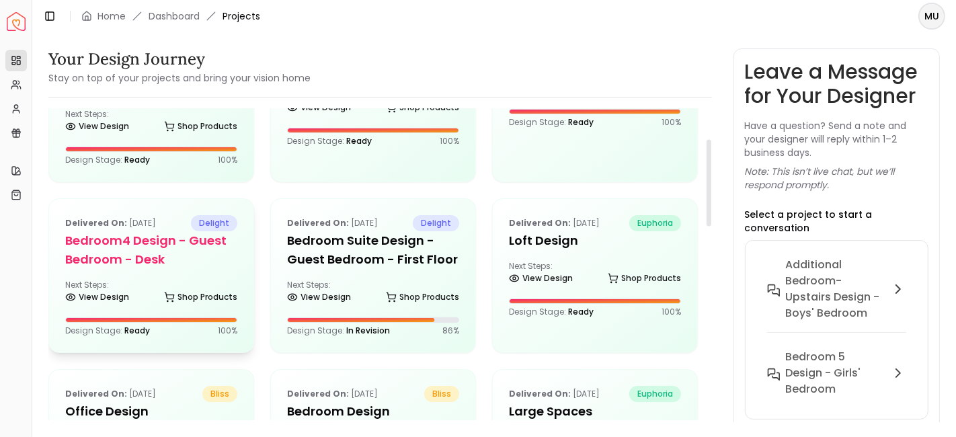
click at [196, 231] on h5 "Bedroom4 design - Guest Bedroom - Desk" at bounding box center [151, 250] width 172 height 38
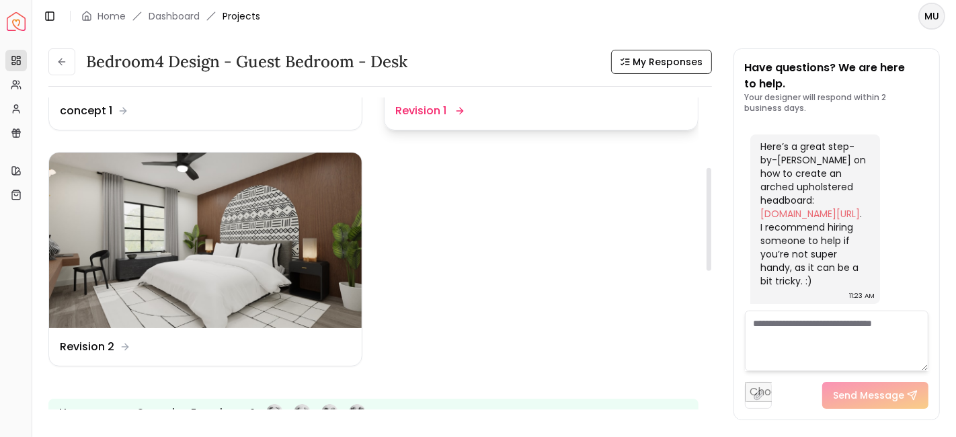
scroll to position [219, 0]
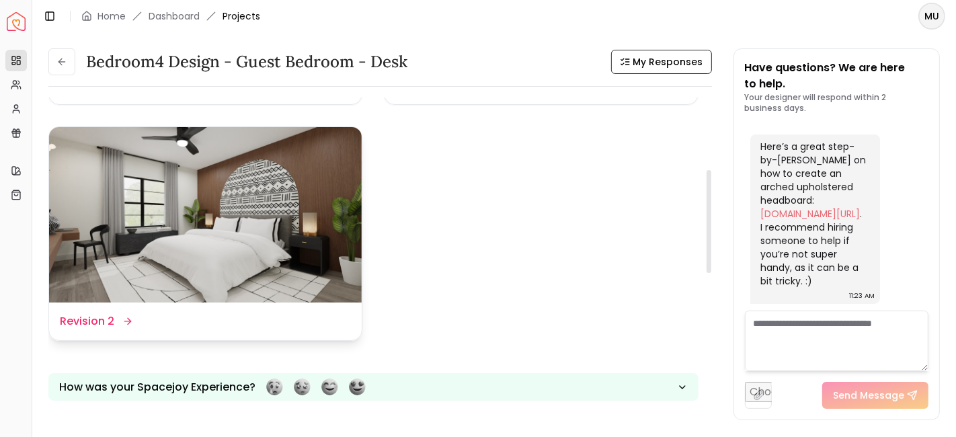
click at [100, 323] on dd "Revision 2" at bounding box center [87, 321] width 54 height 16
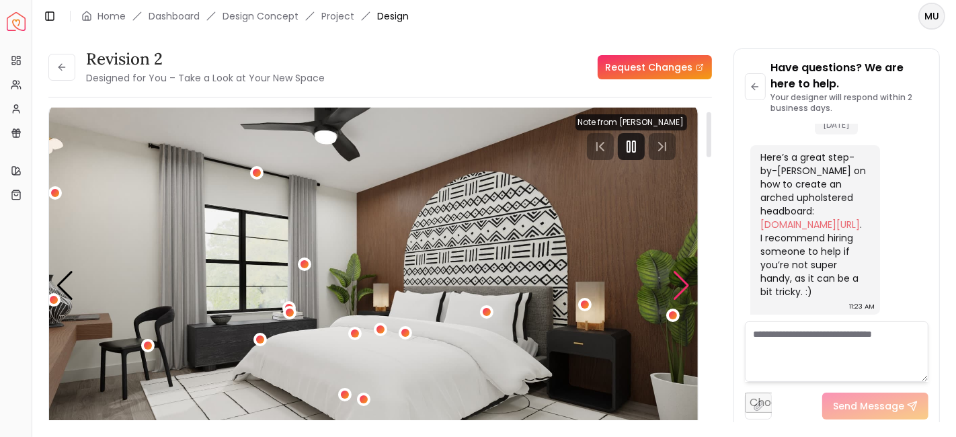
scroll to position [10, 0]
click at [637, 143] on icon "Pause" at bounding box center [631, 147] width 16 height 16
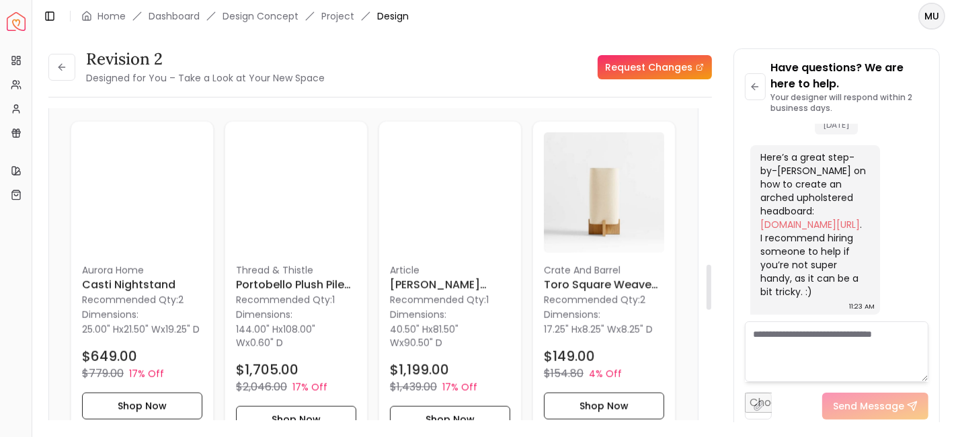
scroll to position [1072, 0]
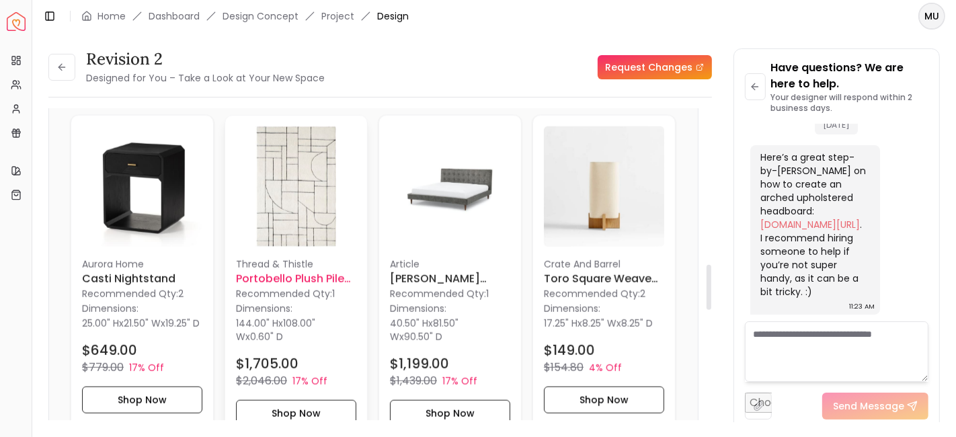
click at [292, 272] on h6 "Portobello Plush Pile Handwoven Rug 9' x 12'" at bounding box center [296, 279] width 120 height 16
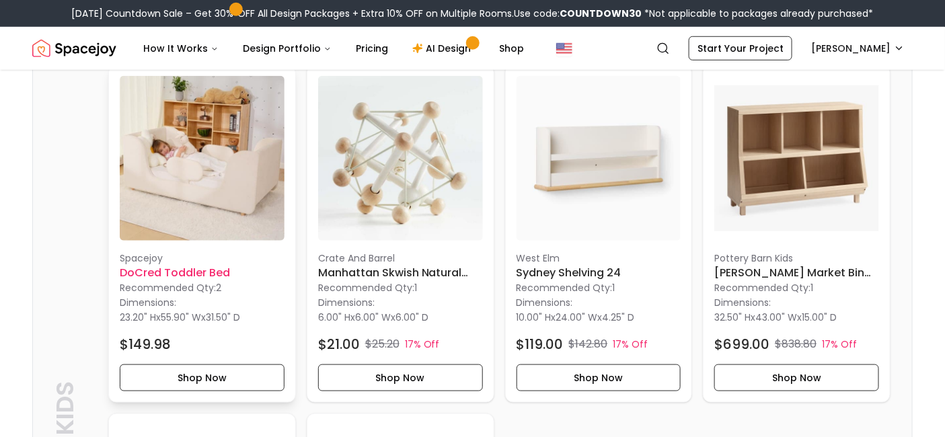
scroll to position [346, 0]
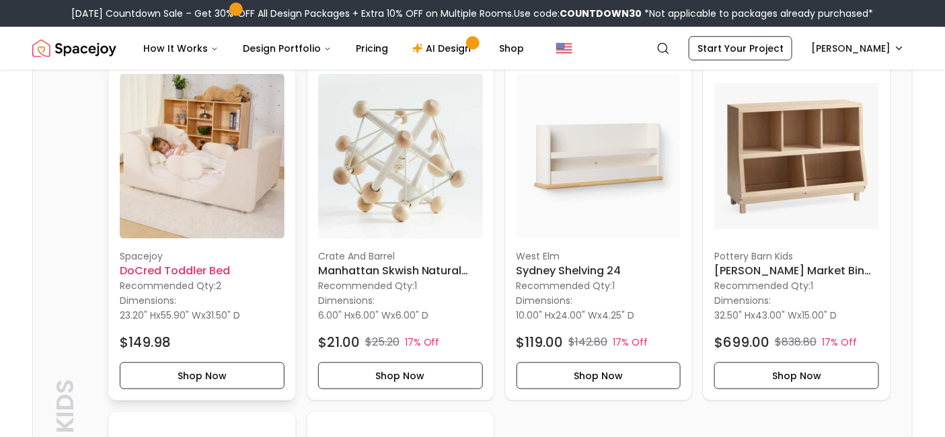
click at [188, 270] on h6 "DoCred Toddler Bed" at bounding box center [202, 271] width 165 height 16
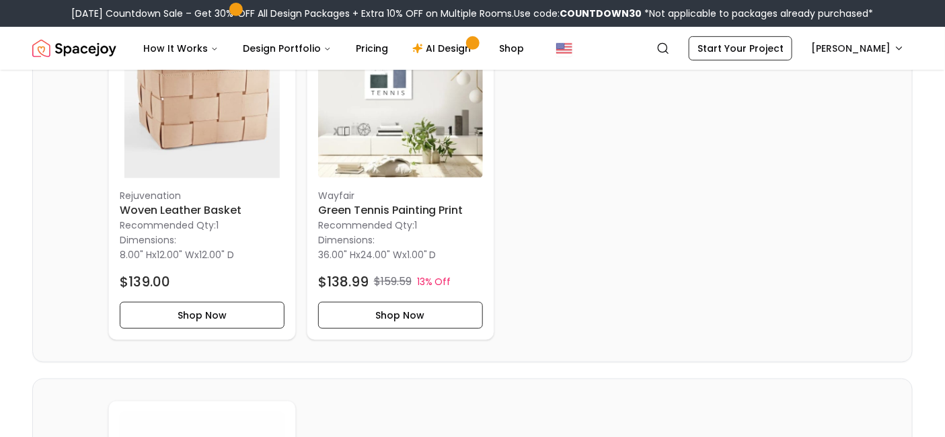
scroll to position [1899, 0]
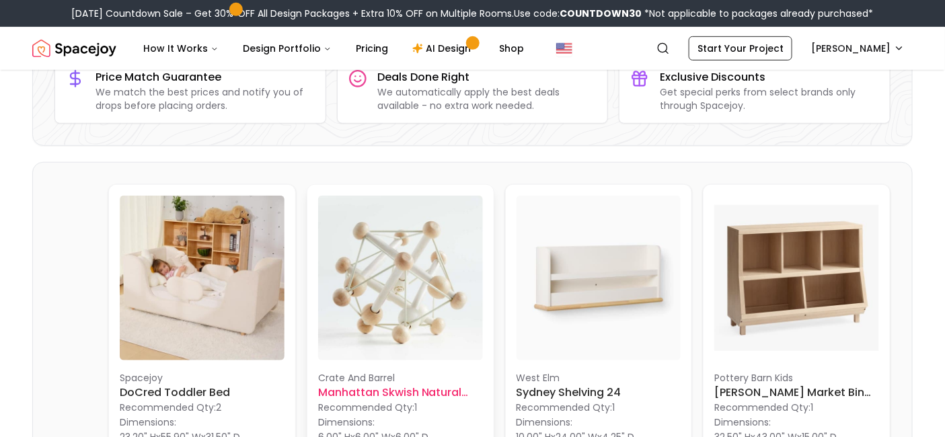
scroll to position [0, 0]
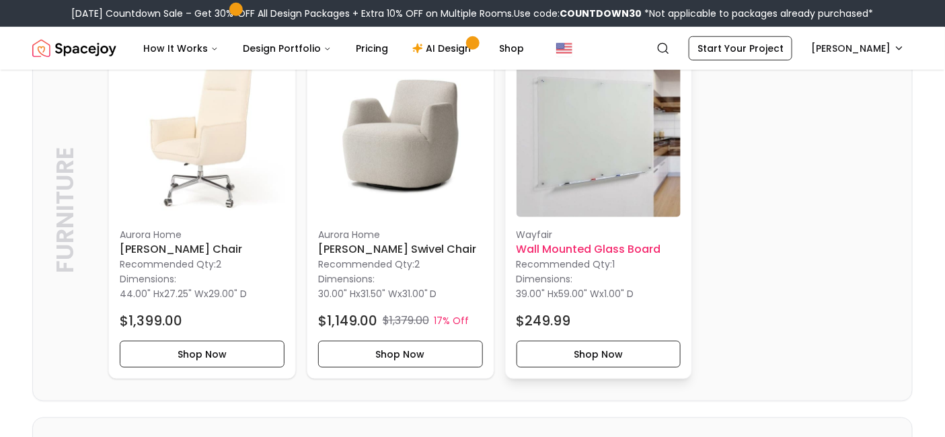
scroll to position [370, 0]
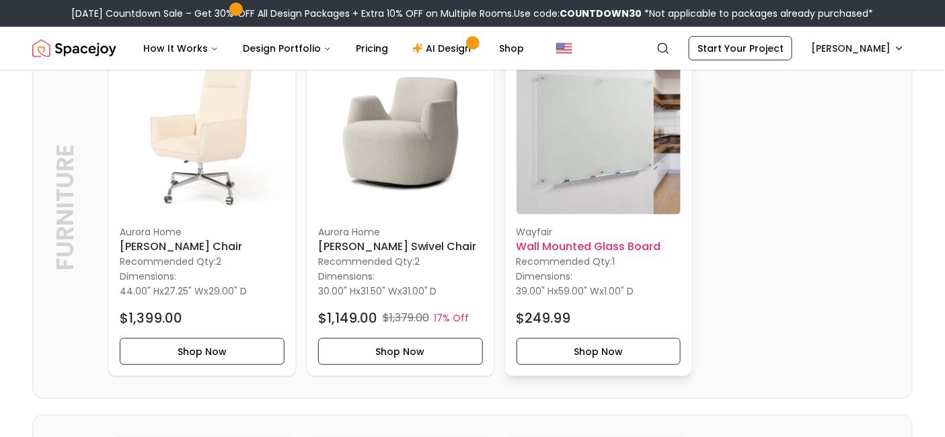
click at [581, 247] on h6 "Wall Mounted Glass Board" at bounding box center [598, 247] width 165 height 16
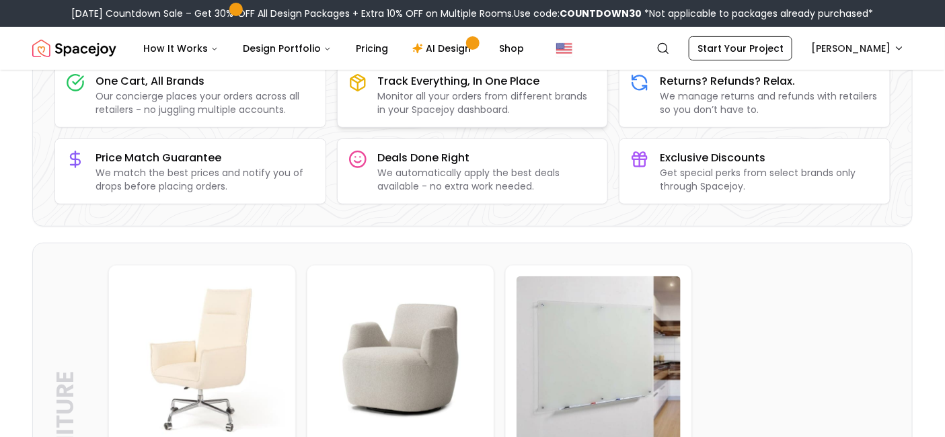
scroll to position [0, 0]
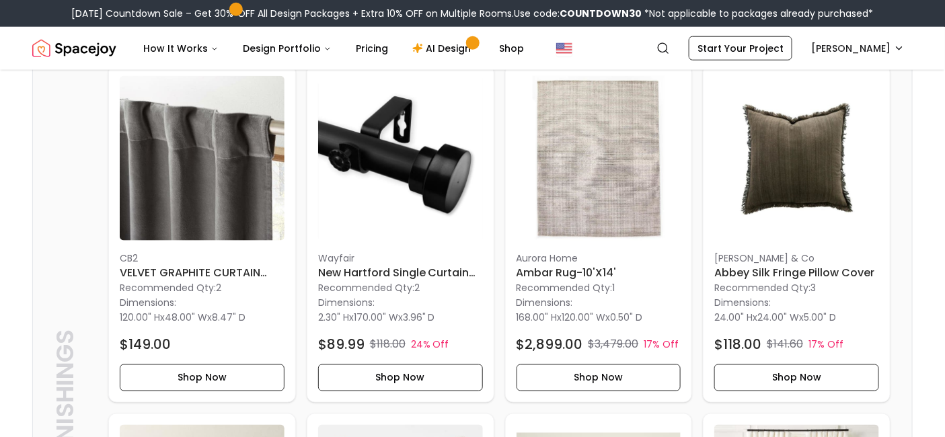
scroll to position [2188, 0]
click at [583, 231] on img at bounding box center [598, 157] width 165 height 165
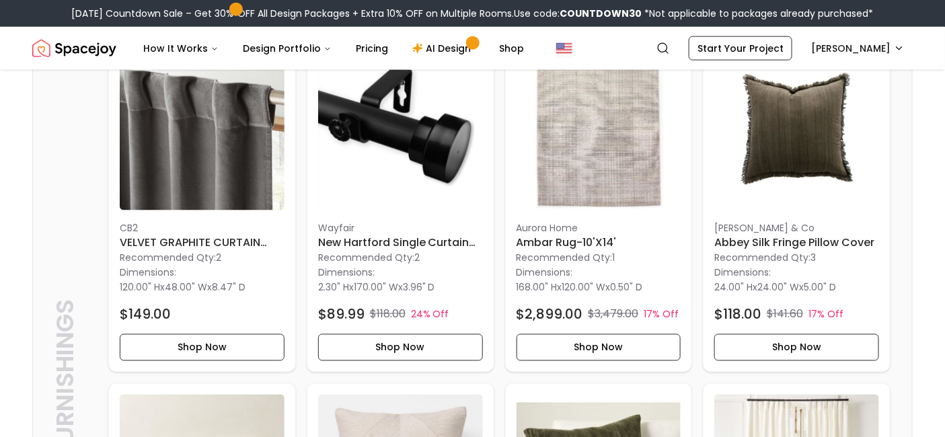
scroll to position [2213, 0]
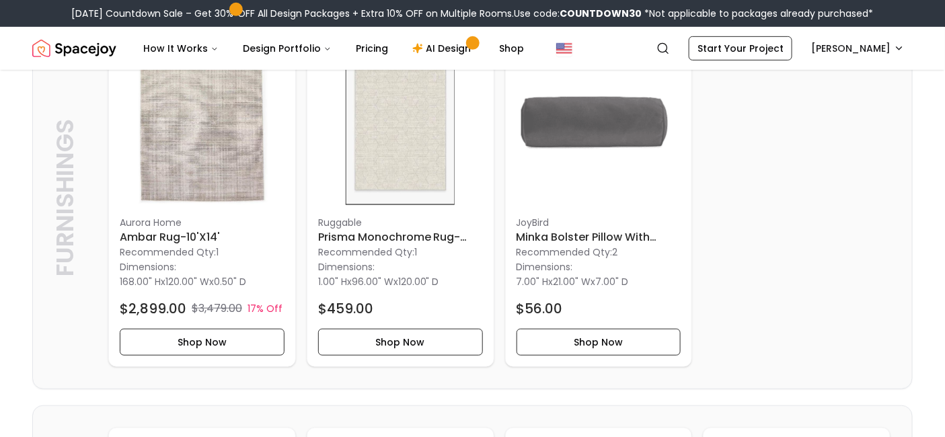
scroll to position [1924, 0]
click at [411, 237] on h6 "Prisma Monochrome Rug-8'x10'" at bounding box center [400, 237] width 165 height 16
